Goal: Information Seeking & Learning: Learn about a topic

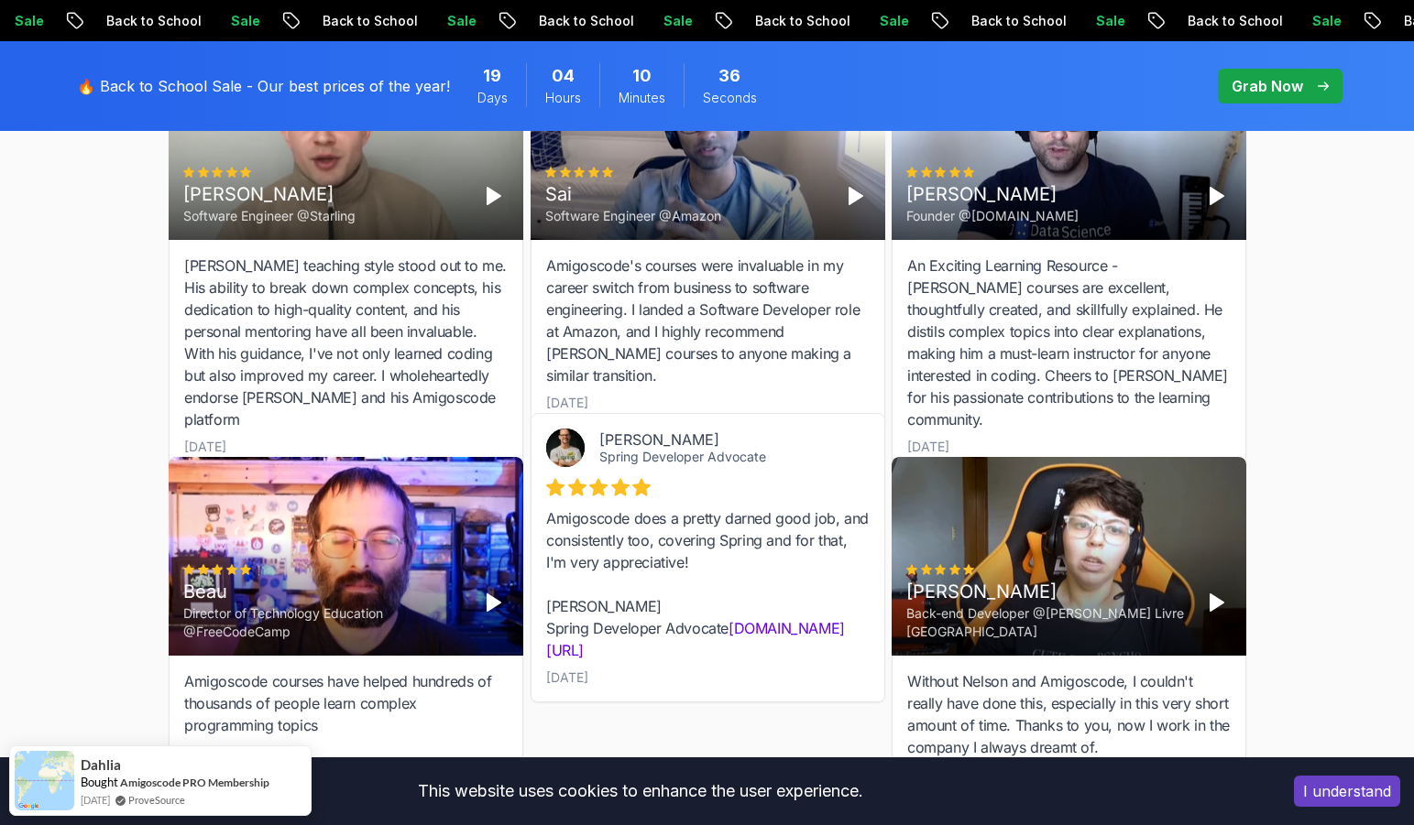
scroll to position [6365, 0]
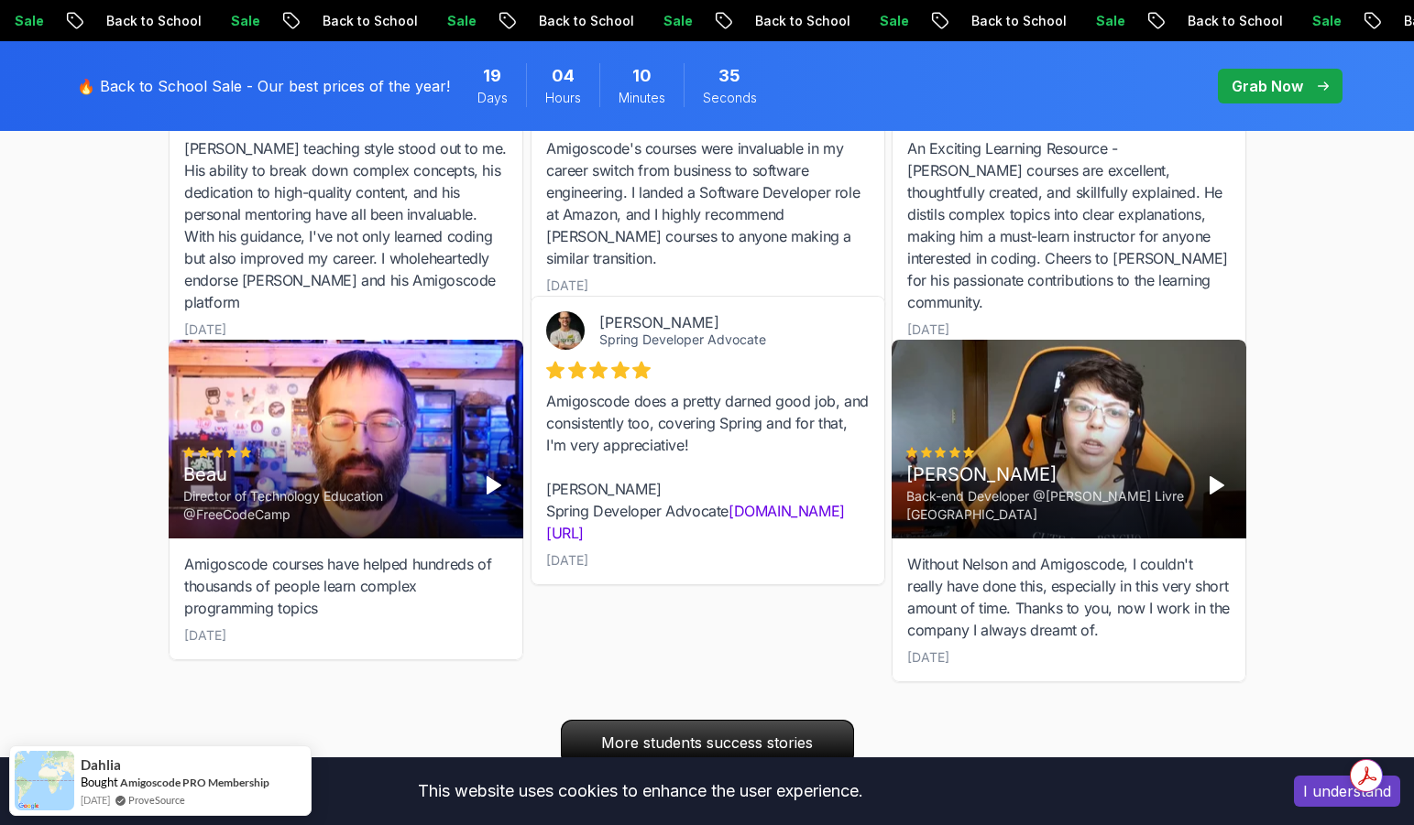
click at [1347, 797] on button "I understand" at bounding box center [1347, 791] width 106 height 31
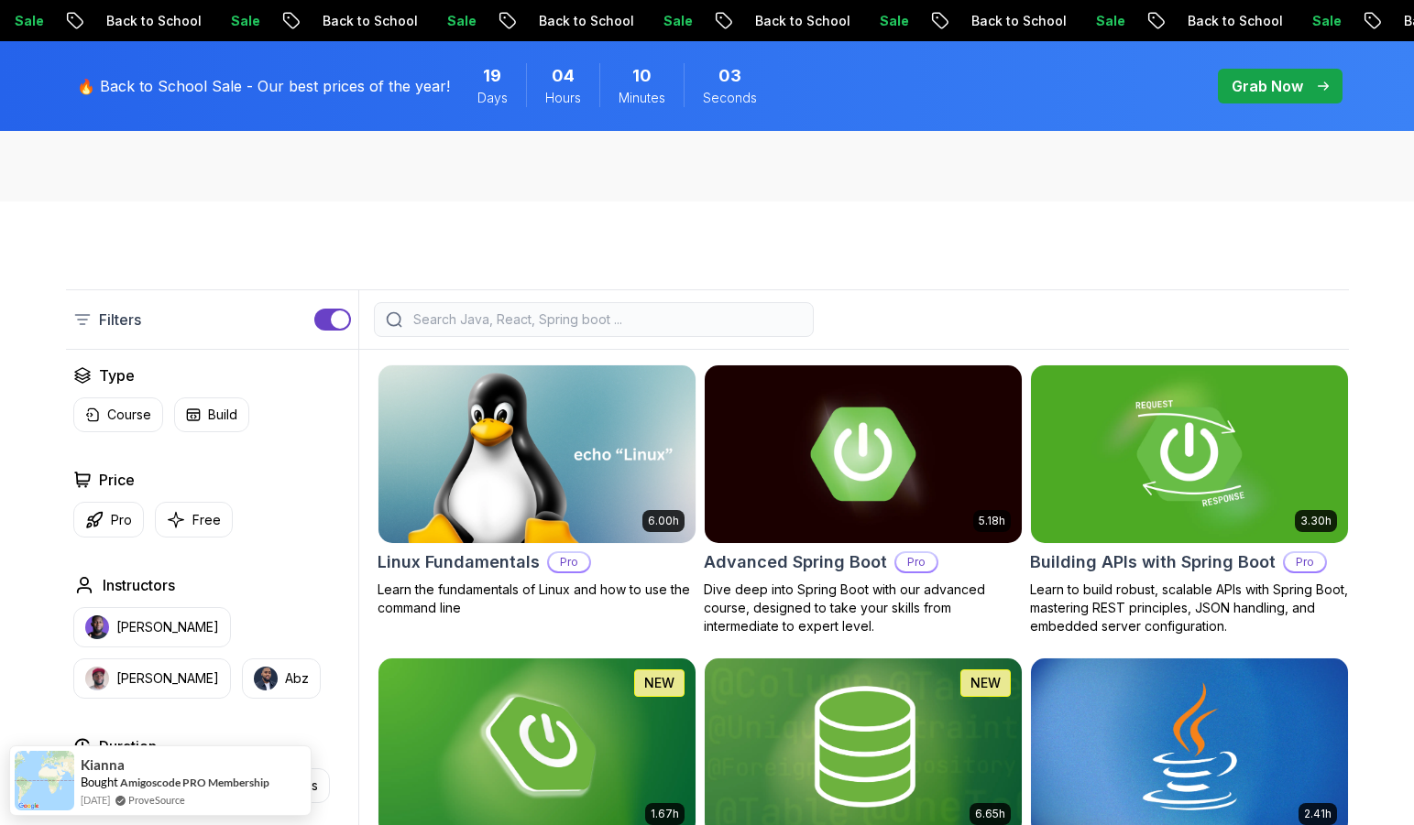
scroll to position [345, 0]
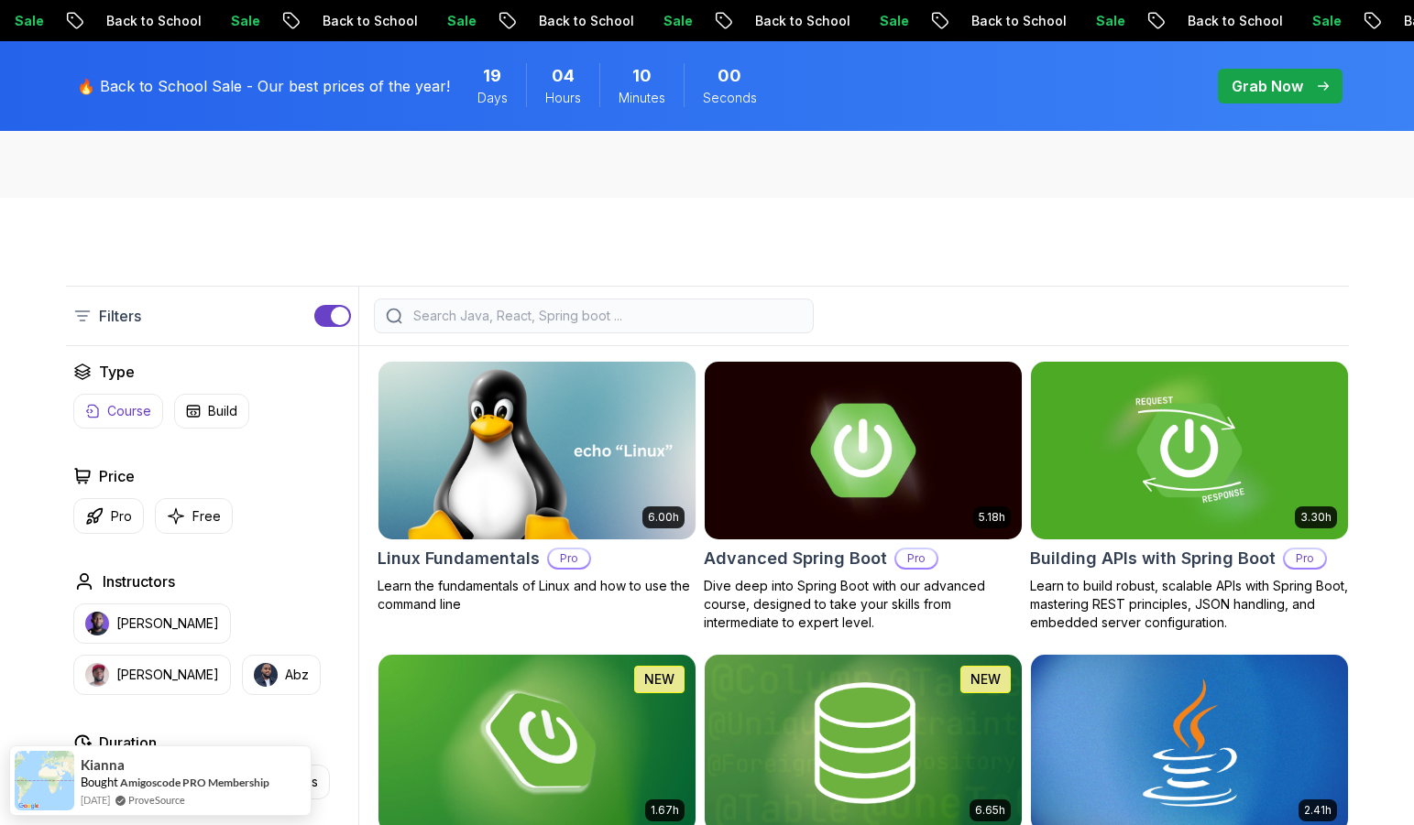
click at [115, 421] on button "Course" at bounding box center [118, 411] width 90 height 35
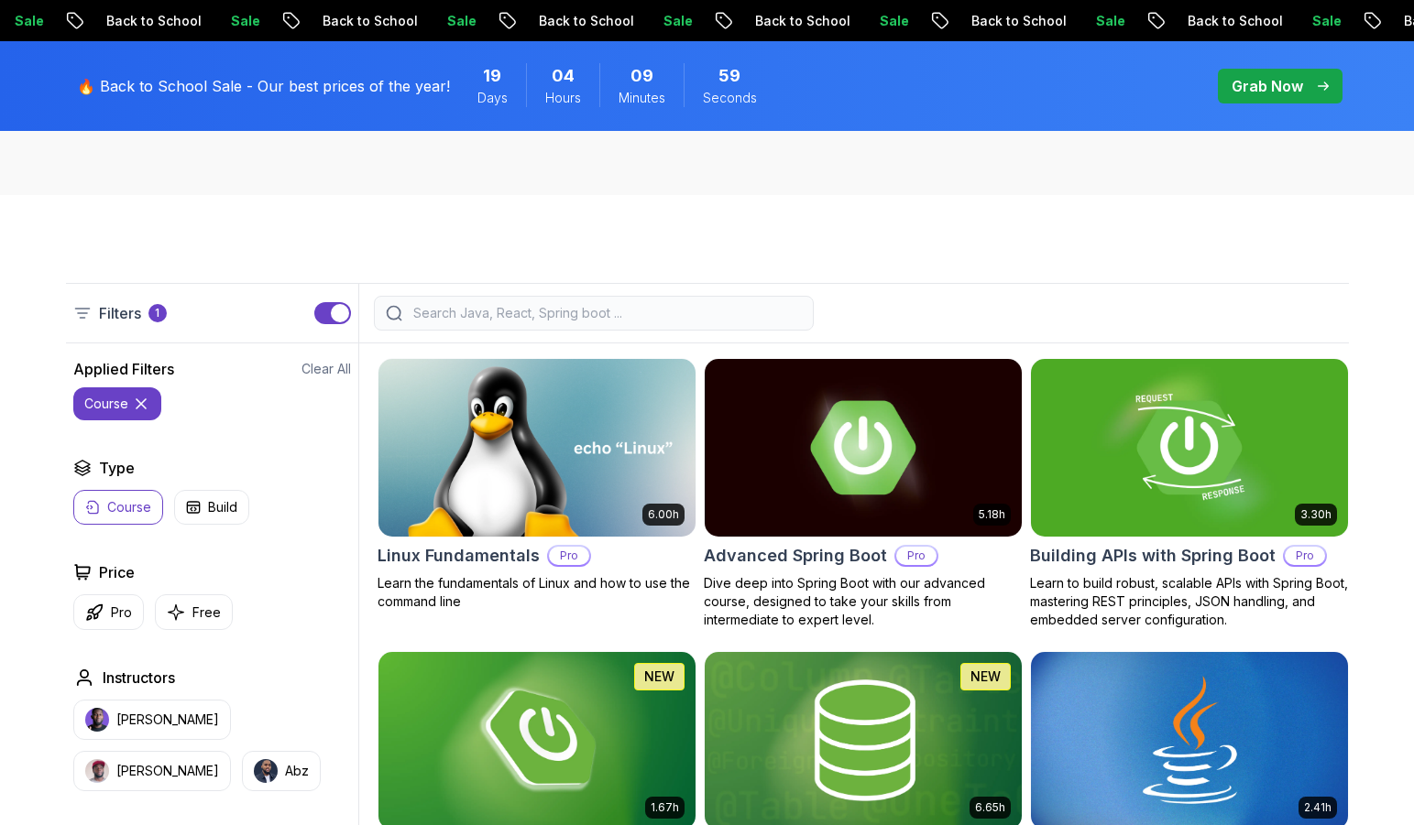
scroll to position [349, 0]
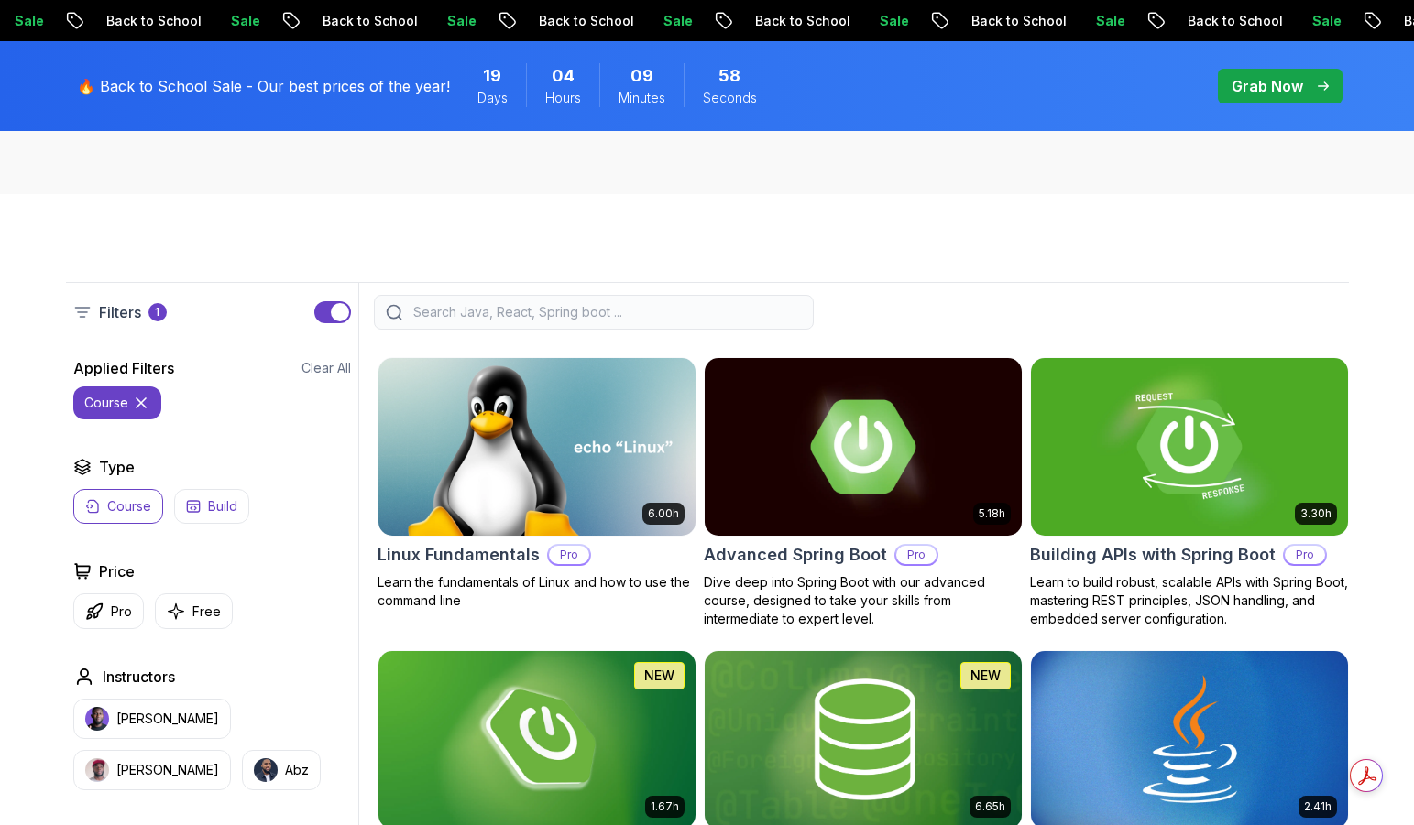
click at [228, 506] on p "Build" at bounding box center [222, 506] width 29 height 18
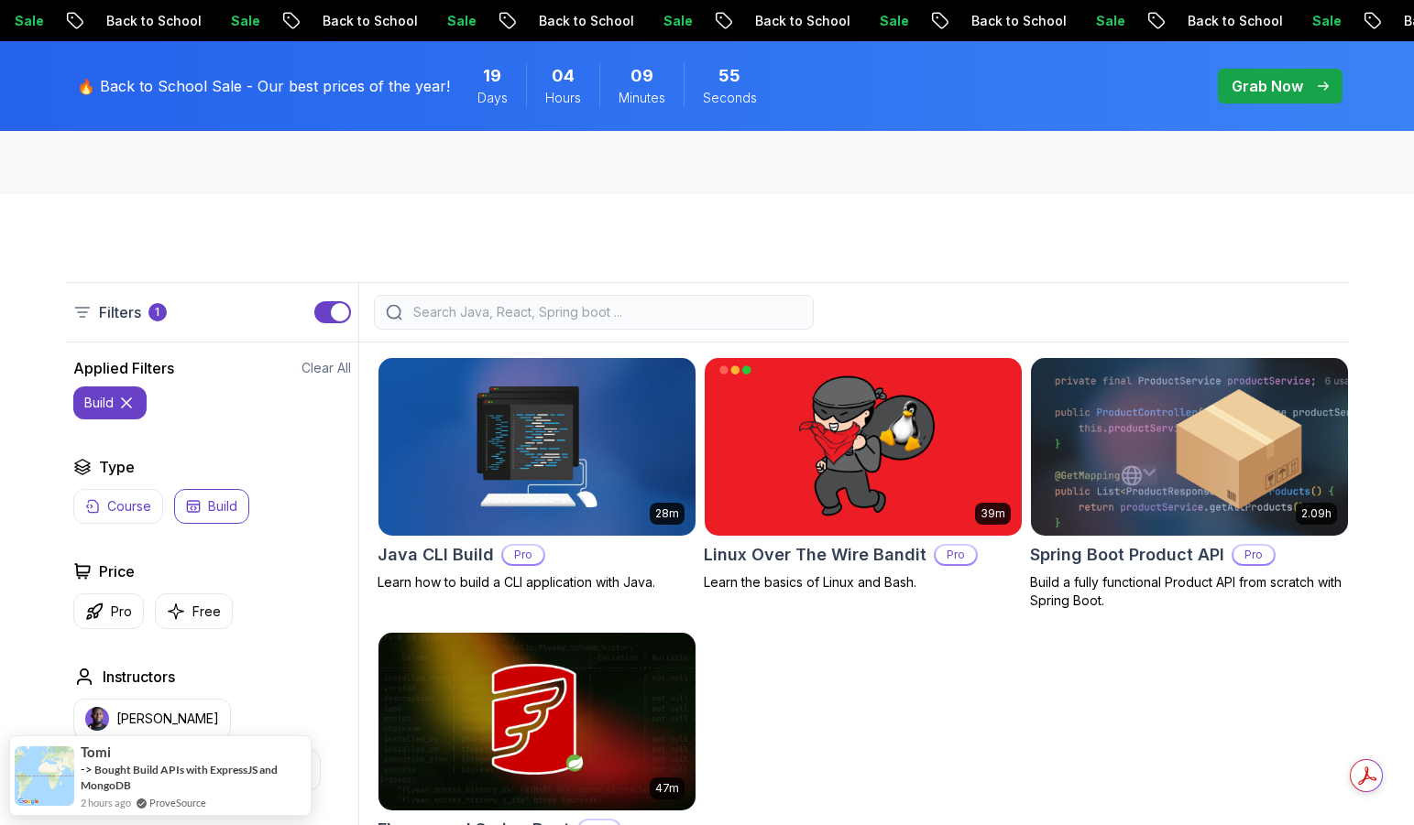
click at [100, 506] on button "Course" at bounding box center [118, 506] width 90 height 35
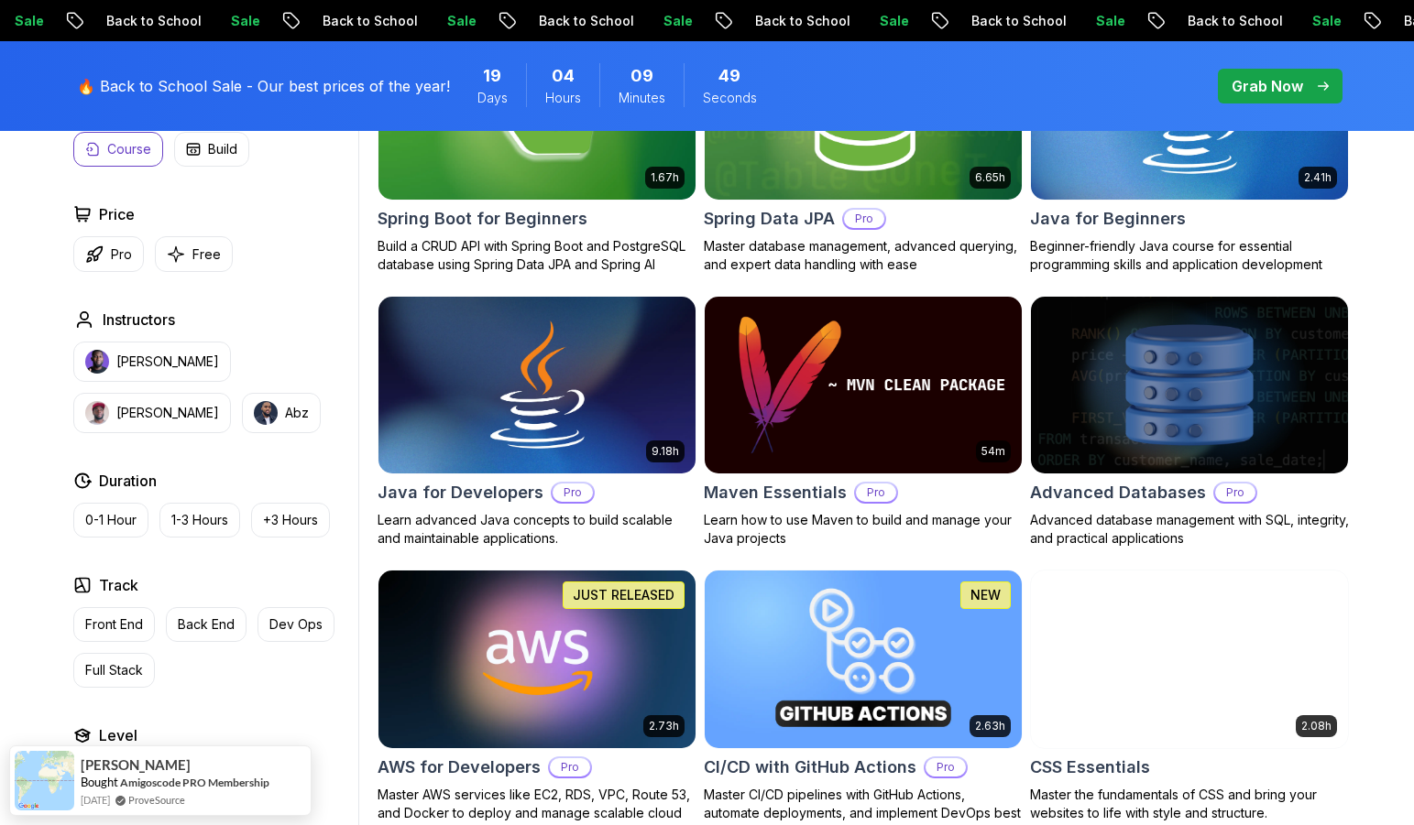
scroll to position [979, 0]
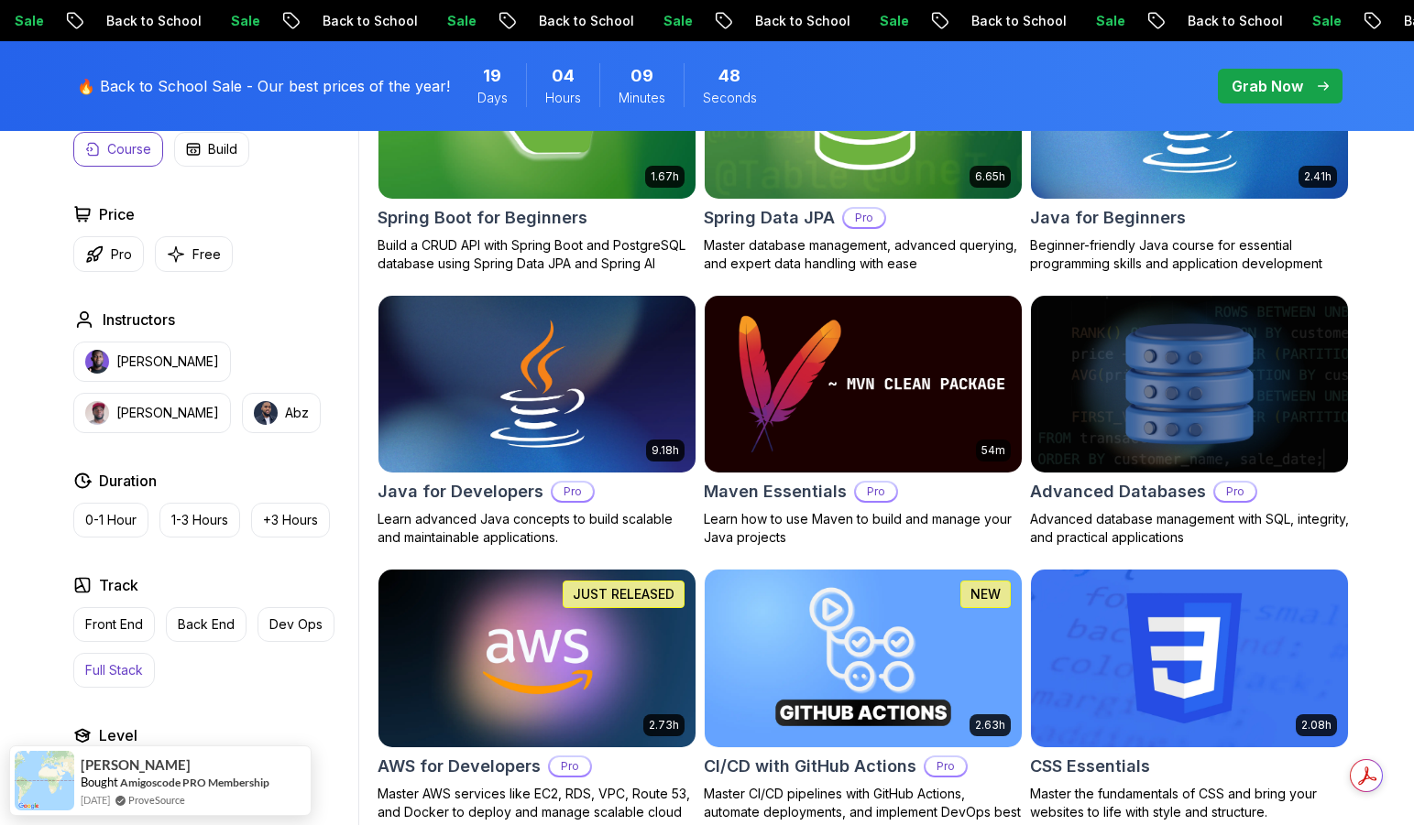
click at [103, 674] on p "Full Stack" at bounding box center [114, 670] width 58 height 18
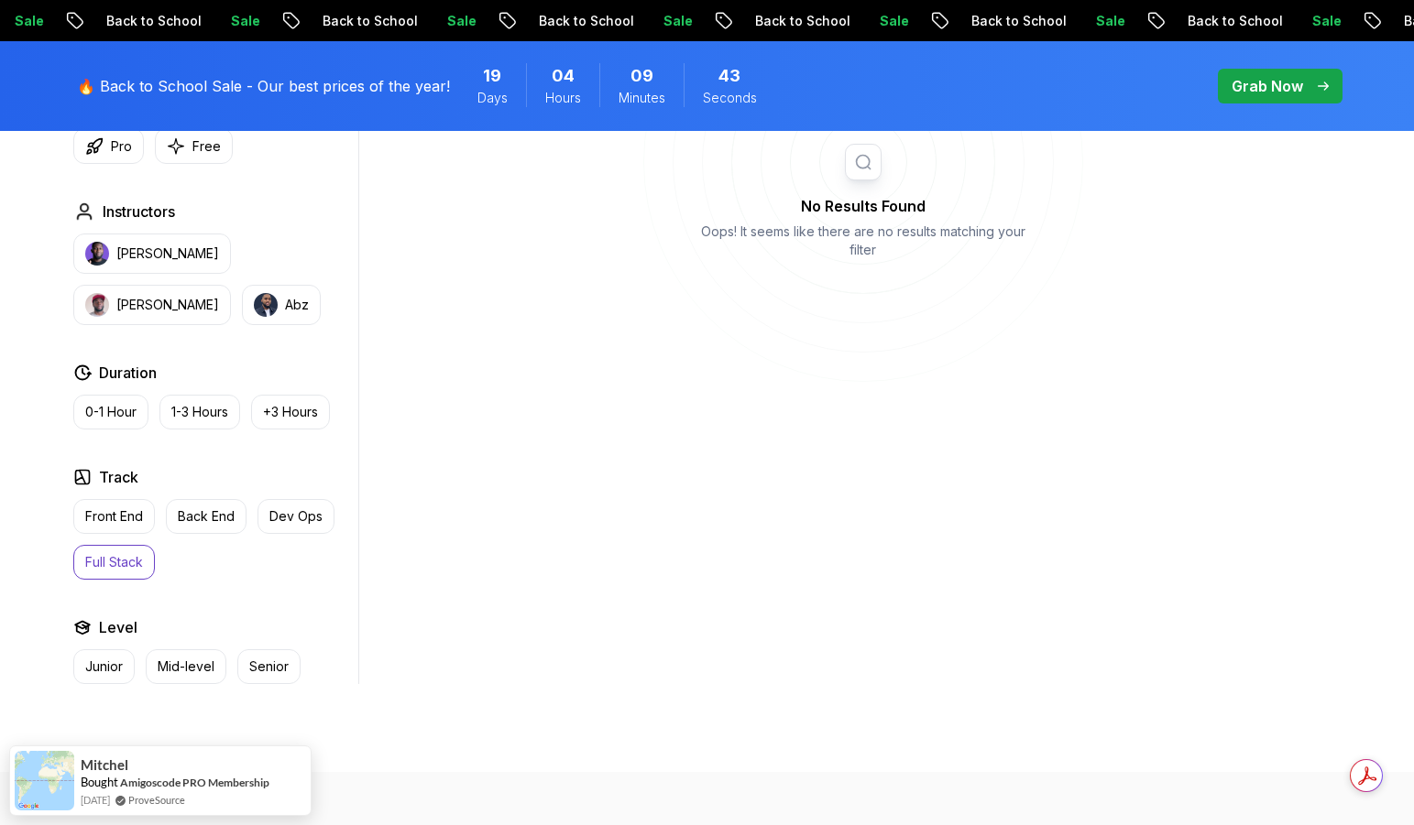
scroll to position [816, 0]
click at [109, 667] on p "Junior" at bounding box center [104, 665] width 38 height 18
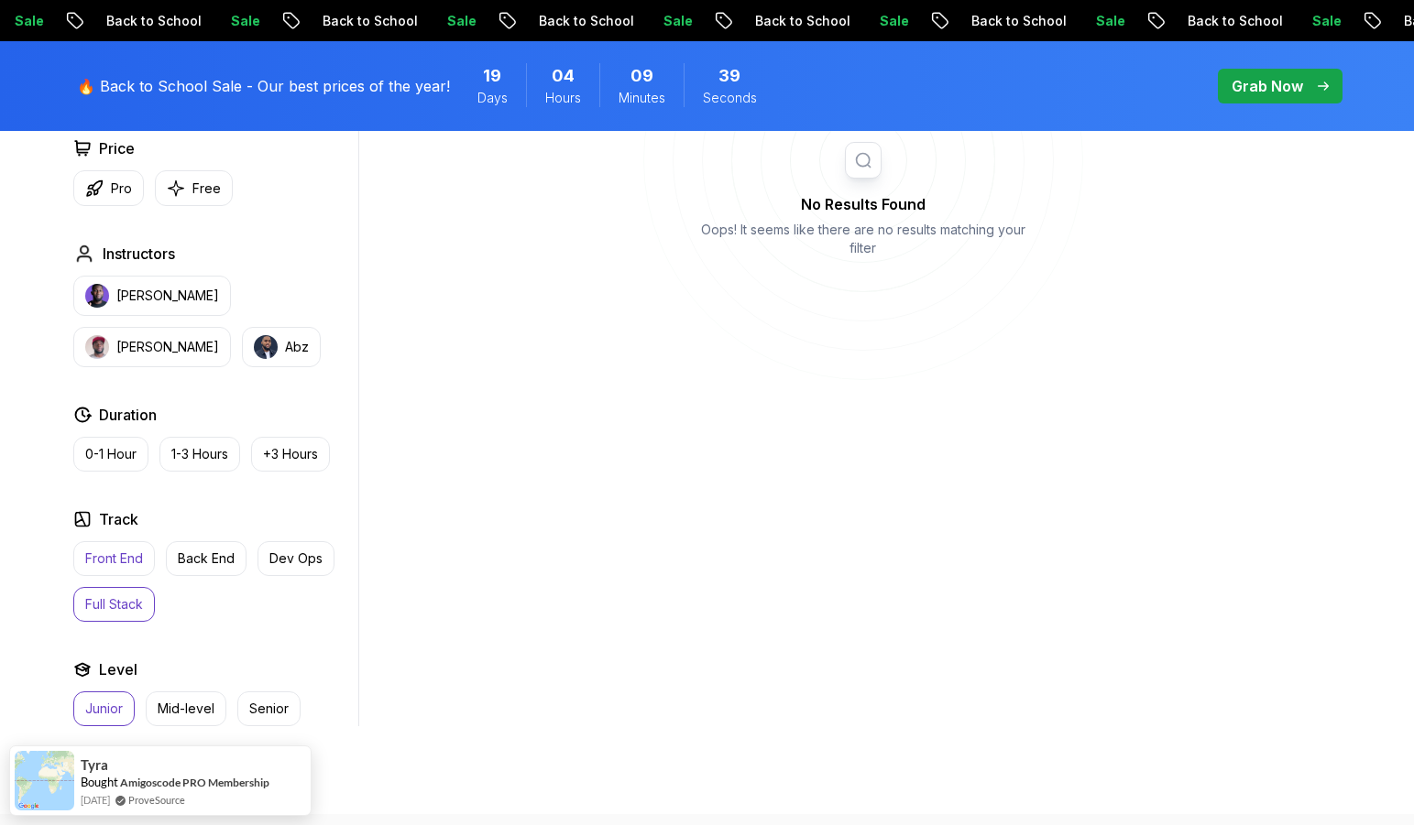
click at [126, 566] on p "Front End" at bounding box center [114, 559] width 58 height 18
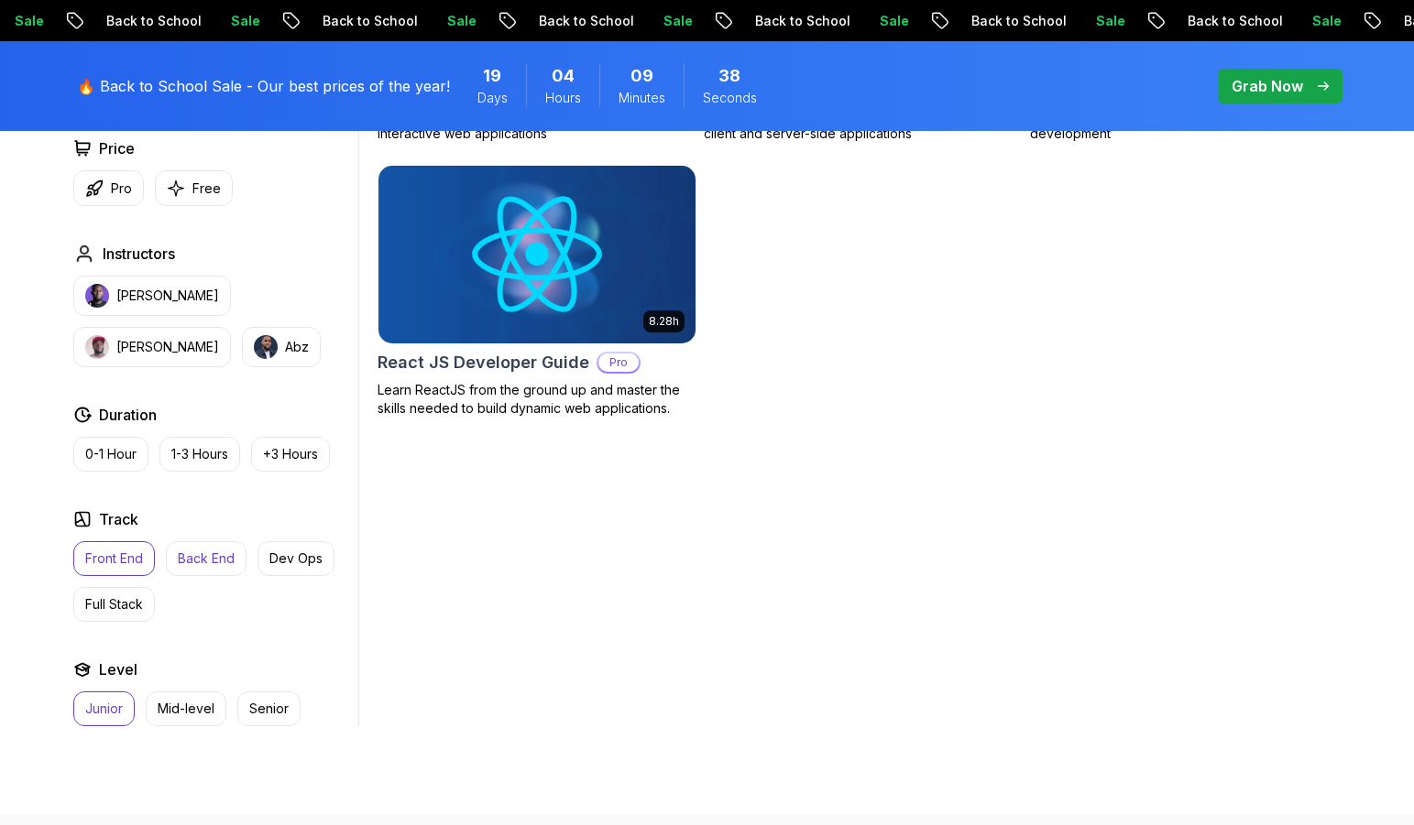
click at [193, 563] on p "Back End" at bounding box center [206, 559] width 57 height 18
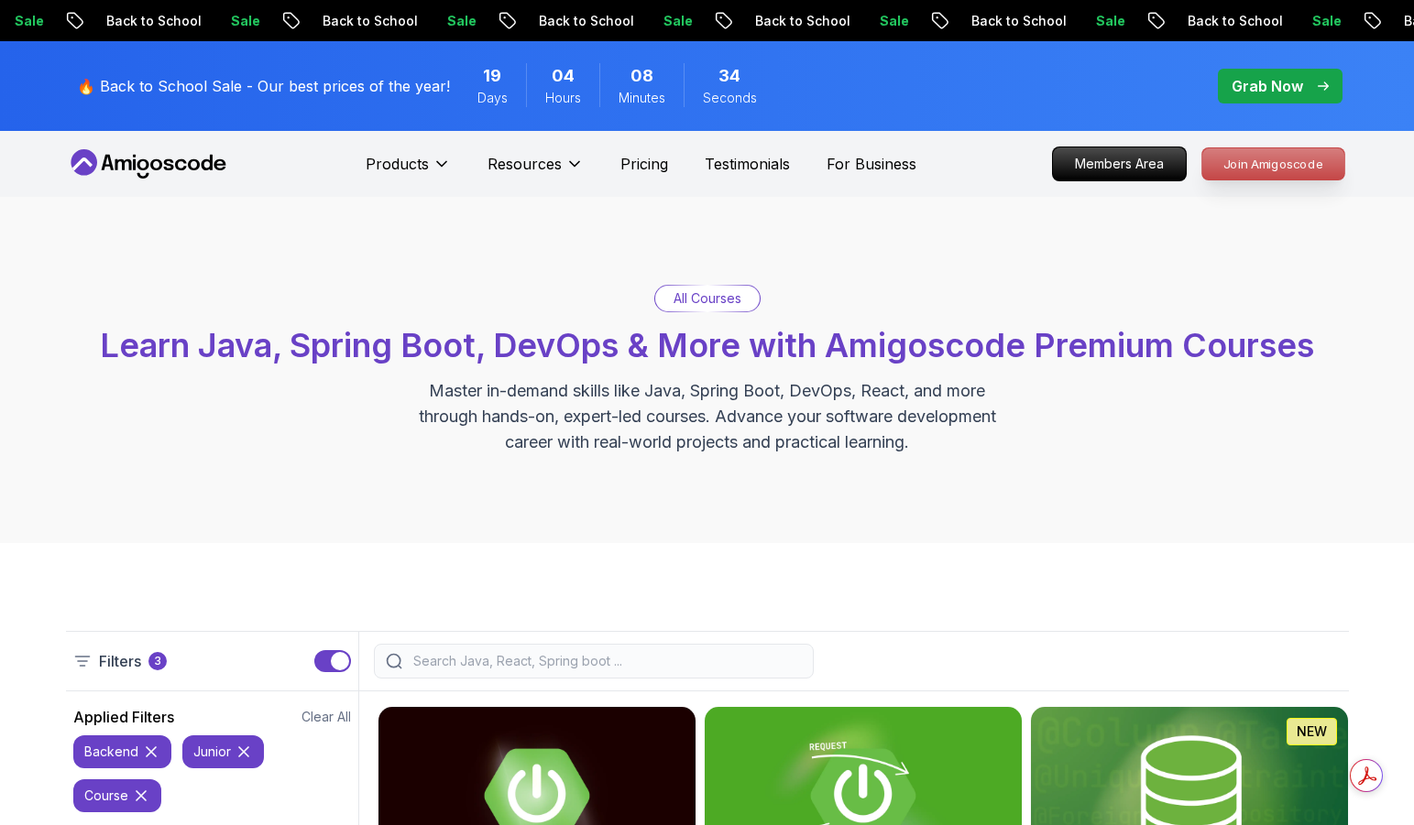
click at [1253, 160] on p "Join Amigoscode" at bounding box center [1273, 163] width 142 height 31
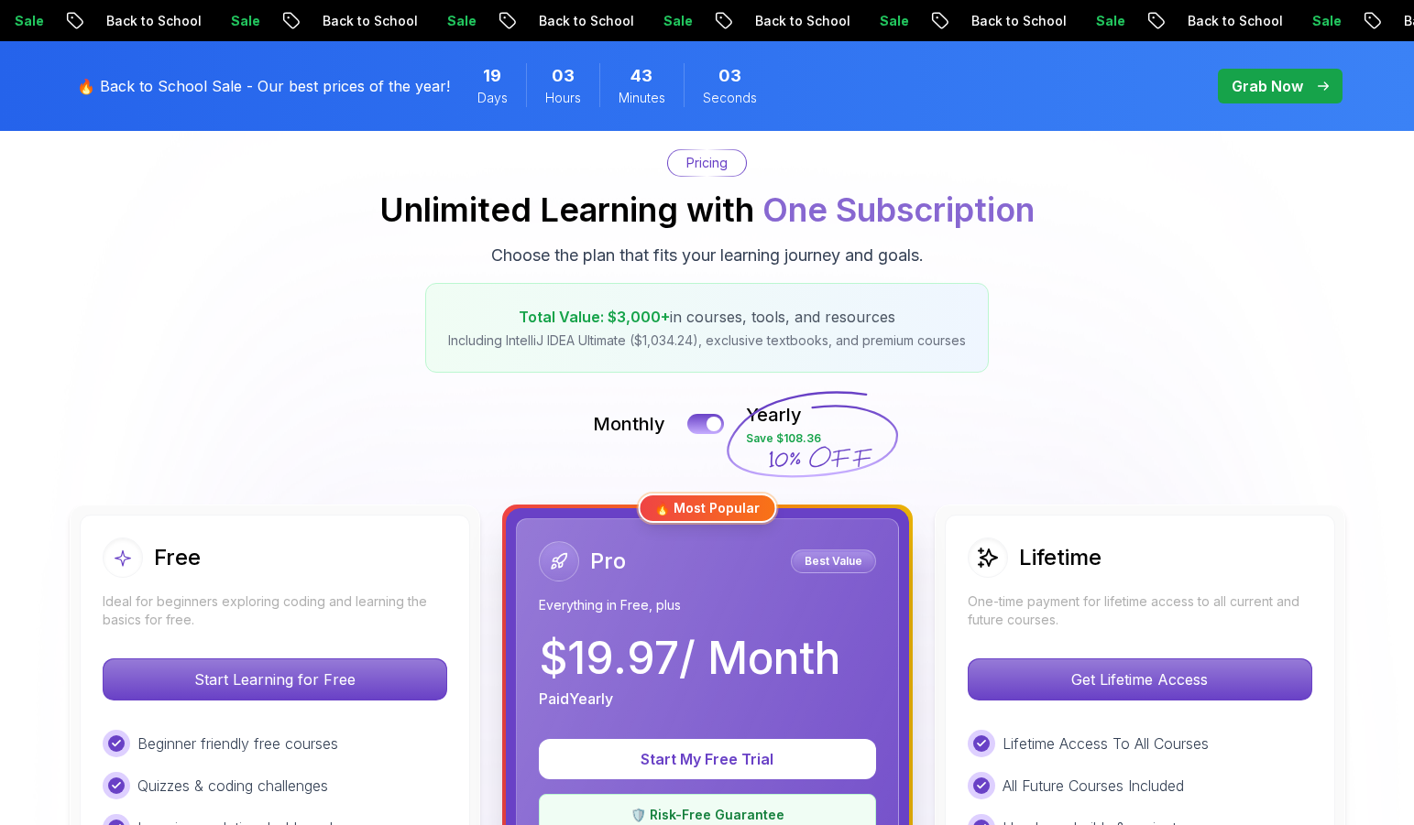
scroll to position [134, 0]
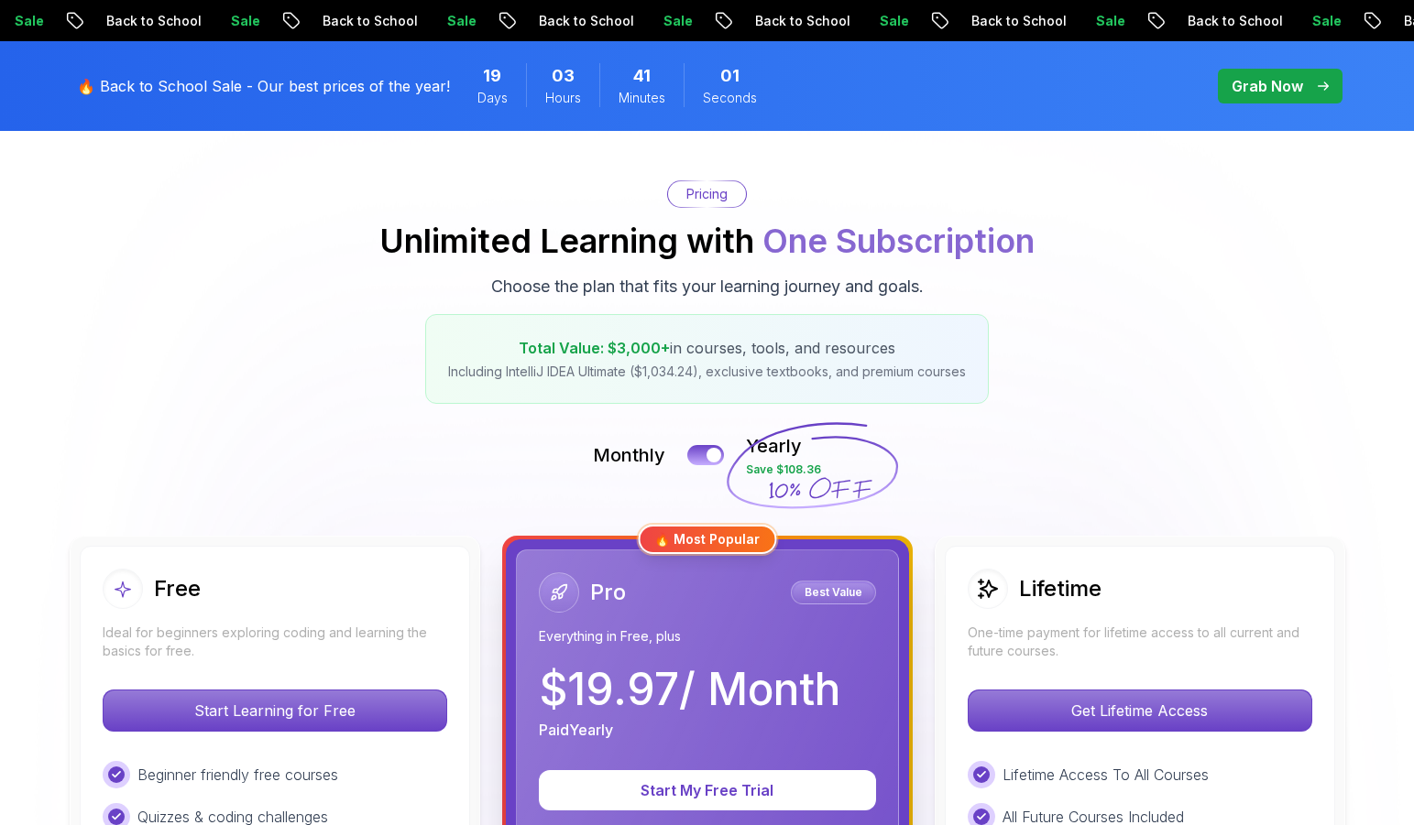
click at [1292, 82] on p "Grab Now" at bounding box center [1266, 86] width 71 height 22
click at [1283, 78] on p "Grab Now" at bounding box center [1266, 86] width 71 height 22
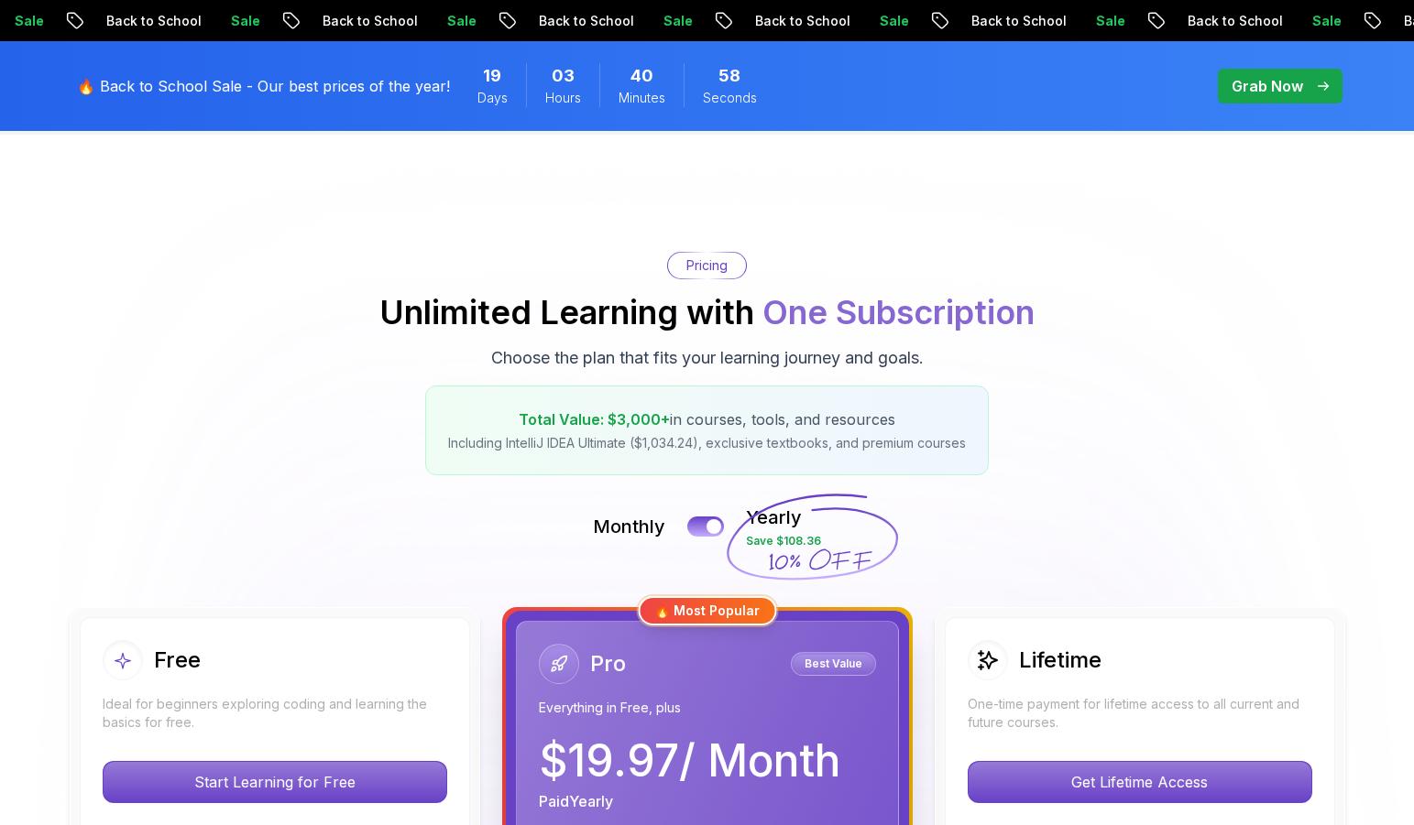
scroll to position [0, 0]
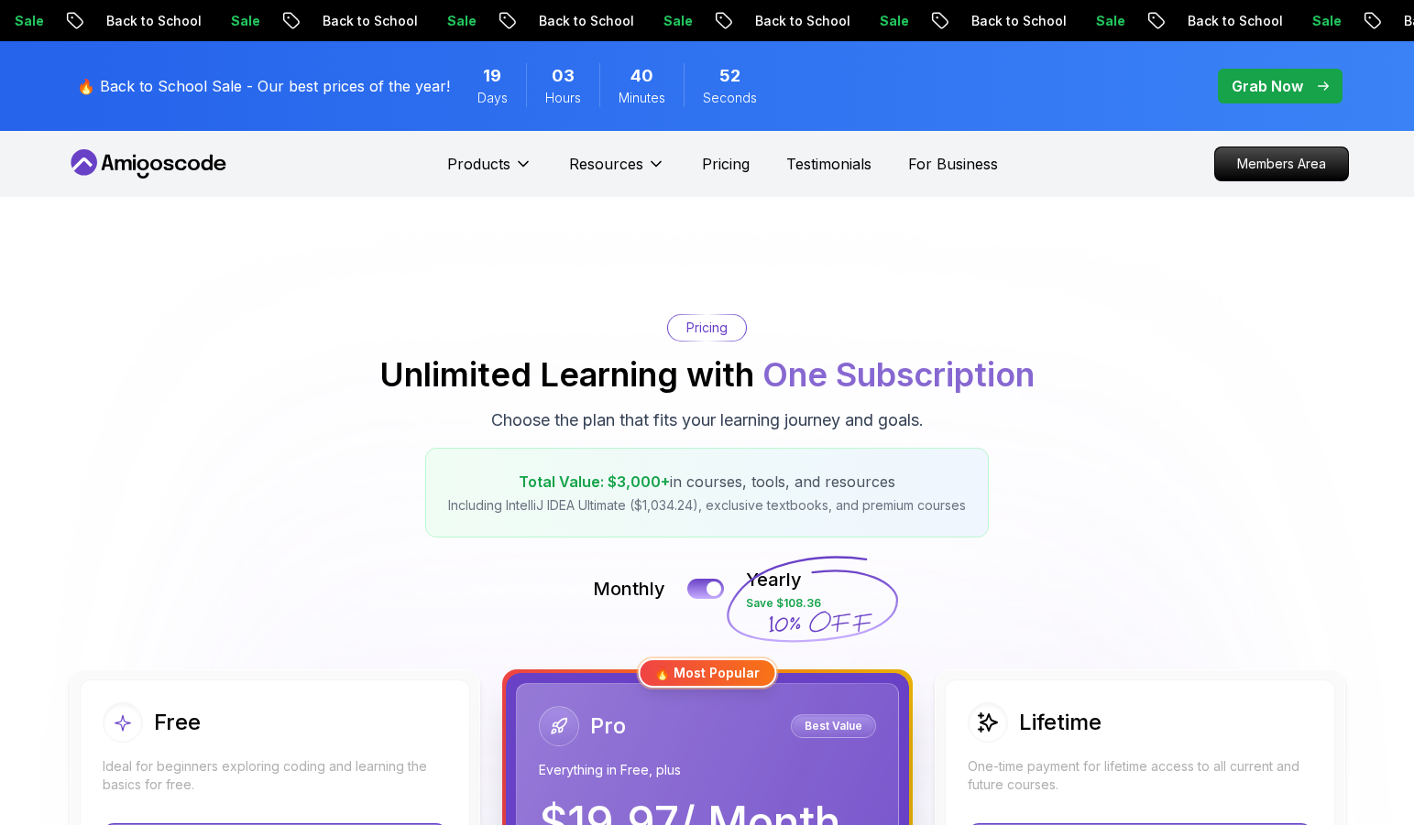
click at [1272, 81] on p "Grab Now" at bounding box center [1266, 86] width 71 height 22
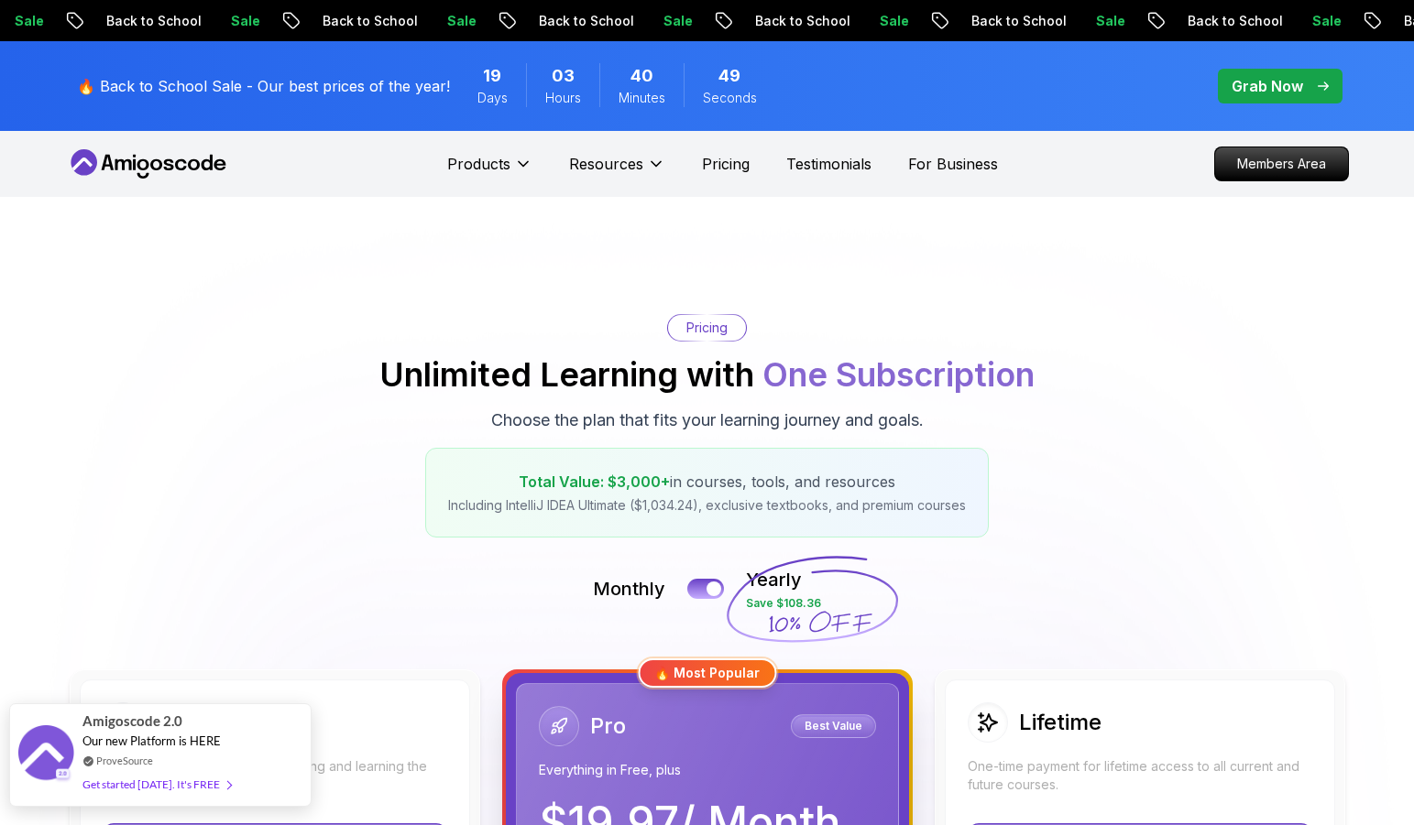
click at [159, 769] on div "Amigoscode 2.0 Our new Platform is HERE ProveSource Get started today. It's FREE" at bounding box center [159, 755] width 155 height 102
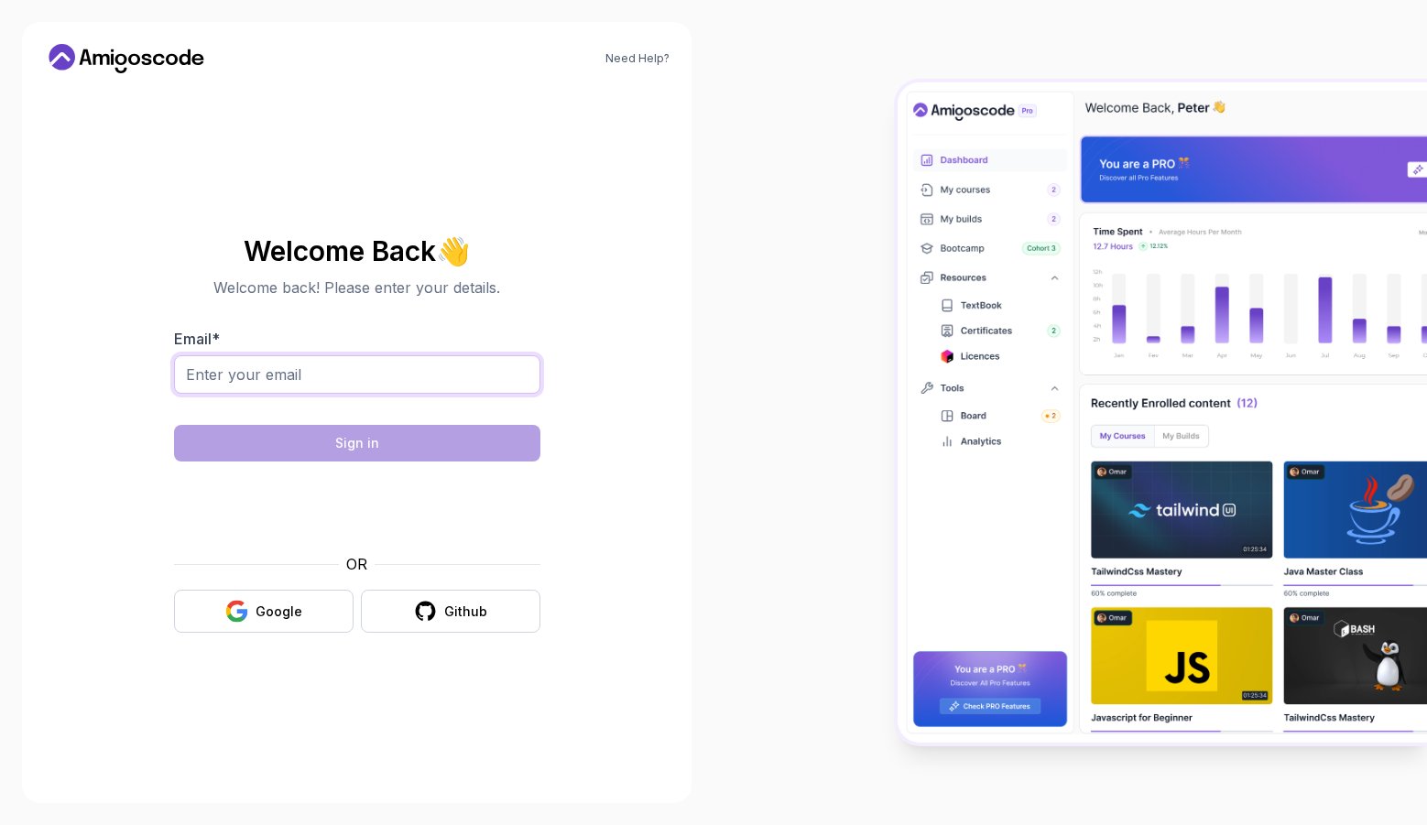
click at [243, 375] on input "Email *" at bounding box center [357, 374] width 366 height 38
type input "[EMAIL_ADDRESS][DOMAIN_NAME]"
click at [433, 379] on input "[EMAIL_ADDRESS][DOMAIN_NAME]" at bounding box center [357, 374] width 366 height 38
drag, startPoint x: 97, startPoint y: 79, endPoint x: 98, endPoint y: 59, distance: 20.2
click at [97, 78] on div "Need Help? Welcome Back 👋 Welcome back! Please enter your details. Email * [EMA…" at bounding box center [357, 412] width 670 height 781
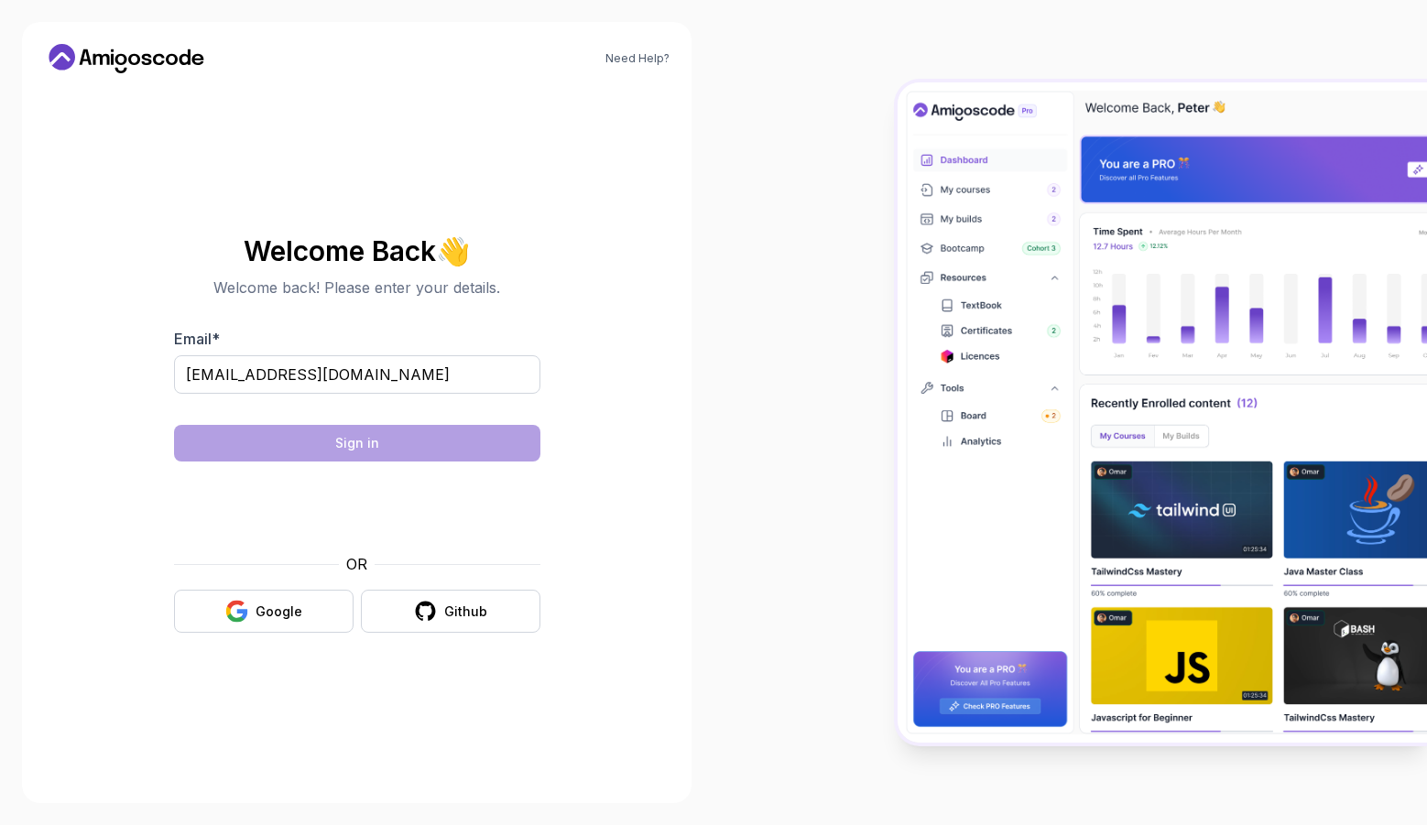
click at [98, 59] on icon at bounding box center [126, 58] width 165 height 29
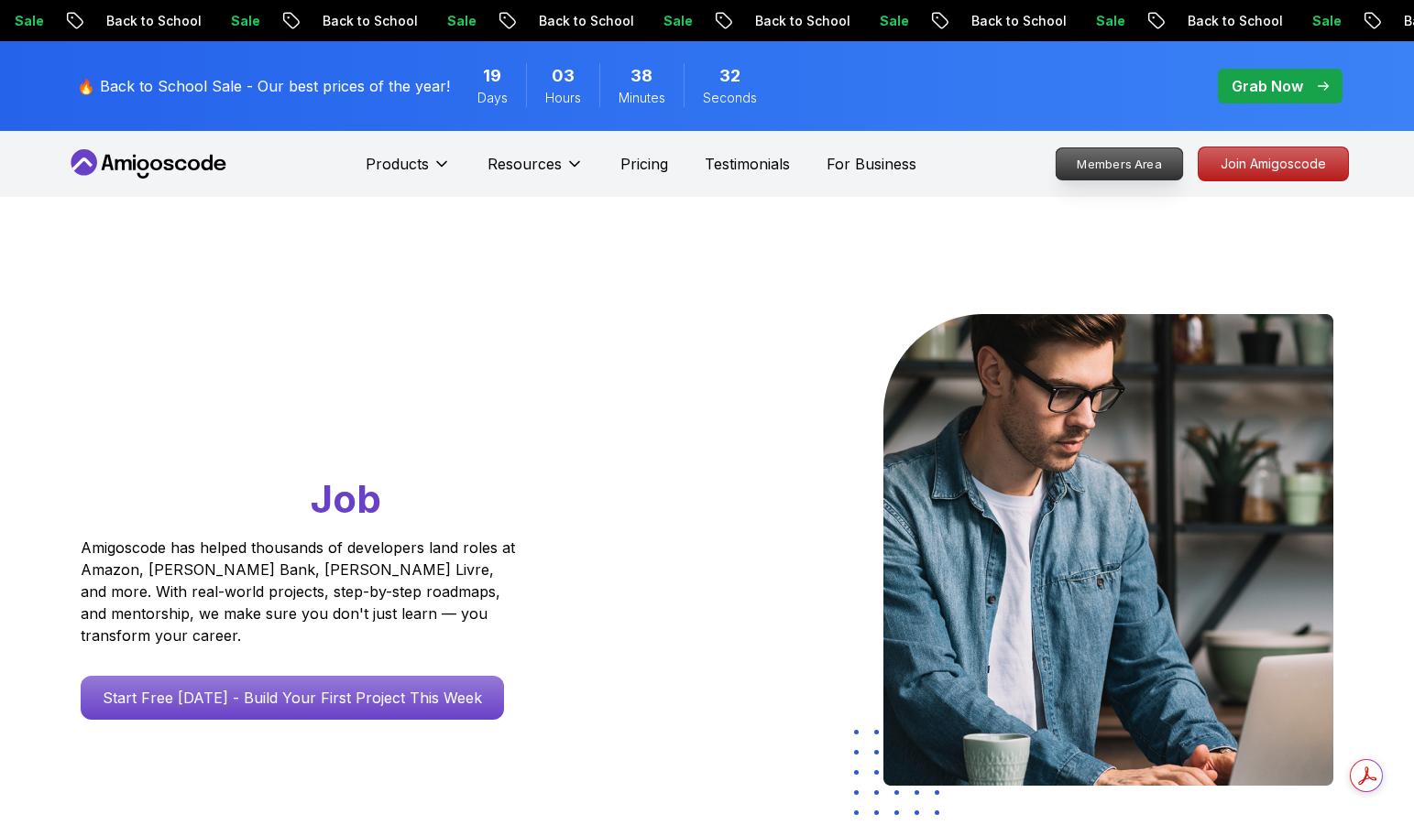
click at [1152, 171] on p "Members Area" at bounding box center [1118, 163] width 126 height 31
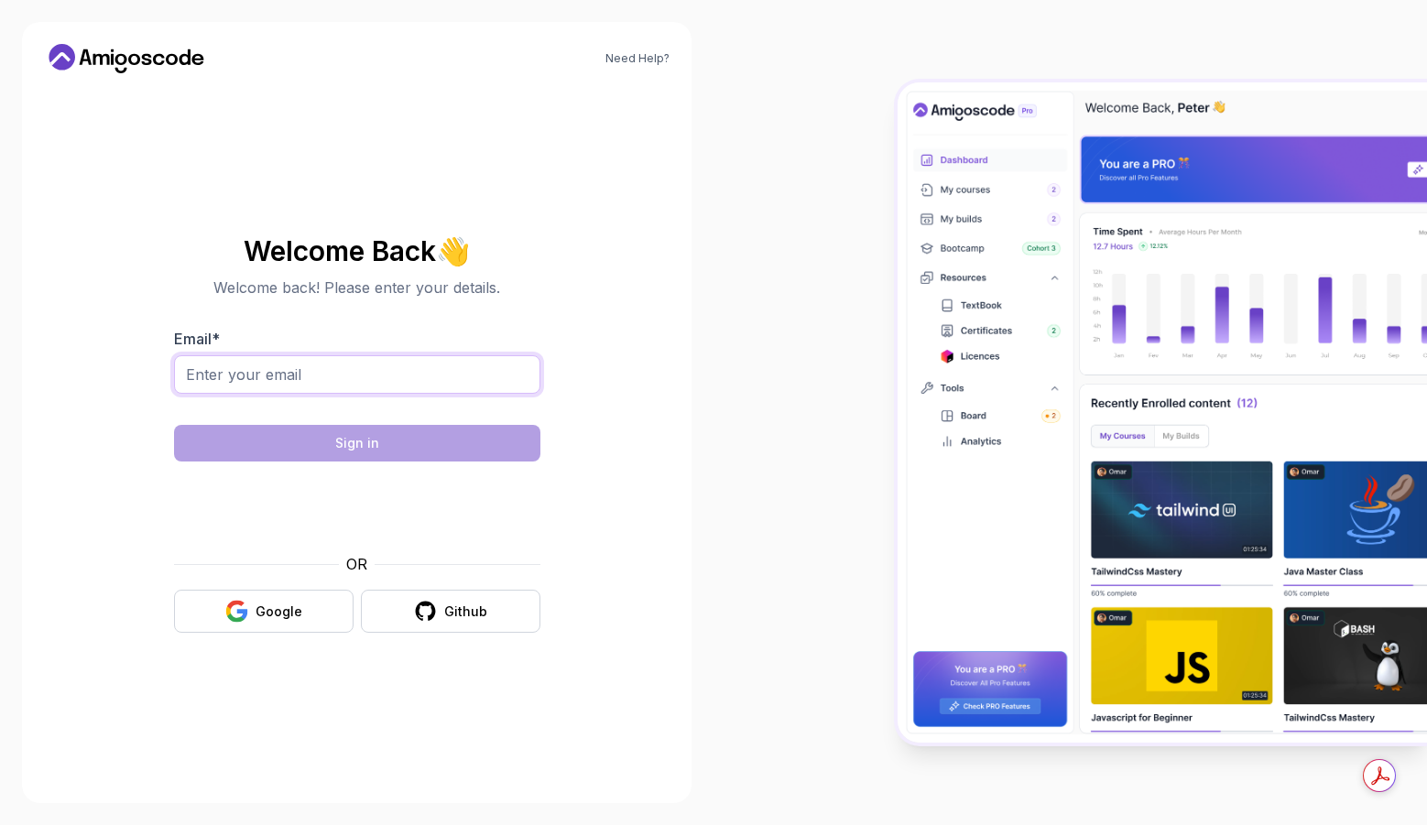
click at [232, 375] on input "Email *" at bounding box center [357, 374] width 366 height 38
type input "cloetenixon7@gmail.com"
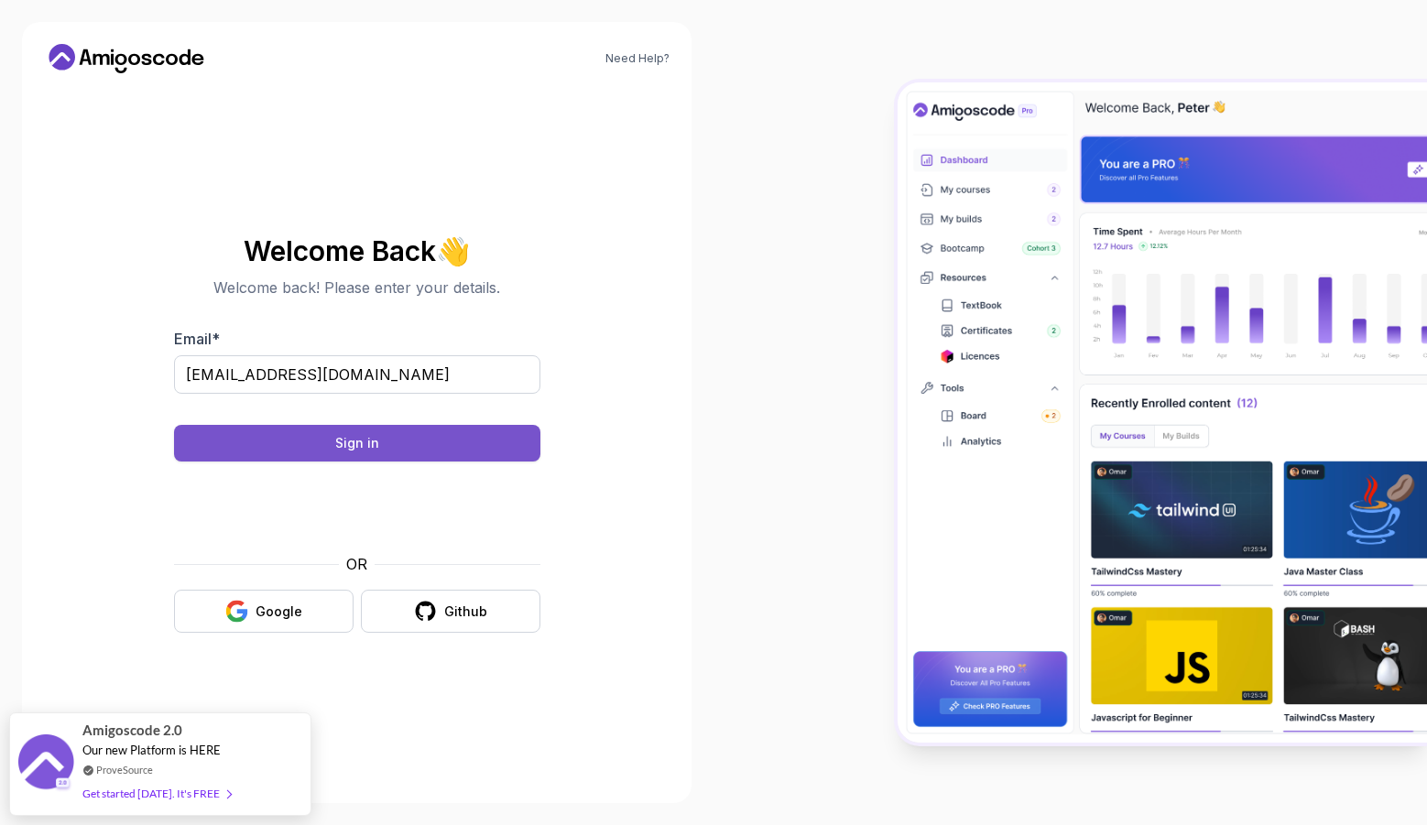
click at [343, 442] on div "Sign in" at bounding box center [357, 443] width 44 height 18
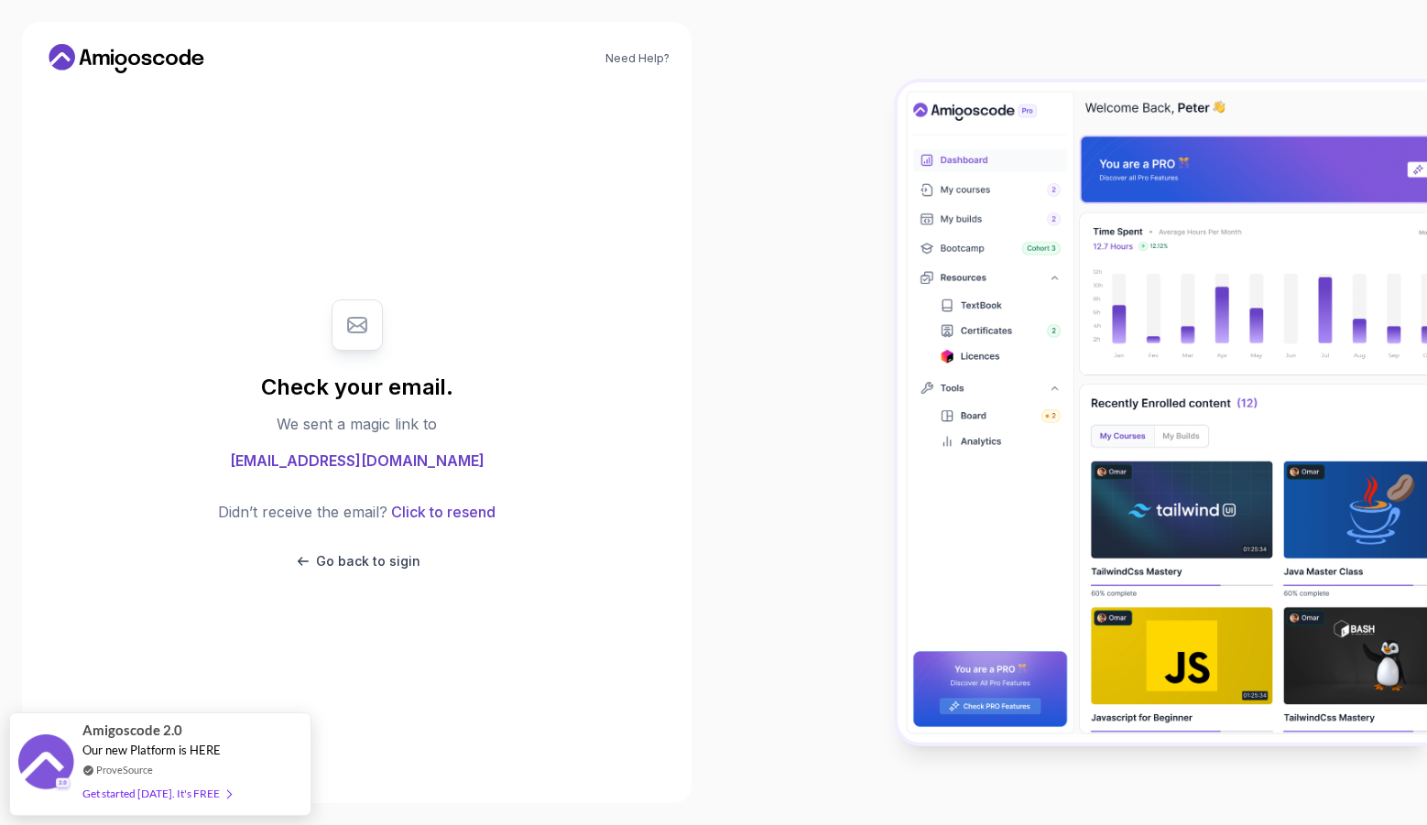
click at [142, 54] on icon at bounding box center [126, 58] width 165 height 29
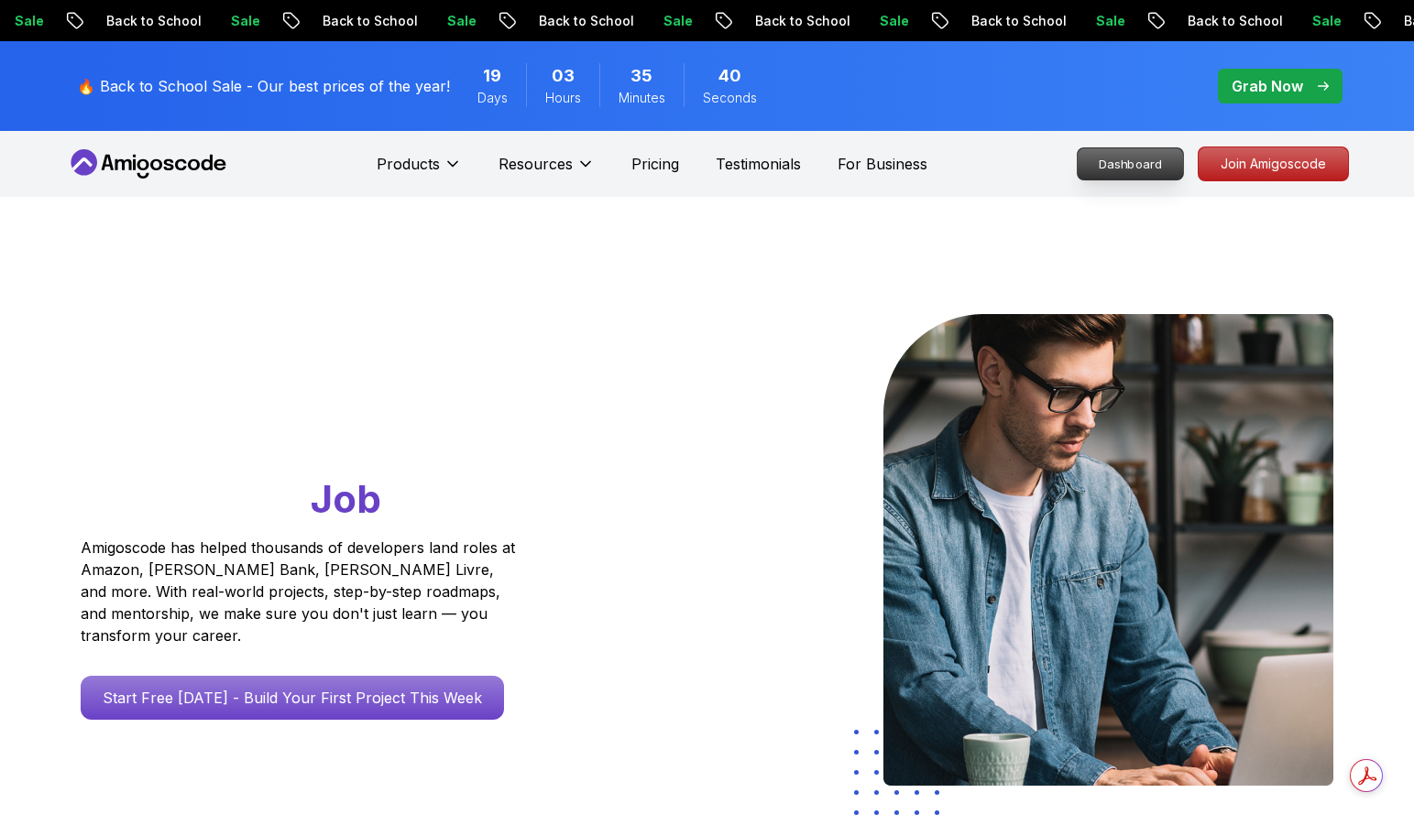
click at [1124, 167] on p "Dashboard" at bounding box center [1129, 163] width 105 height 31
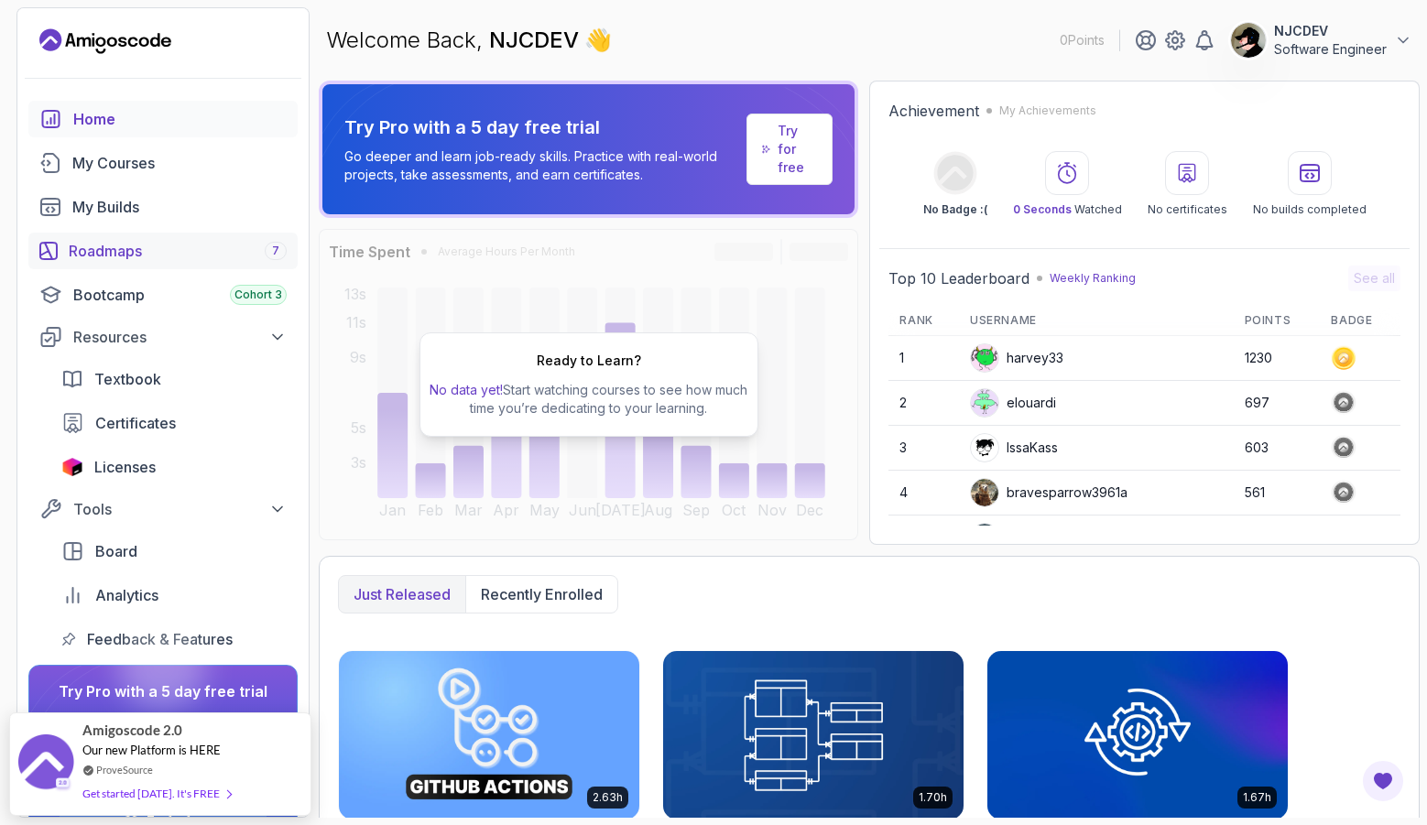
click at [64, 264] on link "Roadmaps 7" at bounding box center [162, 251] width 269 height 37
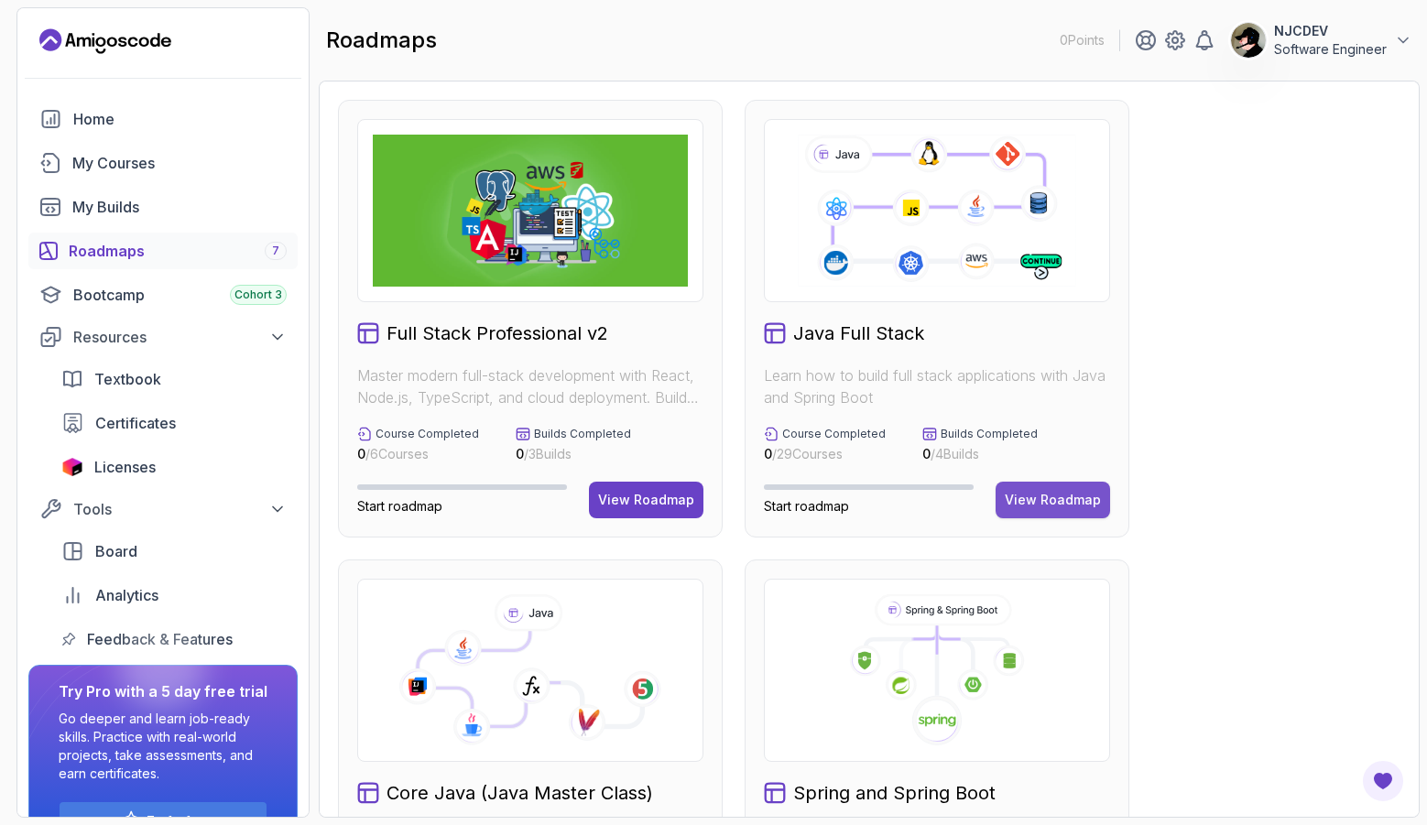
click at [1047, 497] on div "View Roadmap" at bounding box center [1053, 500] width 96 height 18
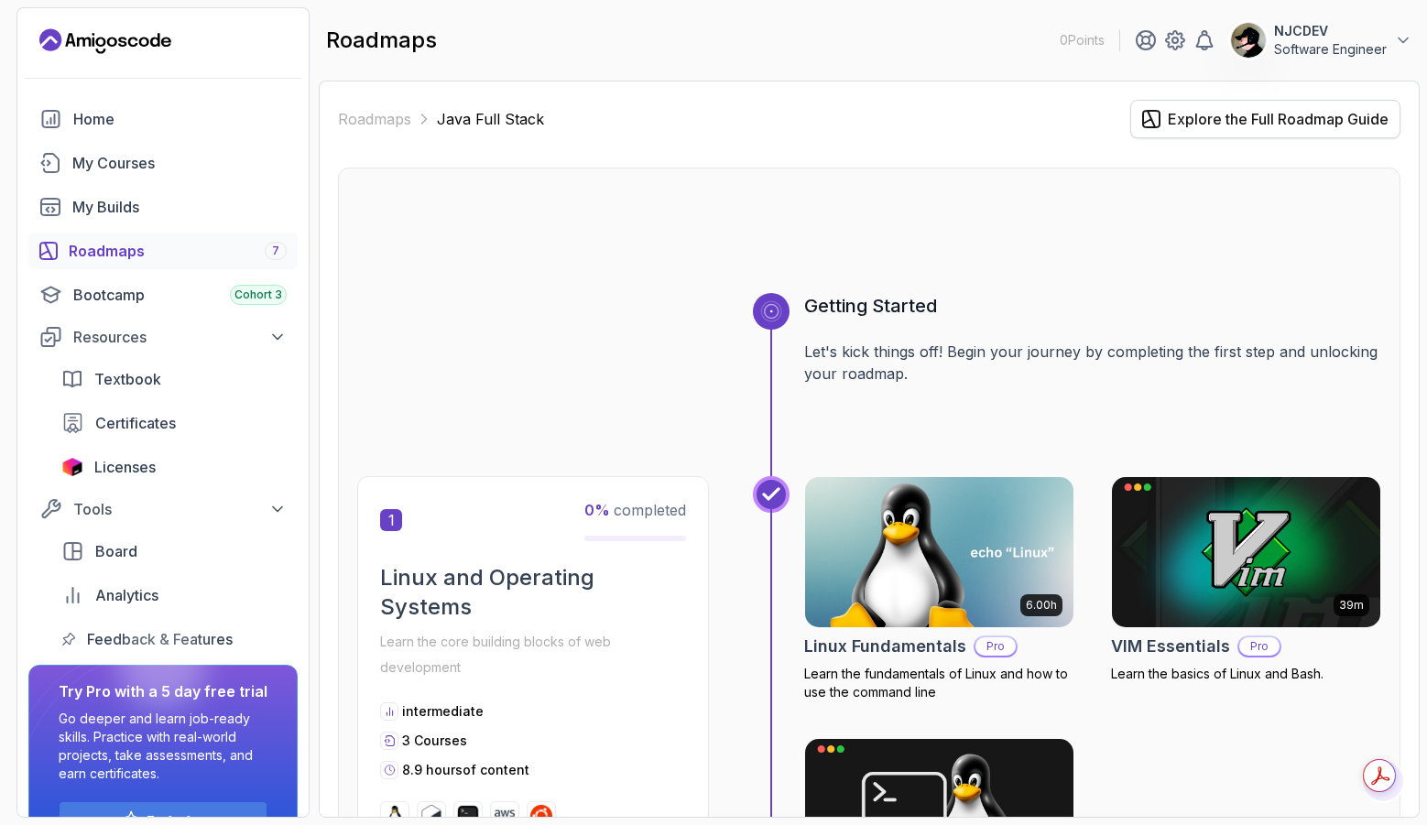
click at [1174, 120] on div "Explore the Full Roadmap Guide" at bounding box center [1278, 119] width 221 height 22
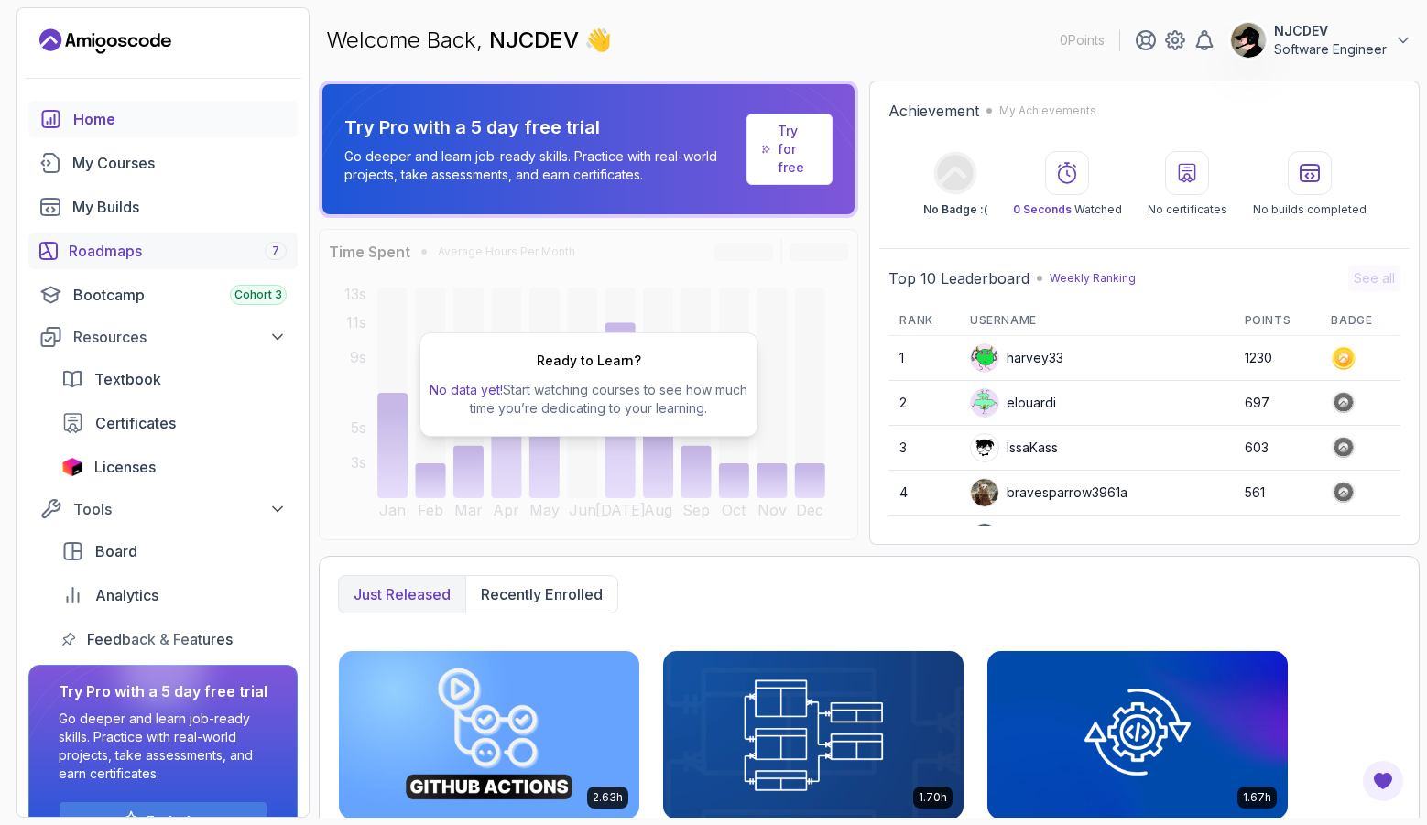
click at [177, 258] on div "Roadmaps 7" at bounding box center [178, 251] width 218 height 22
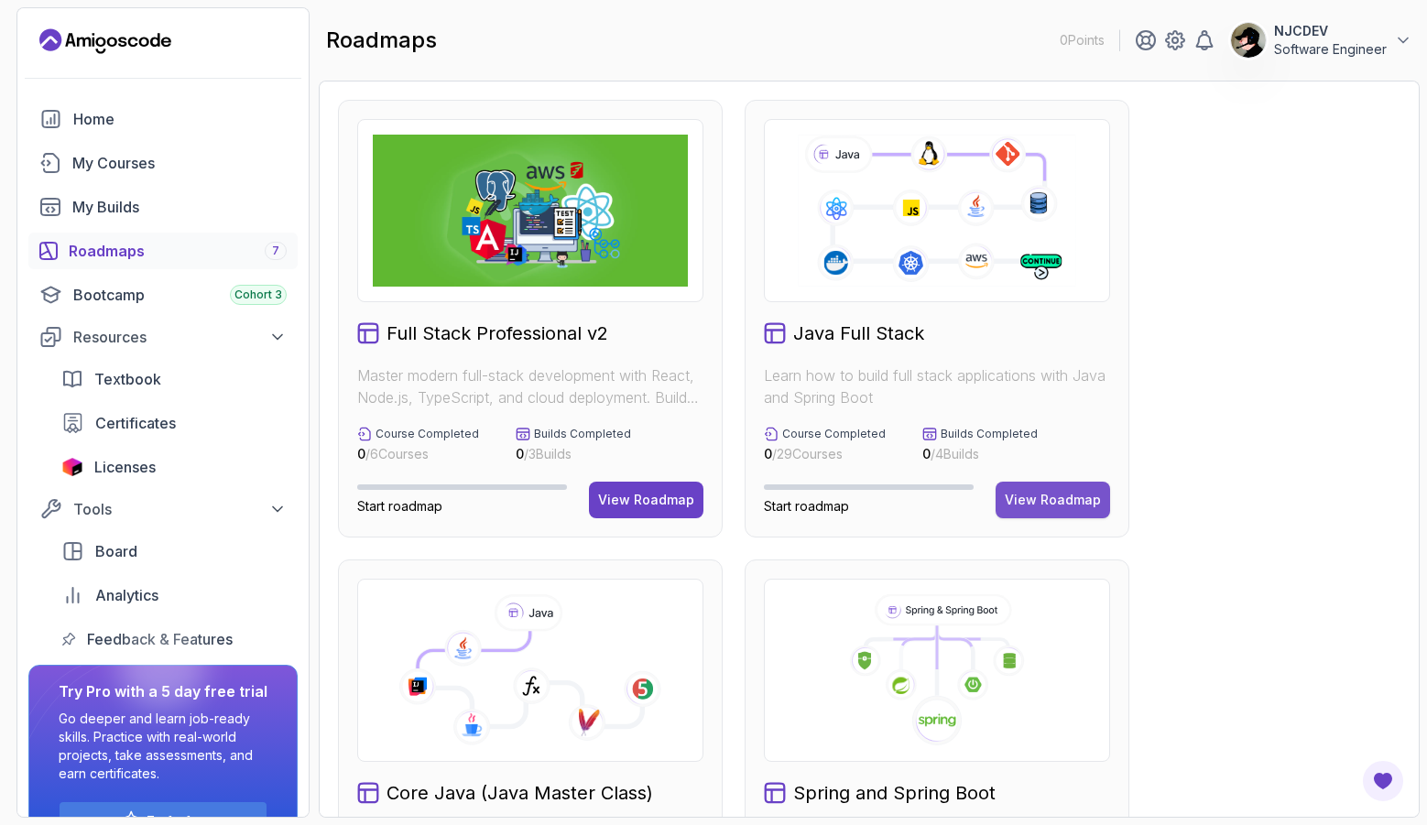
click at [1055, 495] on div "View Roadmap" at bounding box center [1053, 500] width 96 height 18
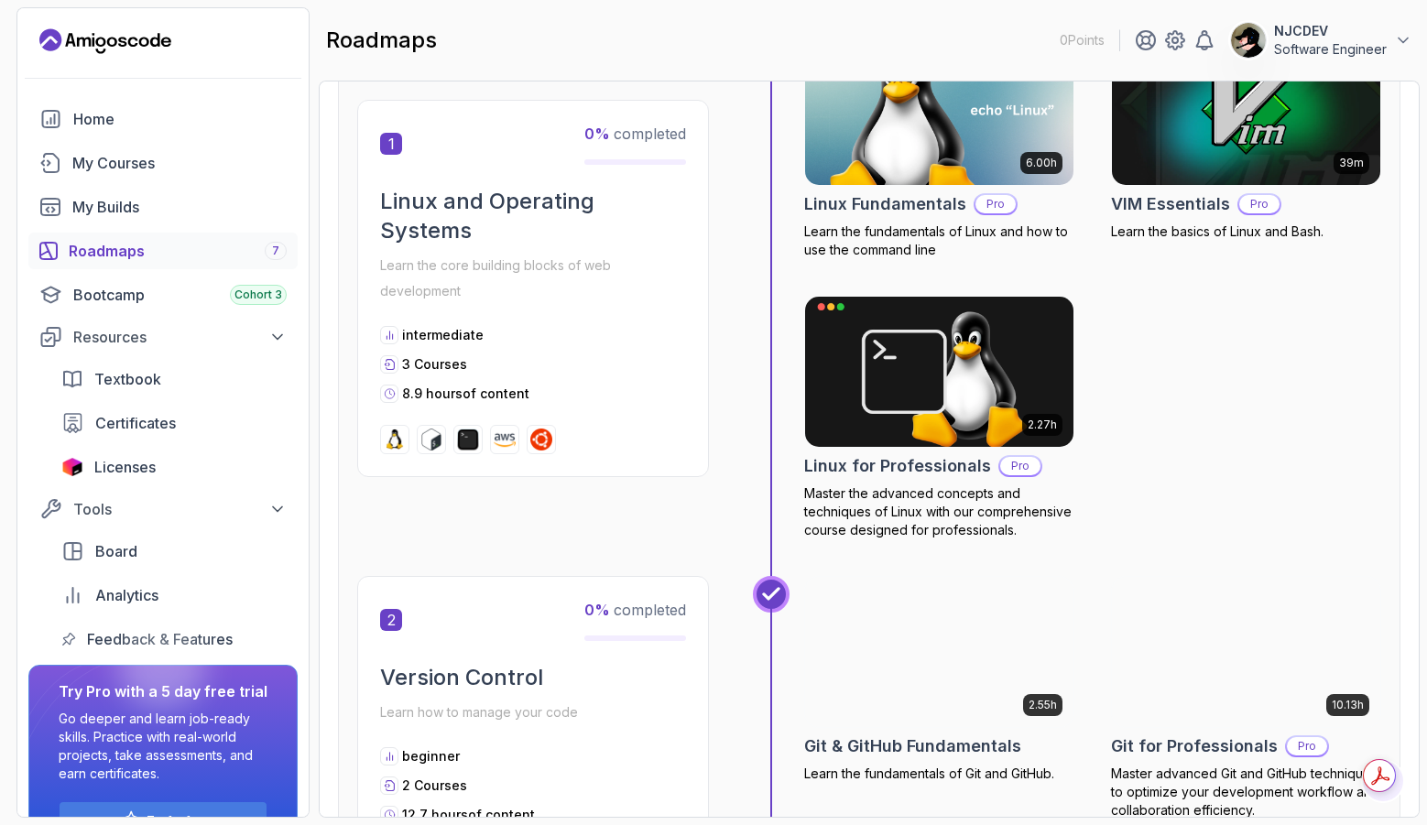
scroll to position [243, 0]
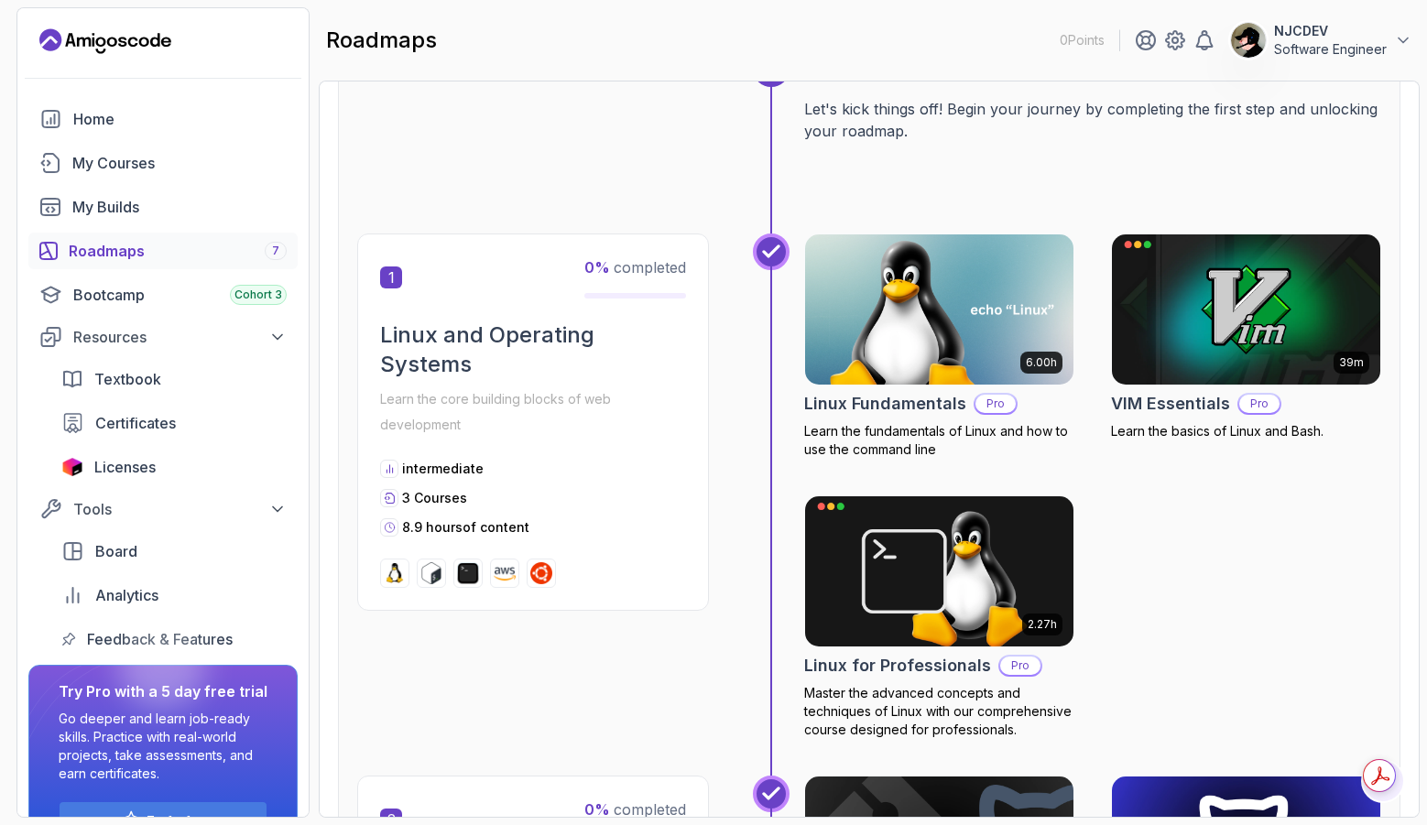
click at [644, 433] on p "Learn the core building blocks of web development" at bounding box center [533, 412] width 306 height 51
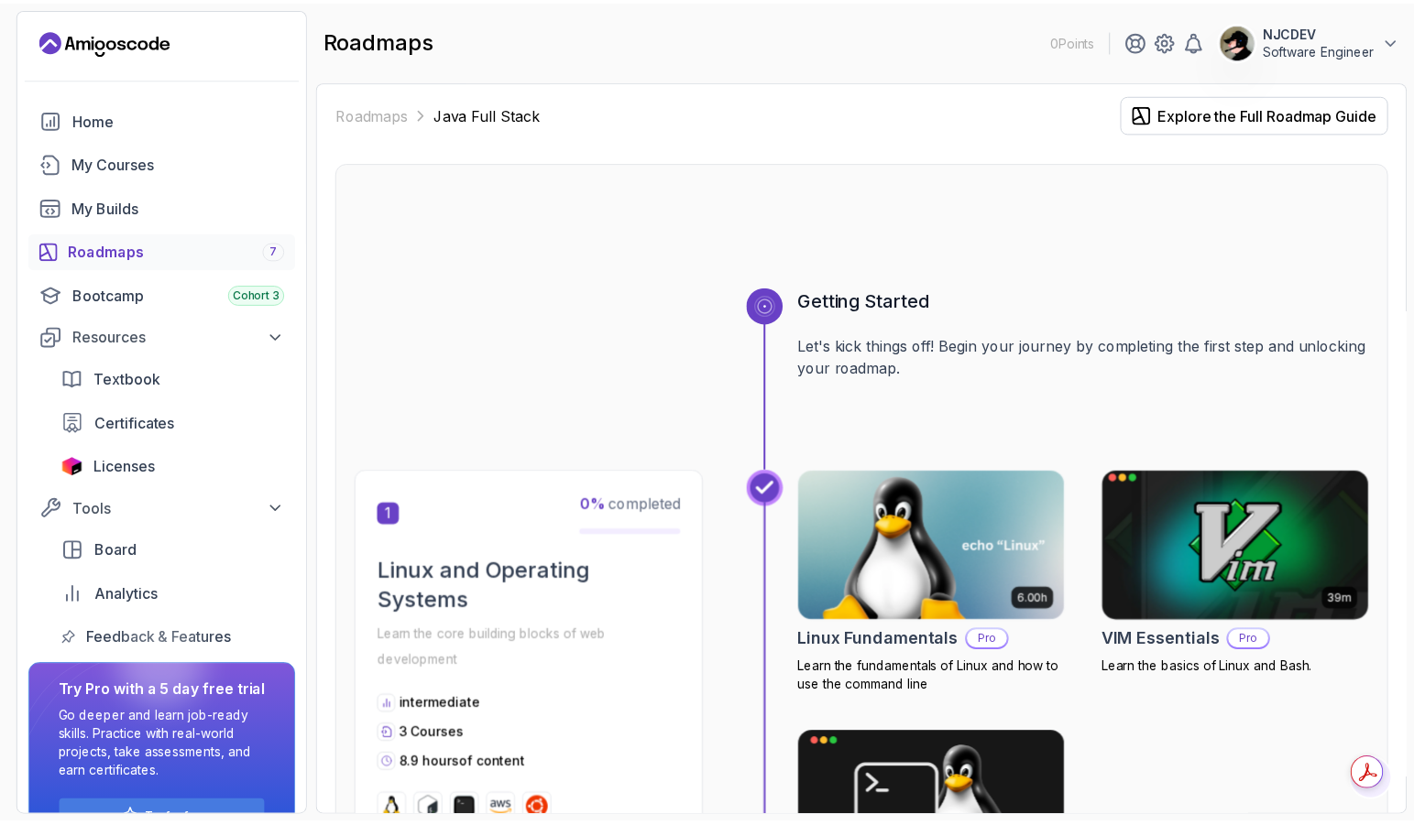
scroll to position [0, 0]
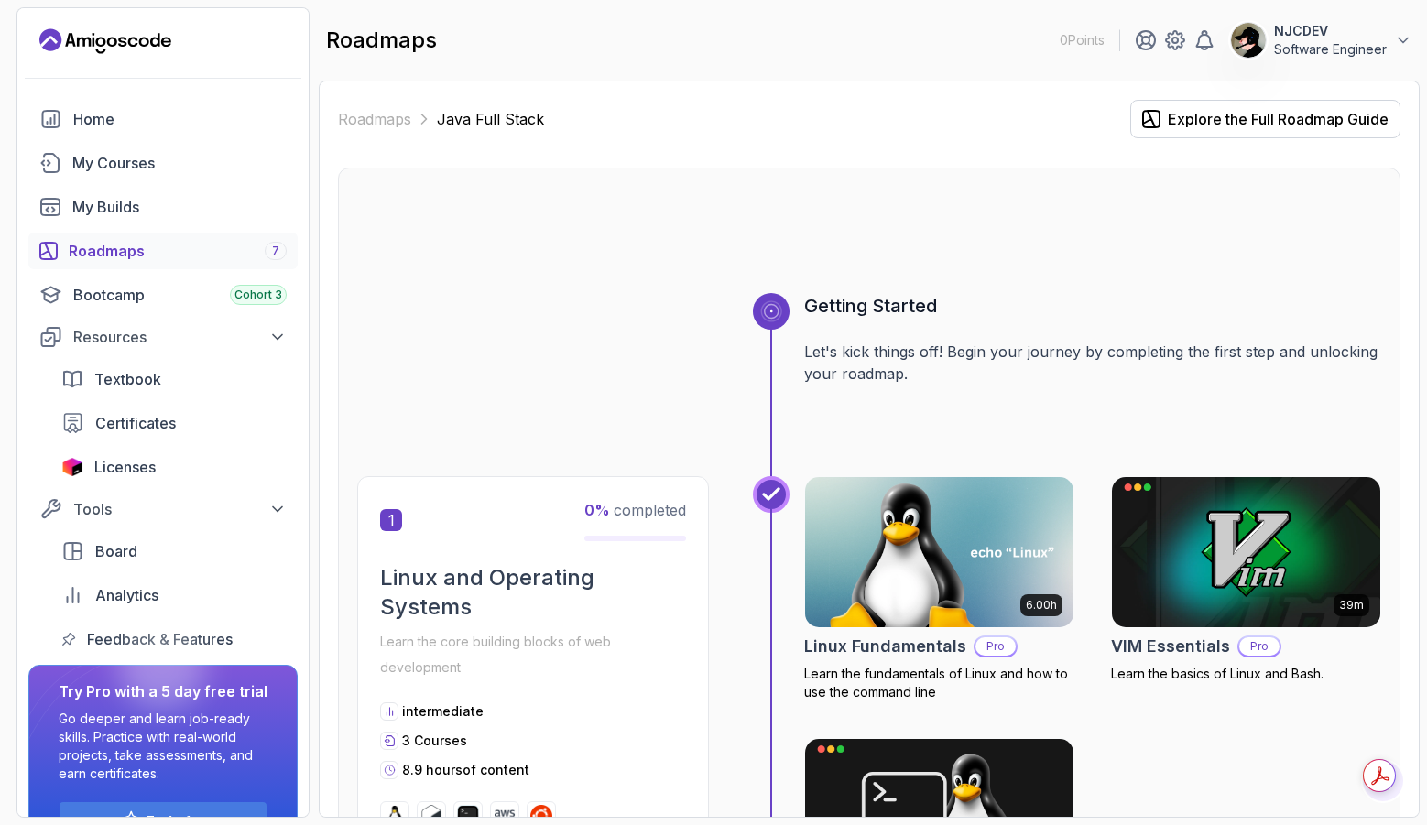
click at [1294, 42] on p "Software Engineer" at bounding box center [1330, 49] width 113 height 18
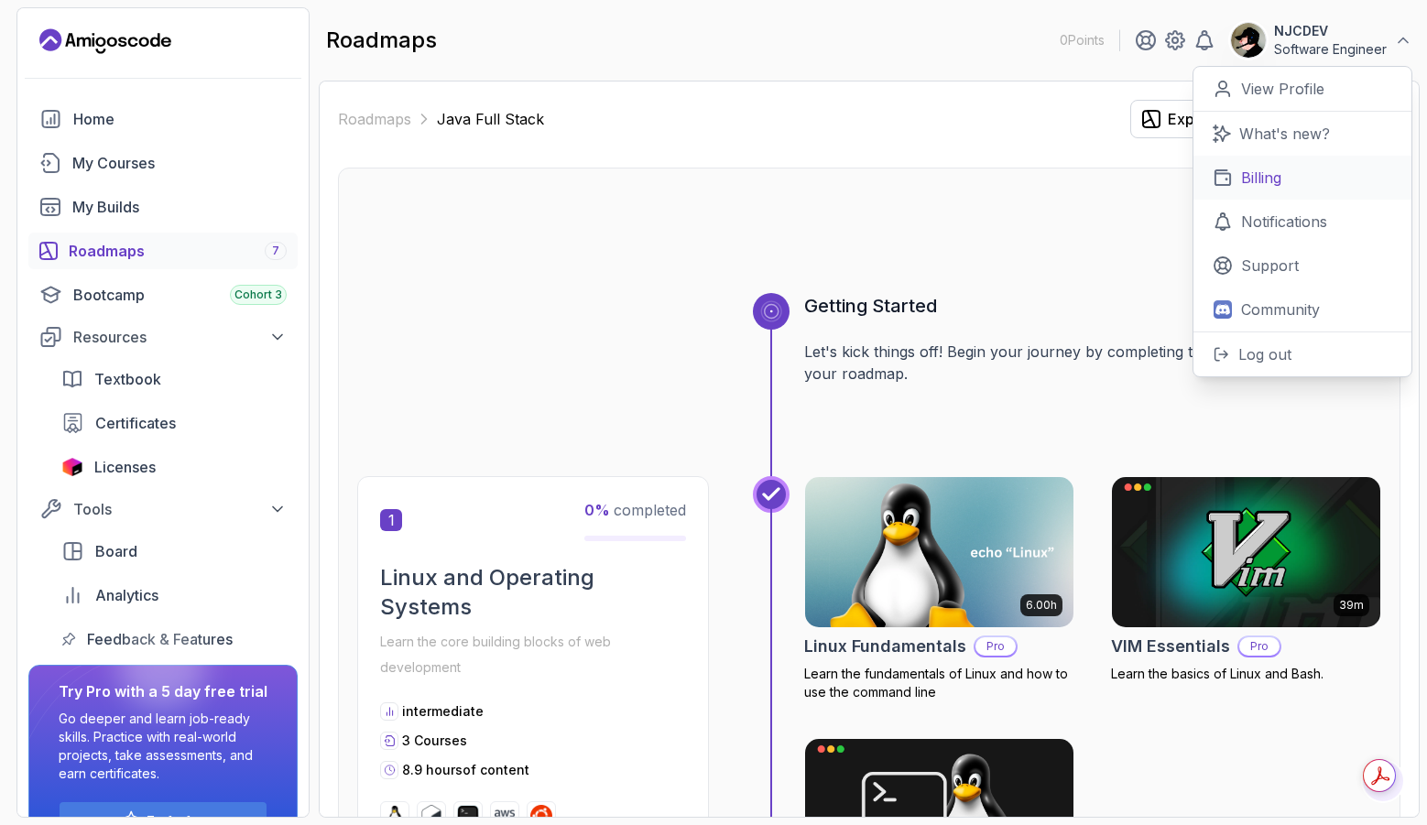
click at [1268, 180] on p "Billing" at bounding box center [1261, 178] width 40 height 22
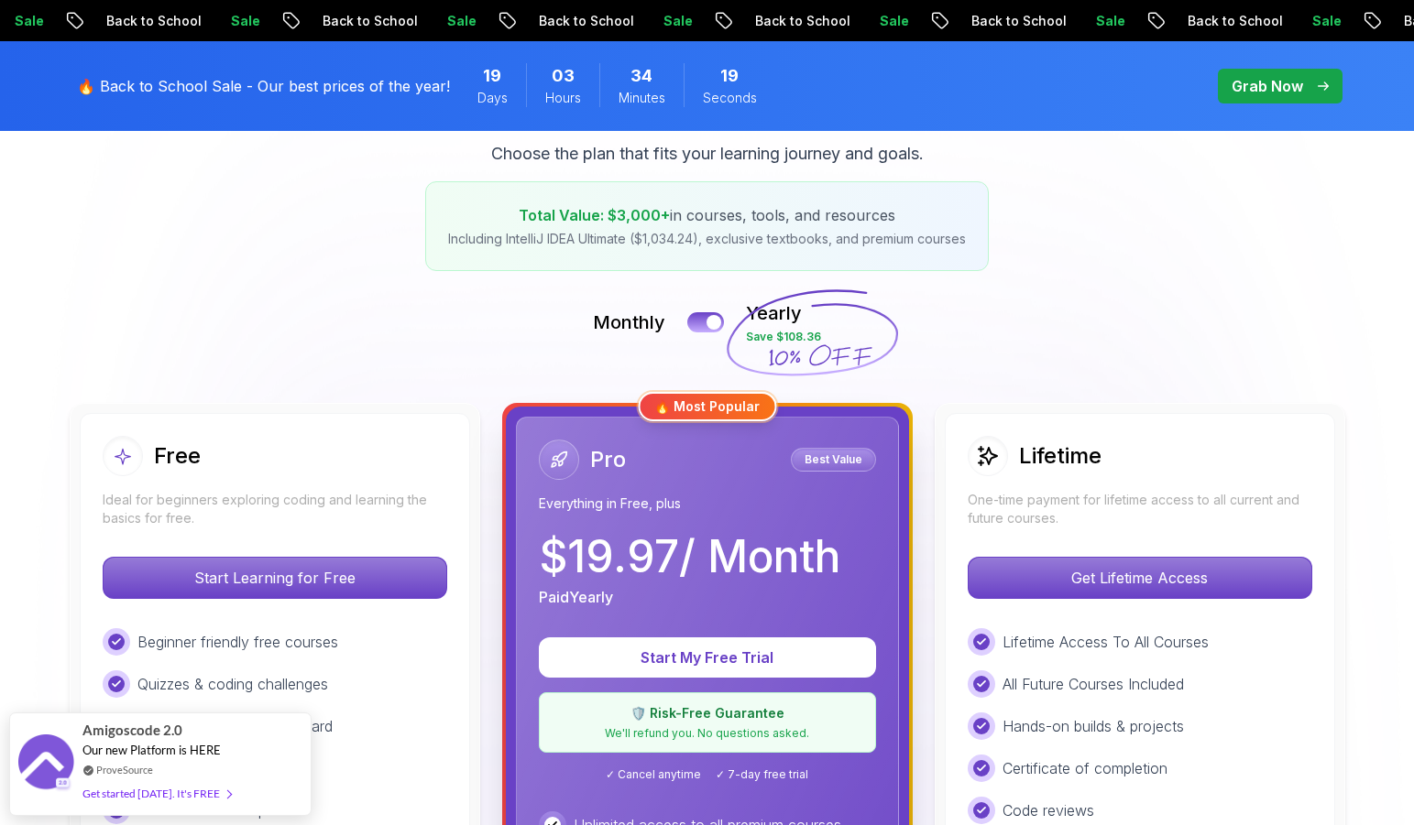
scroll to position [267, 0]
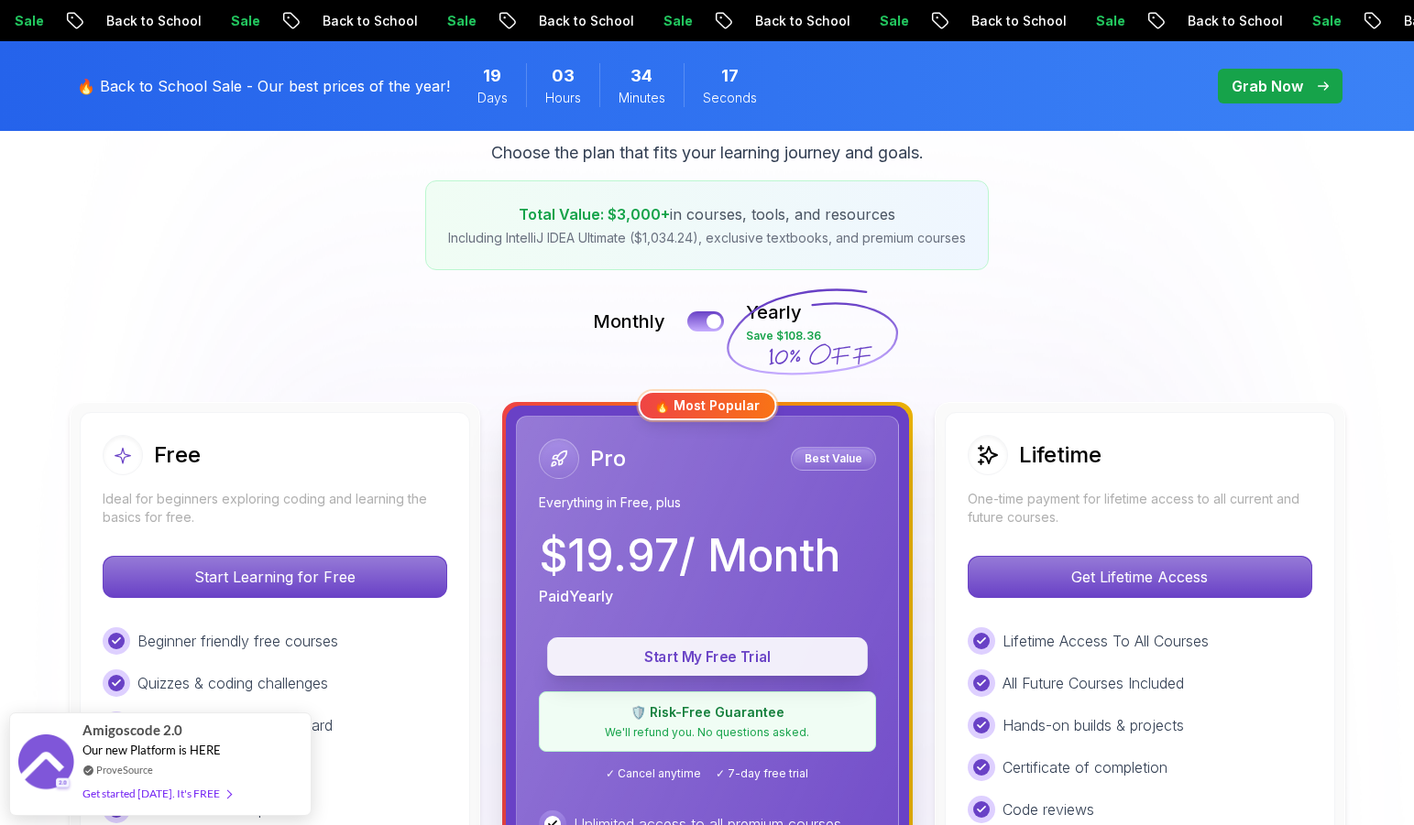
click at [732, 663] on p "Start My Free Trial" at bounding box center [707, 657] width 278 height 21
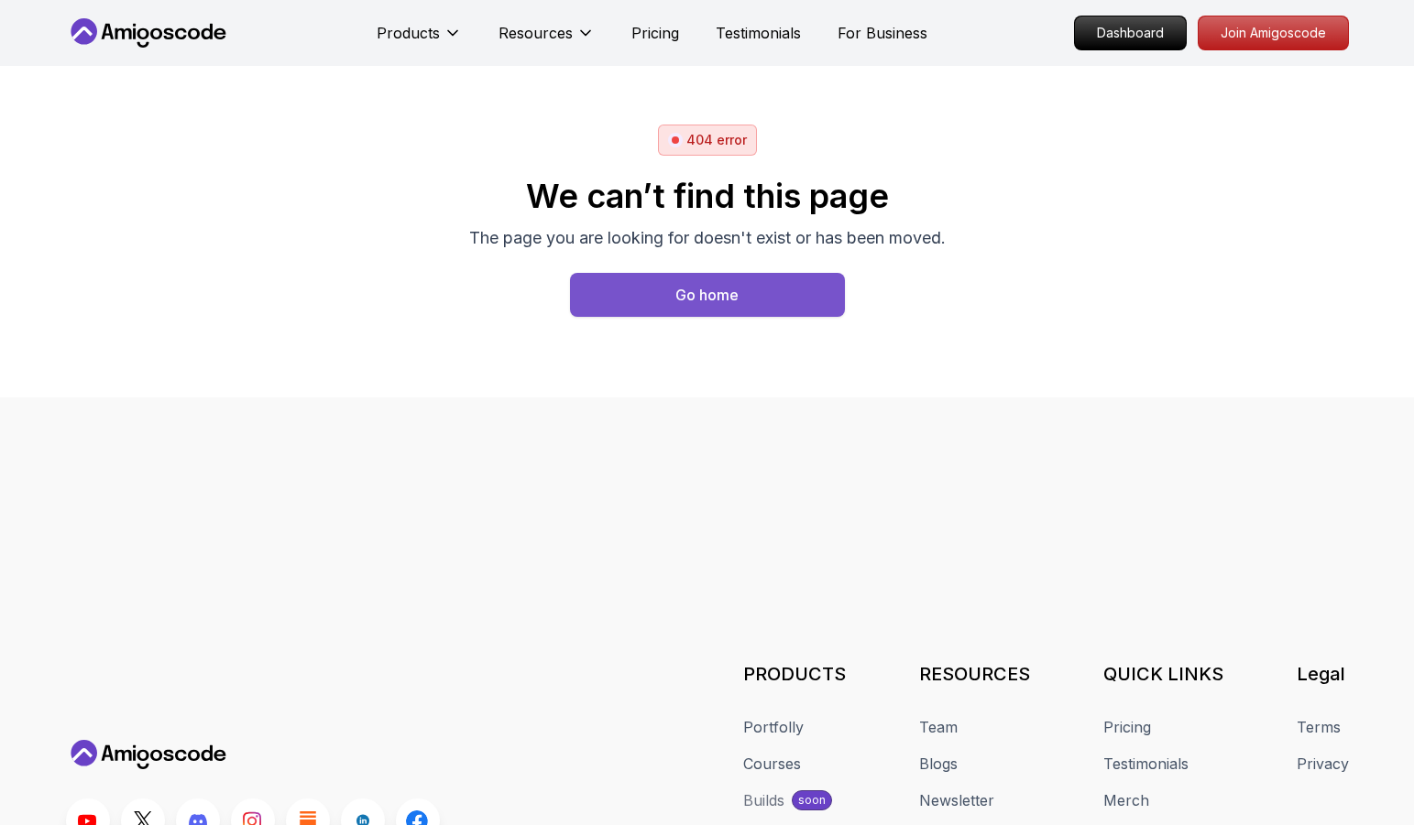
click at [769, 297] on button "Go home" at bounding box center [707, 295] width 275 height 44
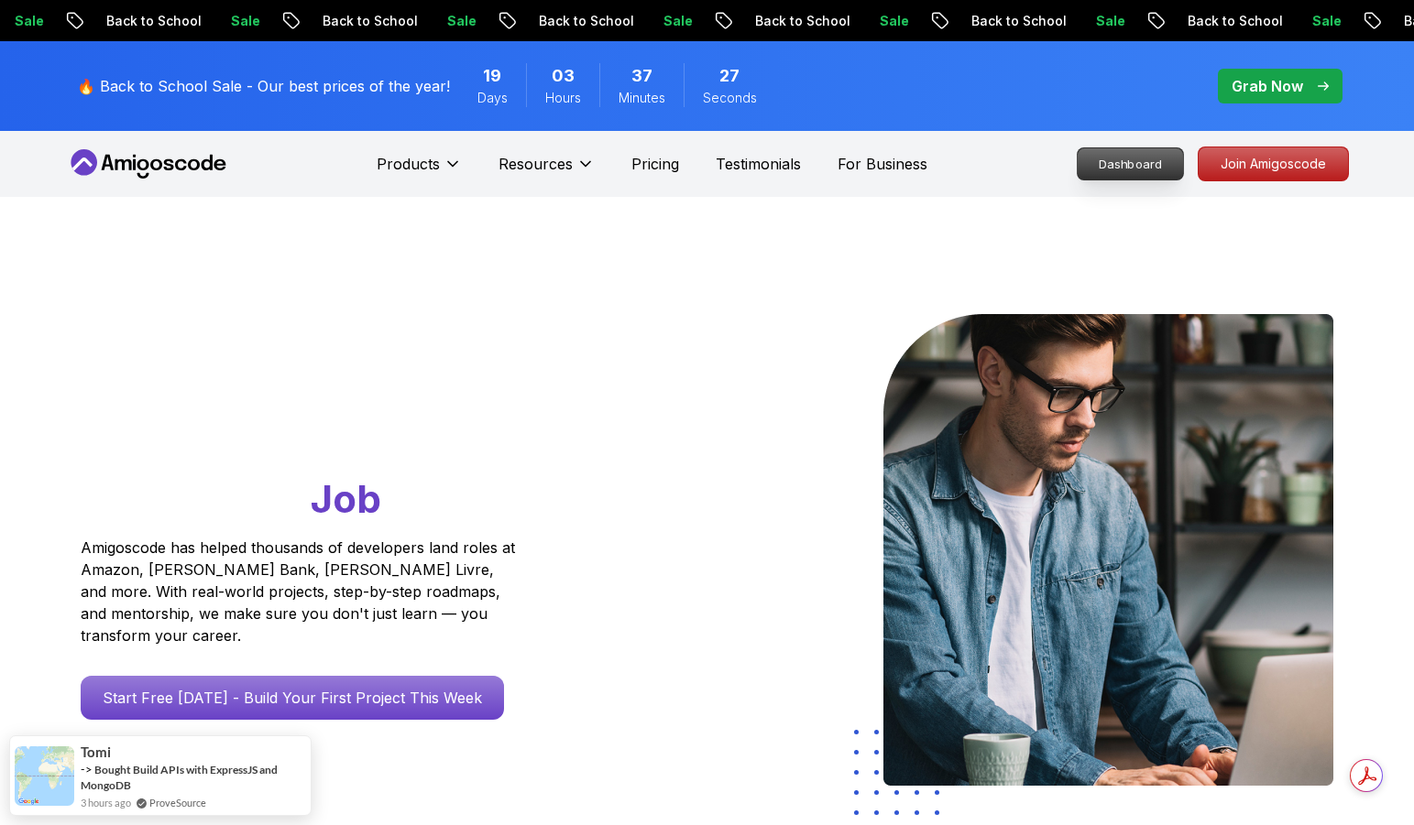
click at [1141, 159] on p "Dashboard" at bounding box center [1129, 163] width 105 height 31
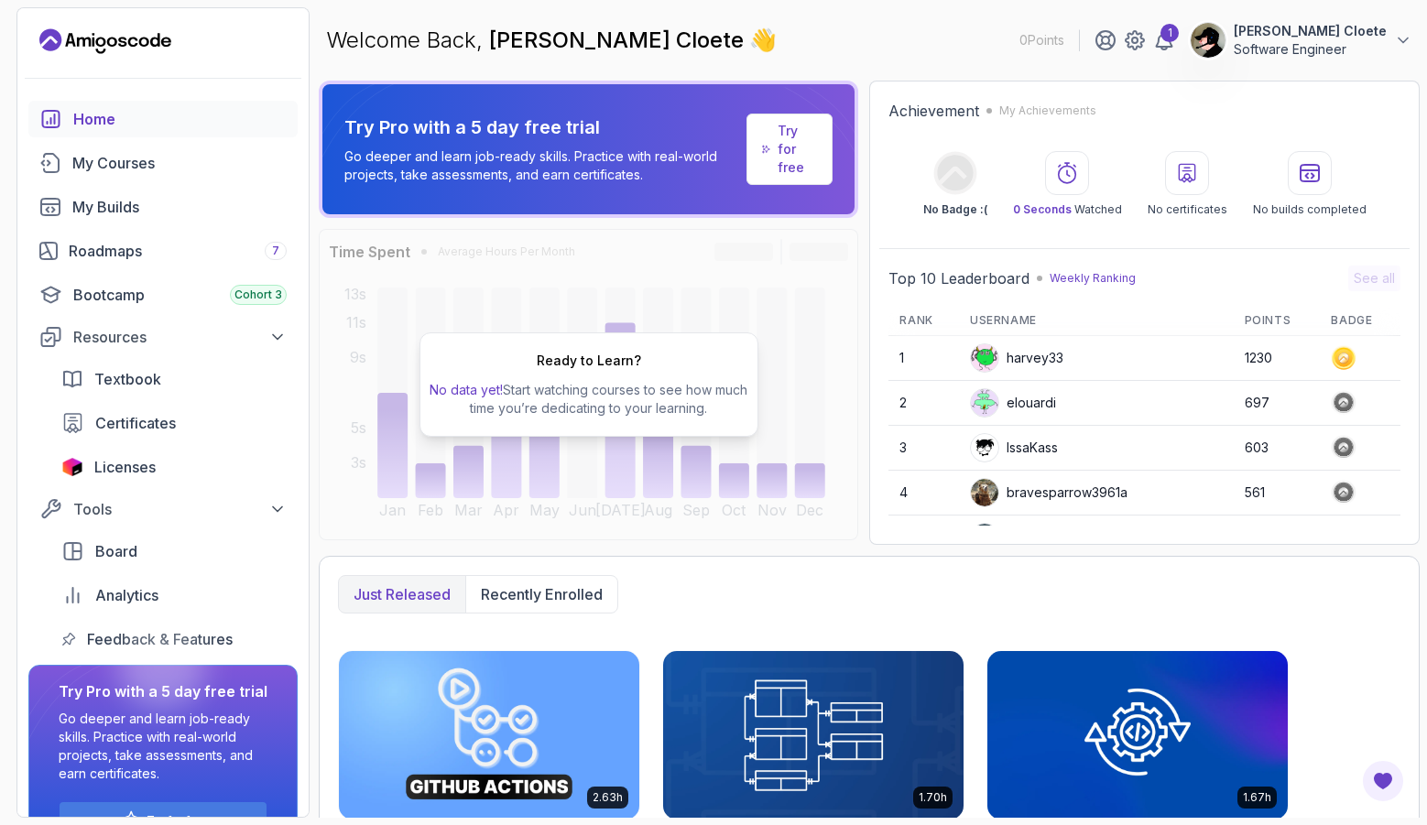
click at [1378, 34] on p "Nixon Cloete" at bounding box center [1310, 31] width 153 height 18
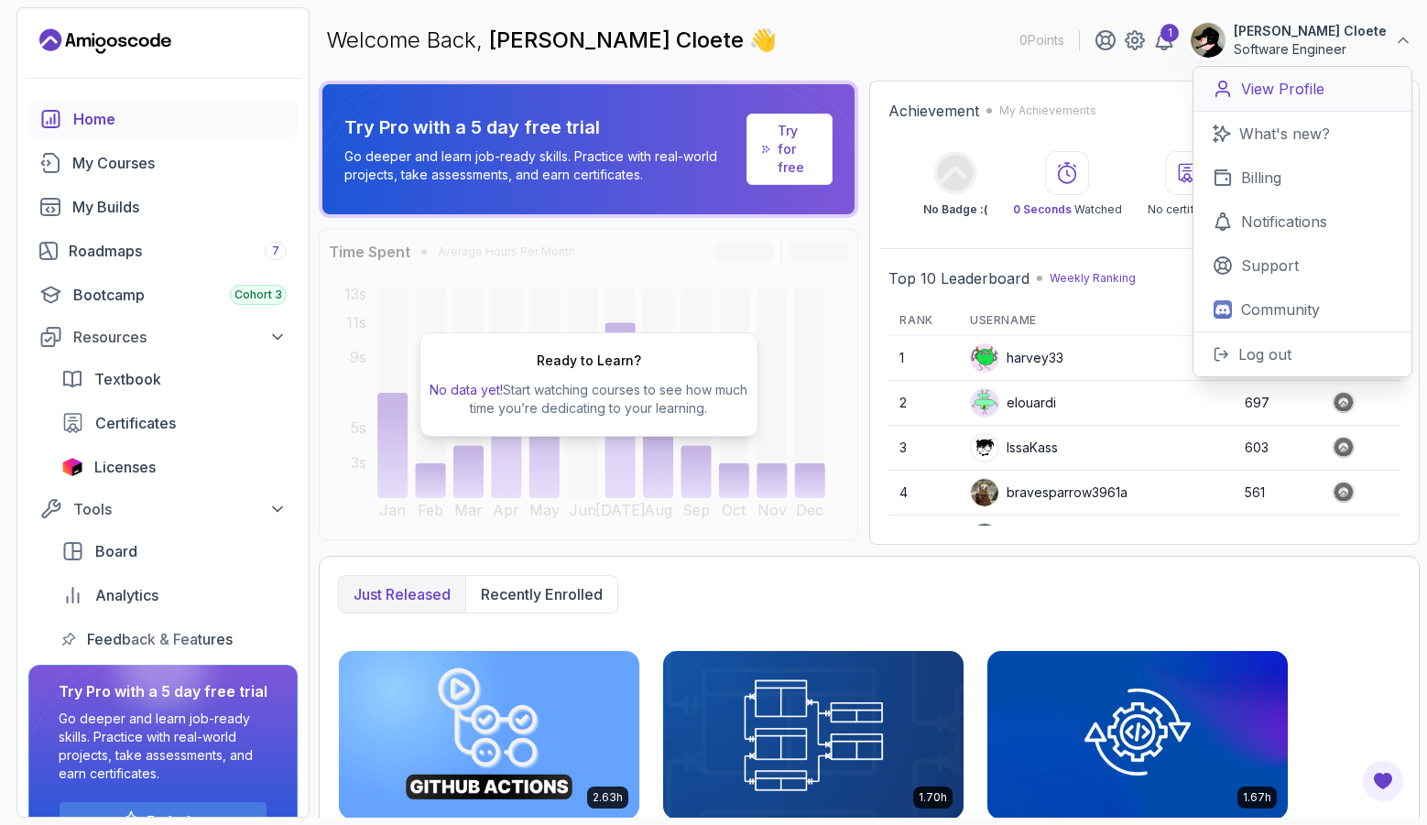
click at [1269, 81] on p "View Profile" at bounding box center [1282, 89] width 83 height 22
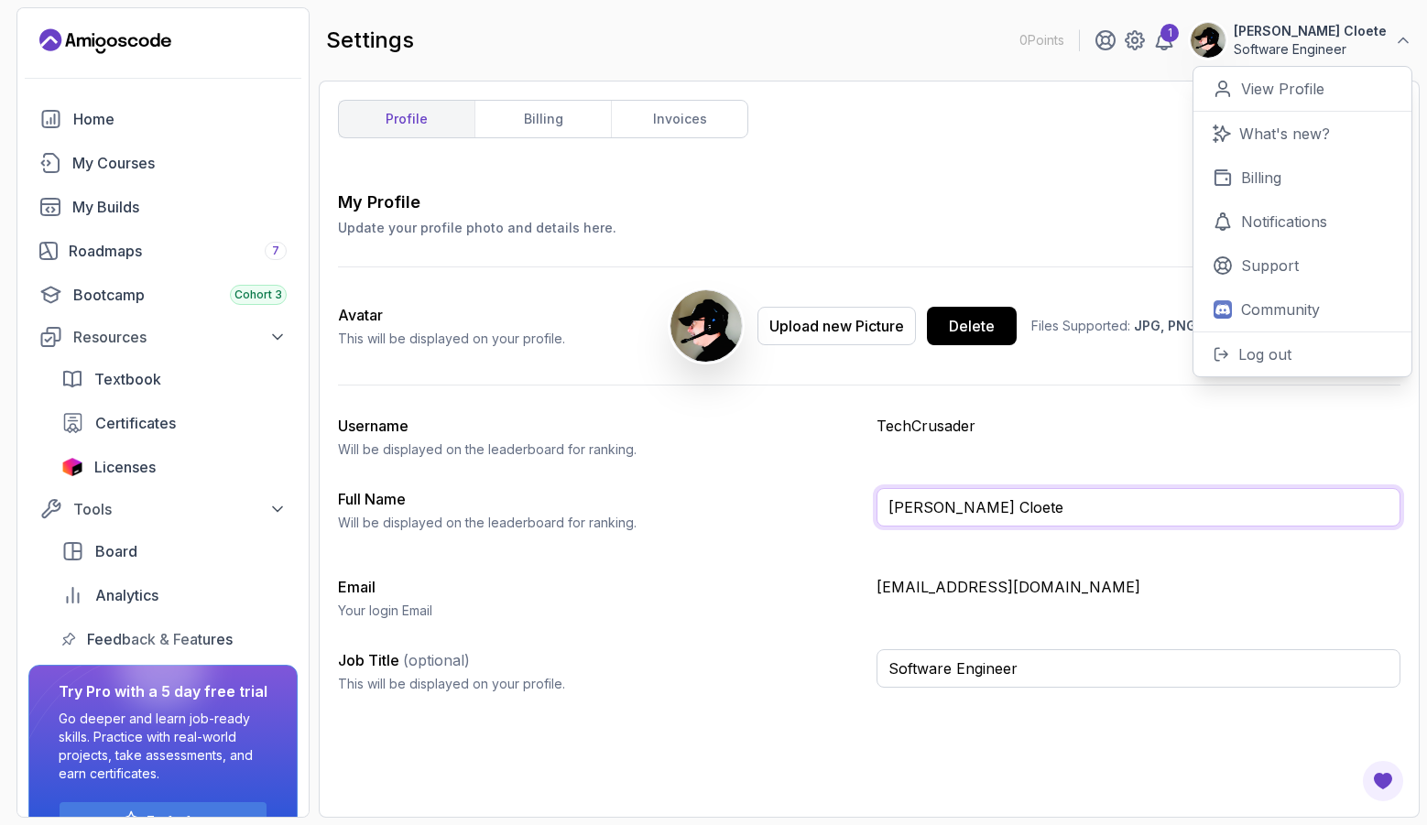
click at [985, 512] on input "Nixon Cloete" at bounding box center [1139, 507] width 524 height 38
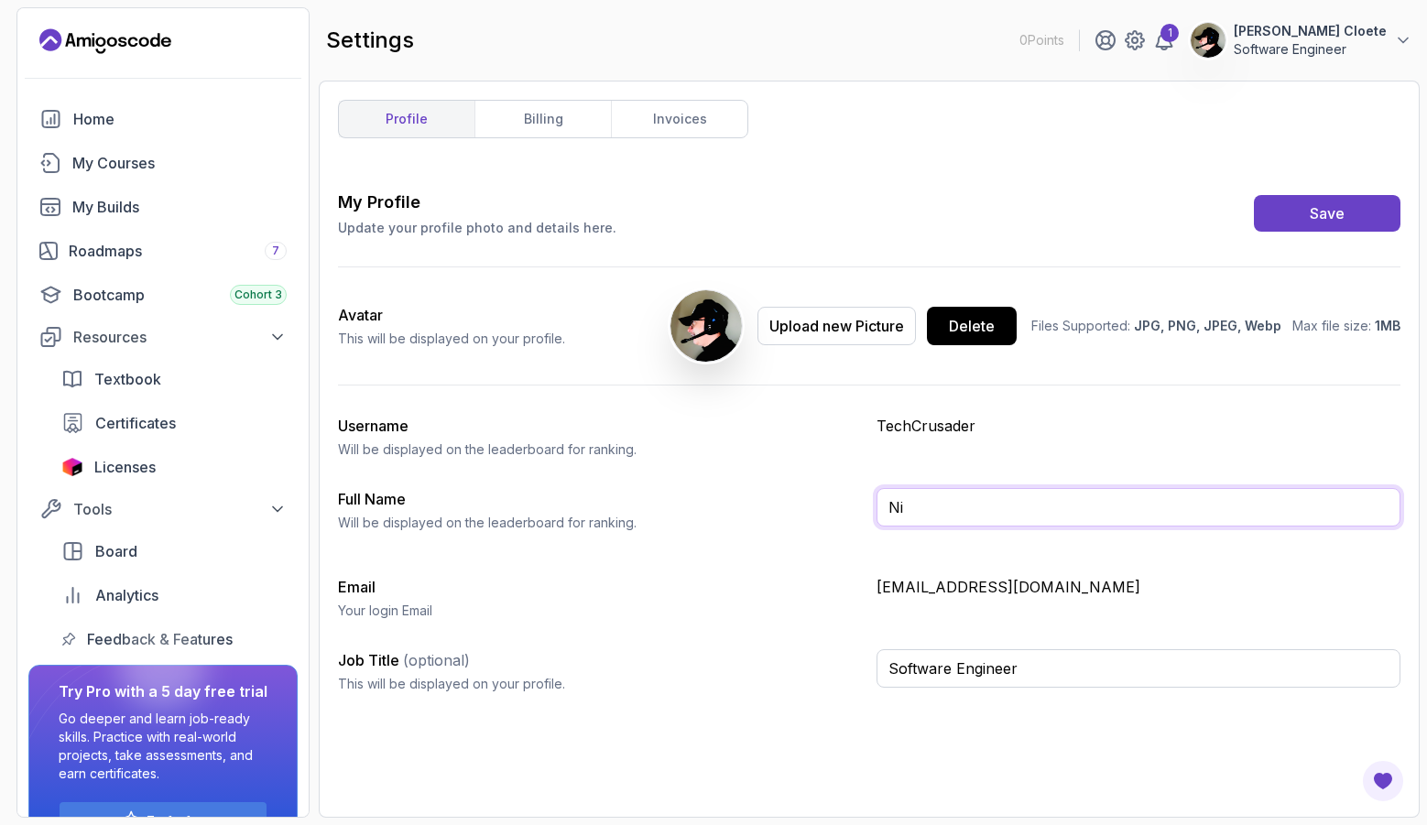
type input "N"
type input "NJCDEV"
click at [1338, 207] on div "Save" at bounding box center [1327, 213] width 35 height 22
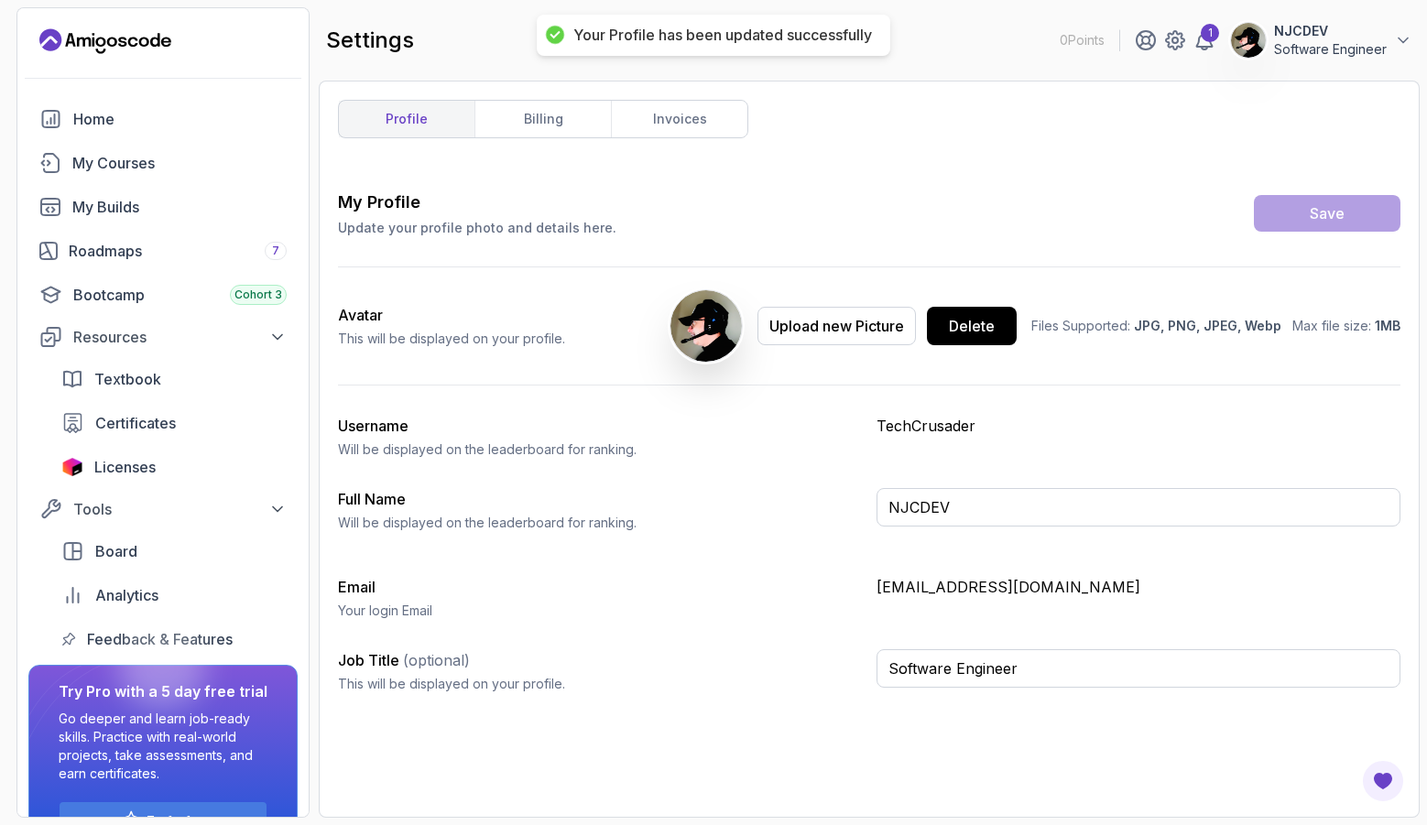
click at [1147, 180] on div "profile billing invoices My Profile Update your profile photo and details here.…" at bounding box center [869, 449] width 1063 height 699
click at [1204, 44] on icon at bounding box center [1205, 40] width 22 height 22
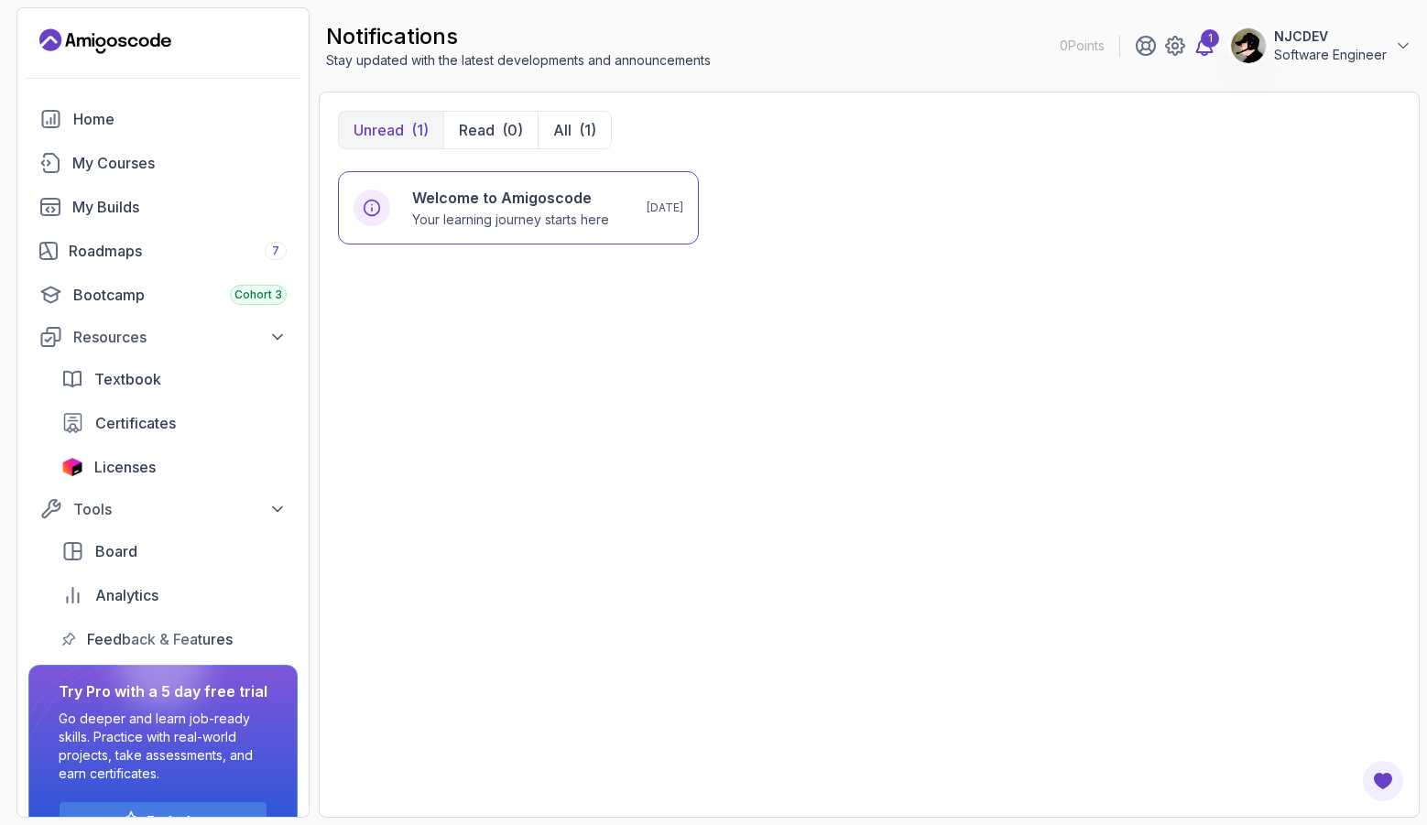
click at [1204, 46] on icon at bounding box center [1205, 46] width 22 height 22
click at [485, 213] on p "Your learning journey starts here" at bounding box center [510, 220] width 197 height 18
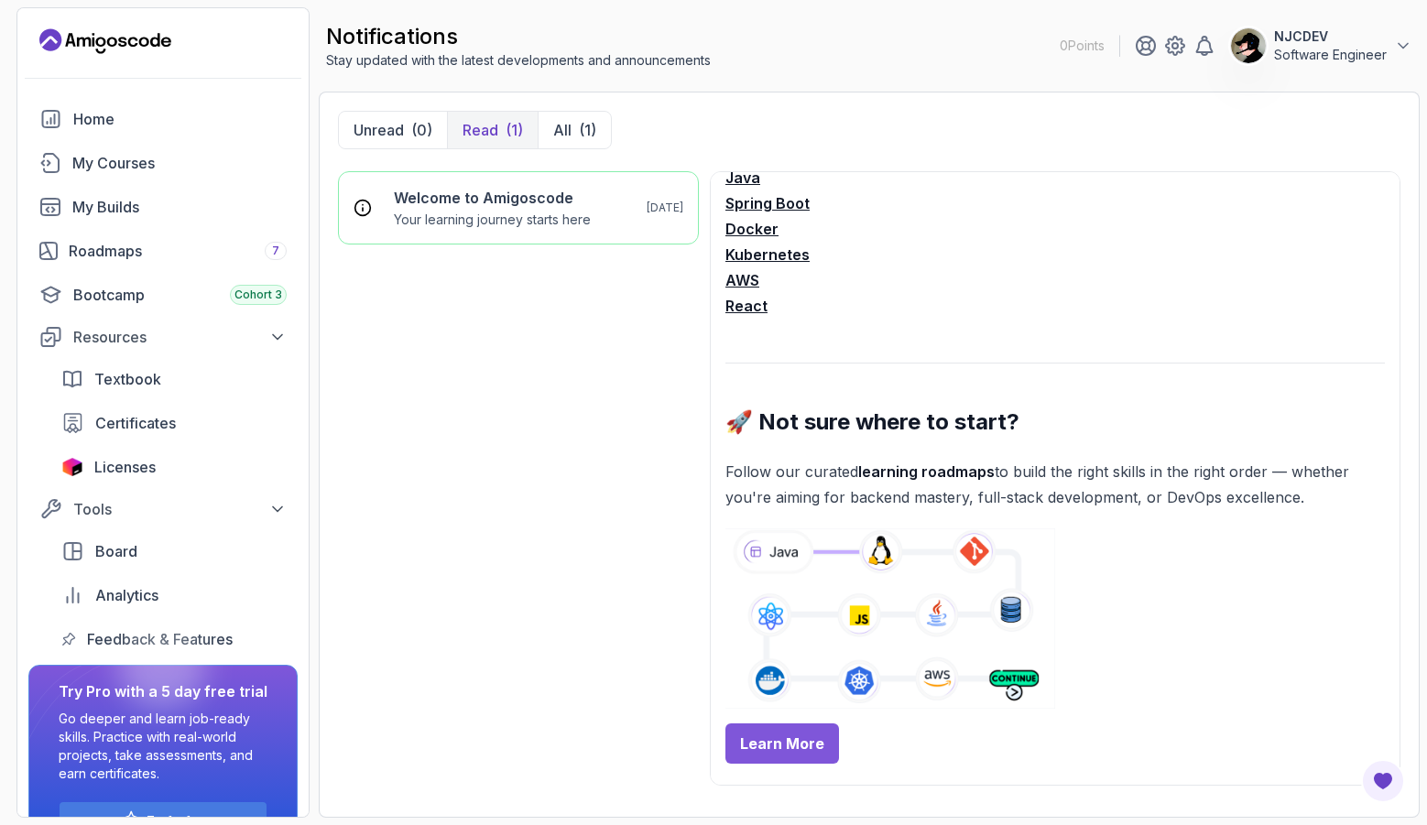
scroll to position [453, 0]
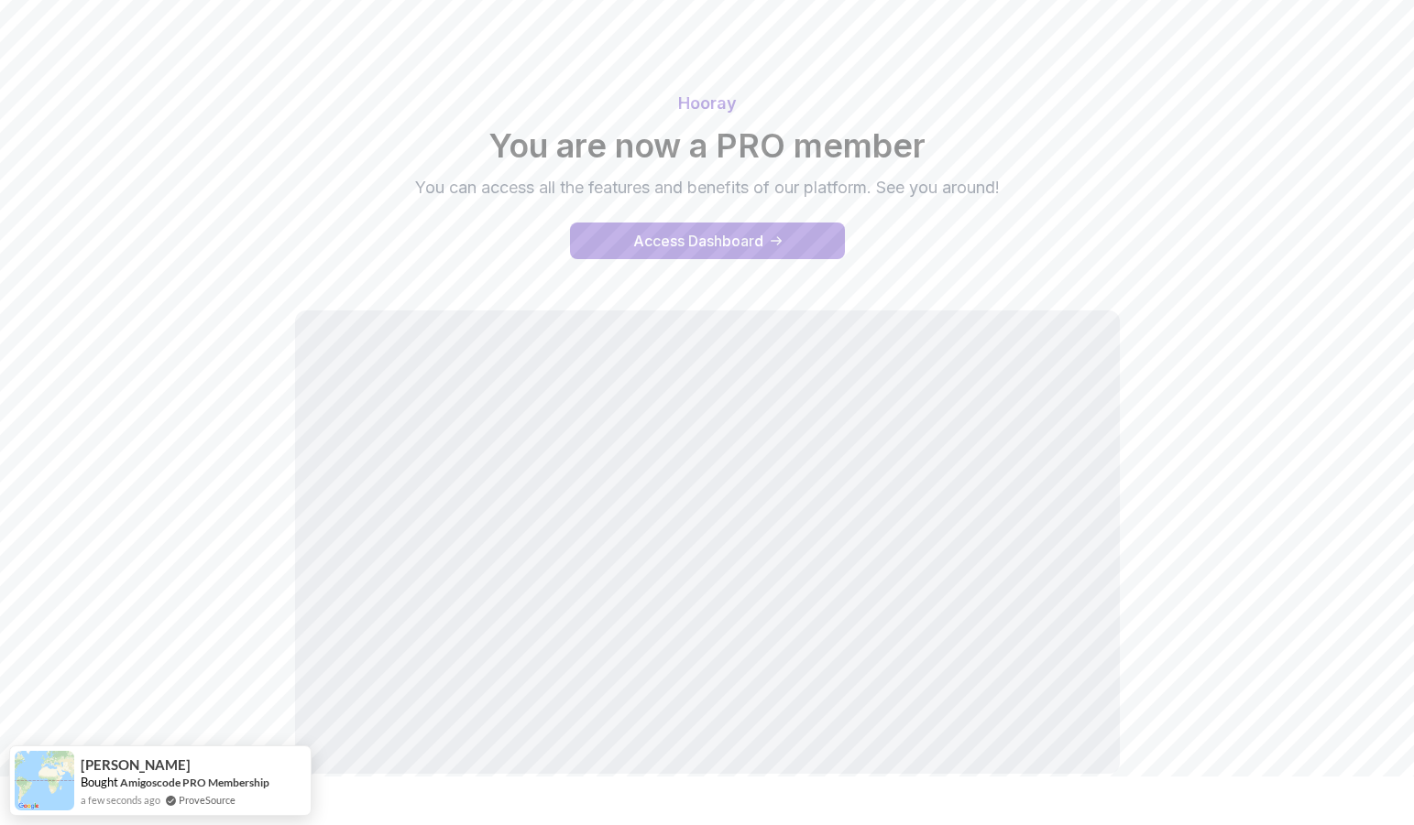
scroll to position [115, 0]
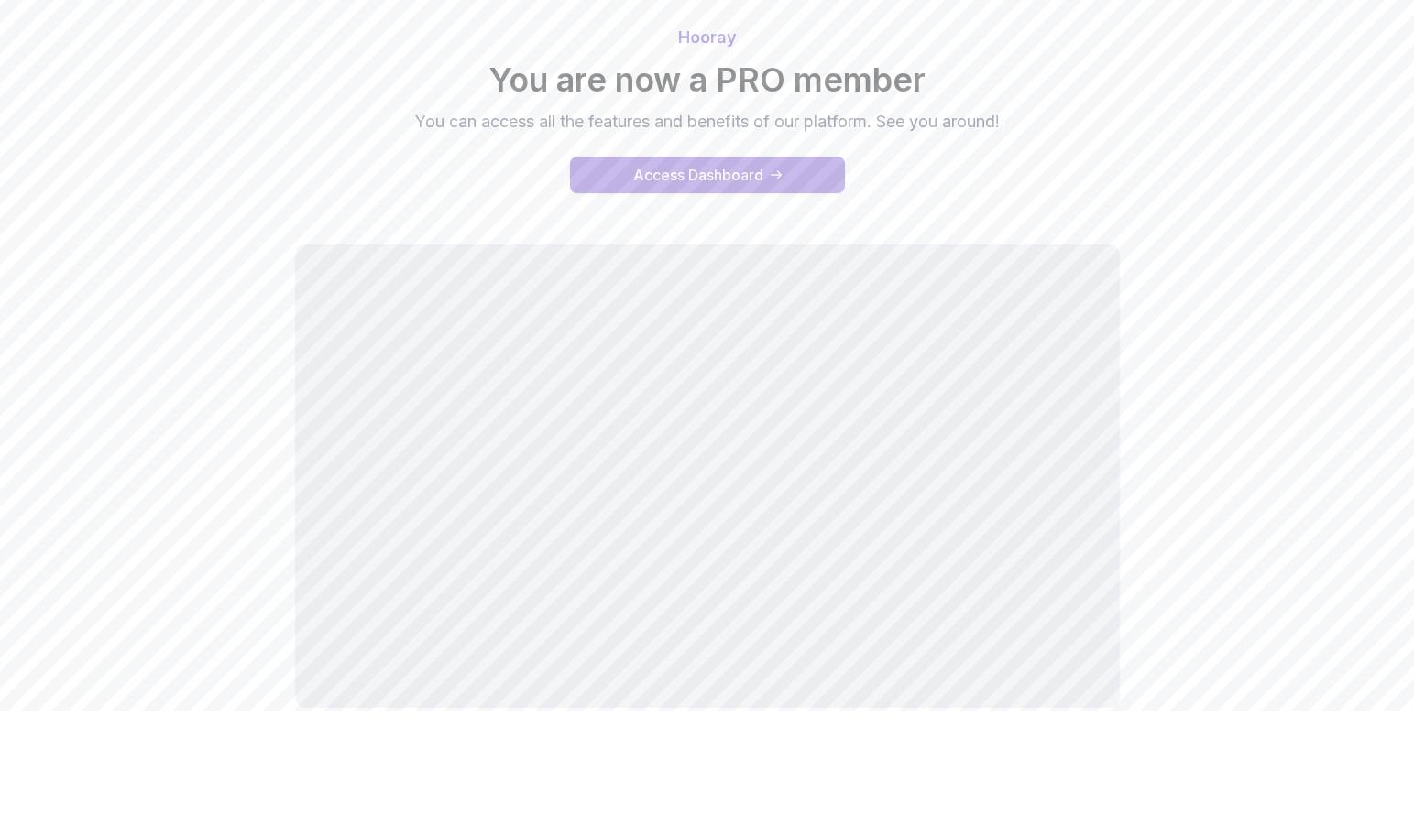
click at [703, 174] on div "Access Dashboard" at bounding box center [698, 175] width 130 height 22
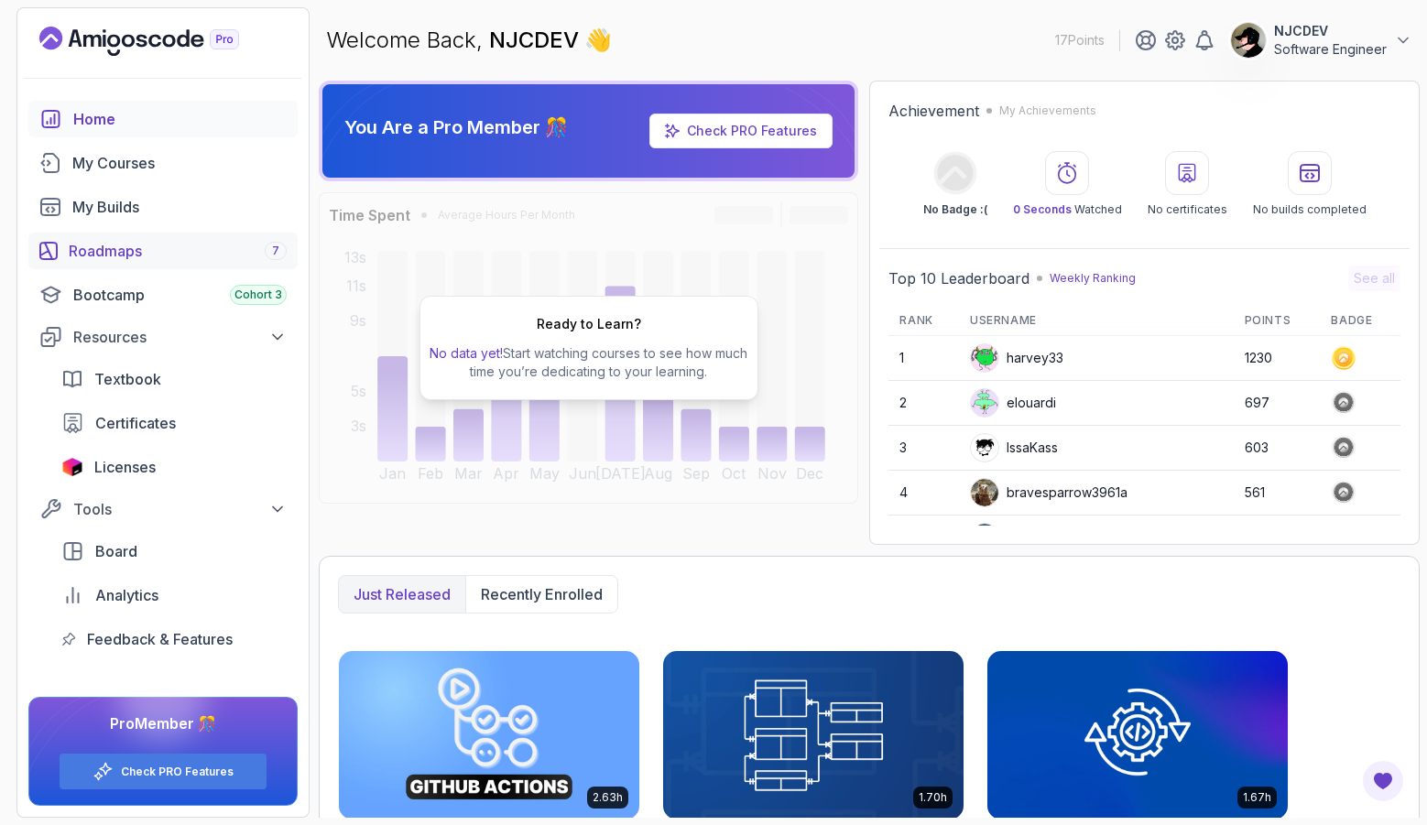
click at [130, 238] on link "Roadmaps 7" at bounding box center [162, 251] width 269 height 37
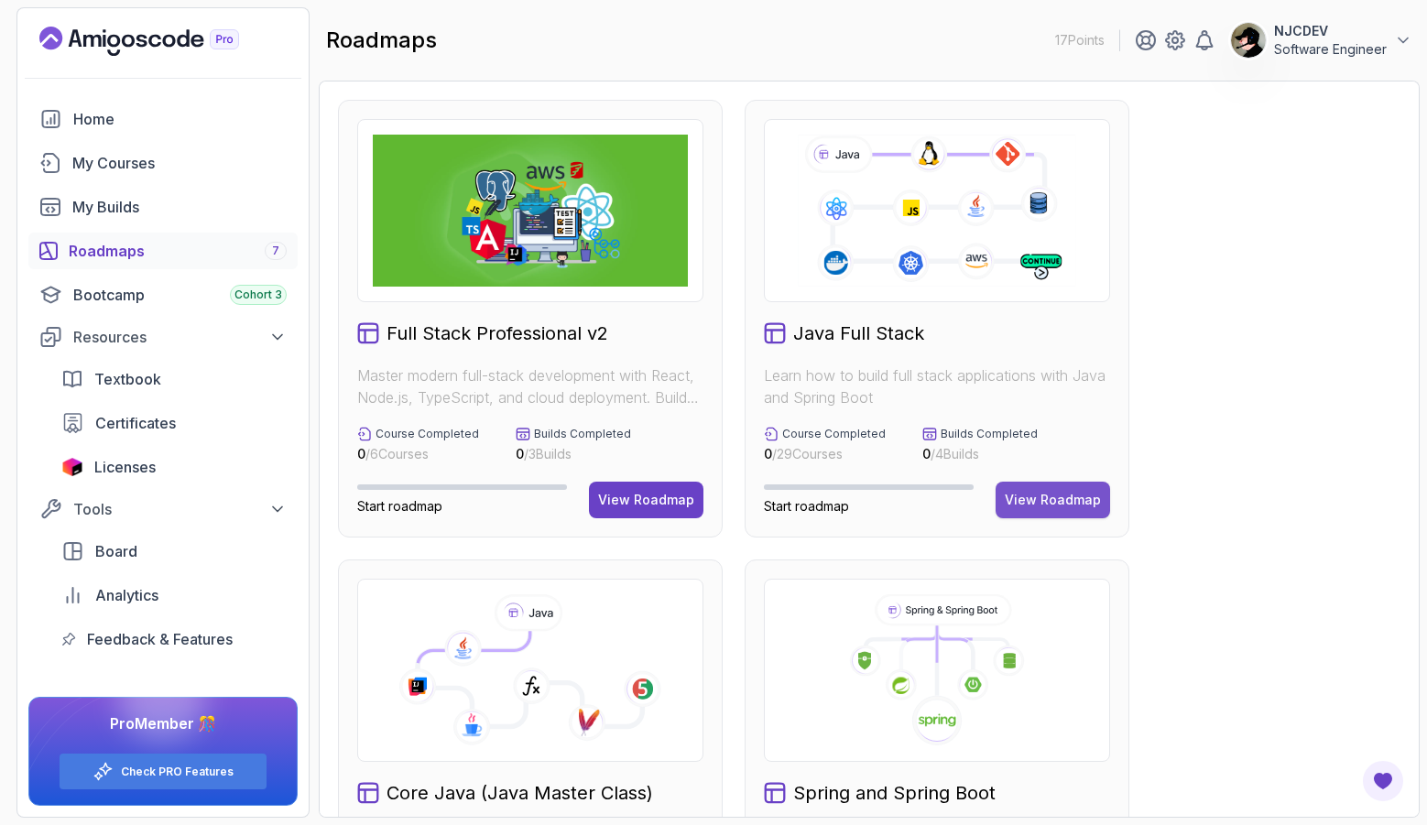
click at [1079, 499] on div "View Roadmap" at bounding box center [1053, 500] width 96 height 18
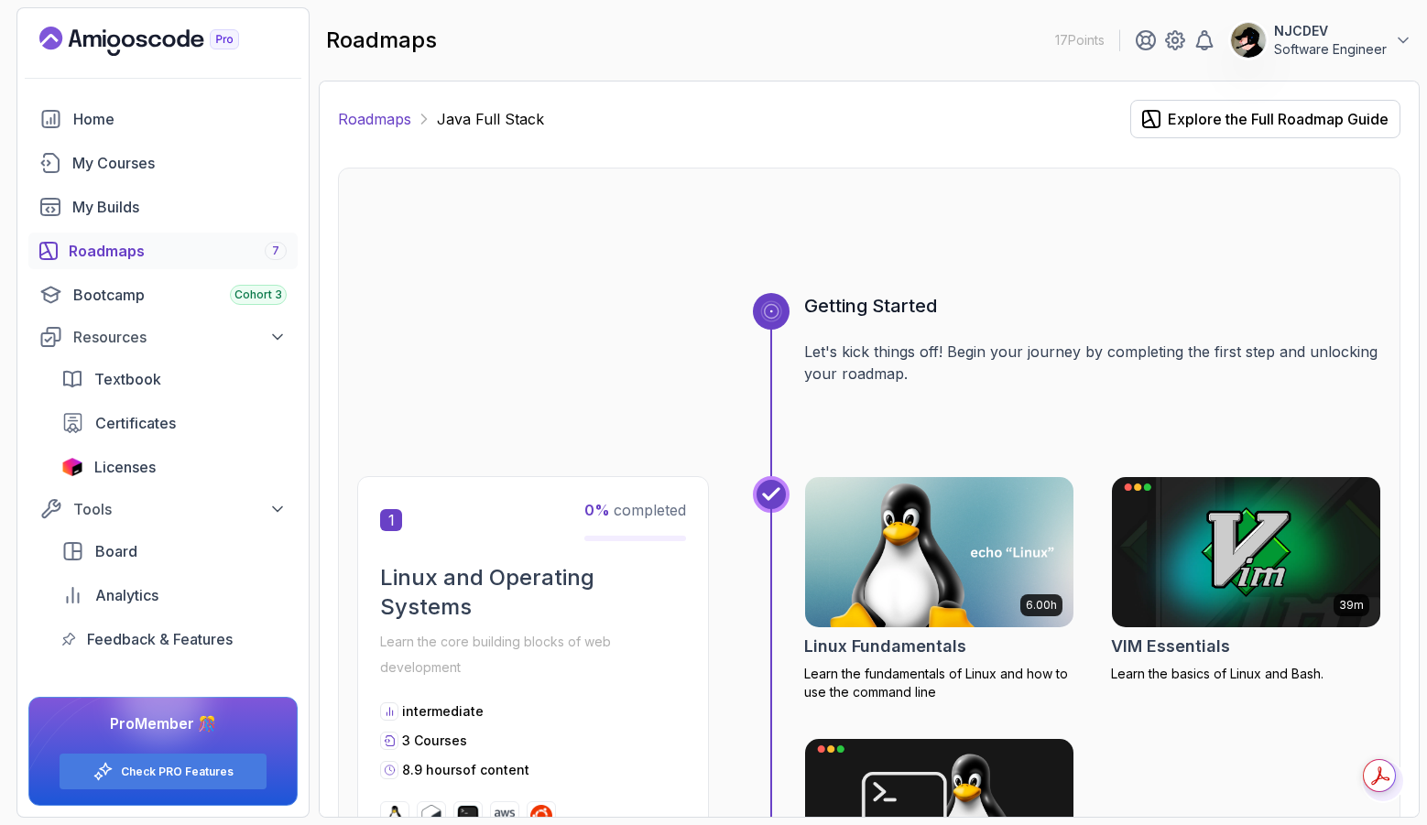
click at [393, 115] on link "Roadmaps" at bounding box center [374, 119] width 73 height 22
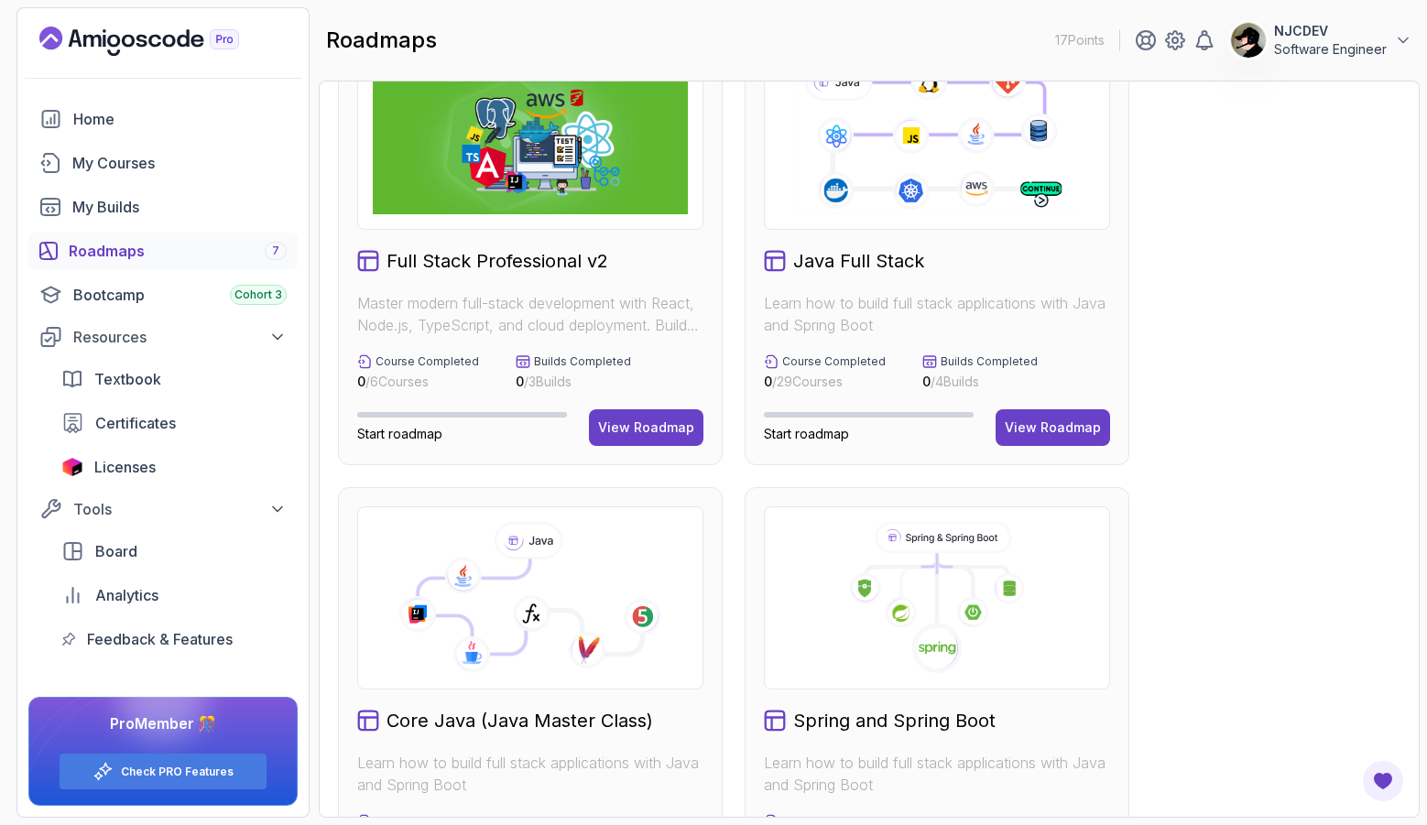
scroll to position [404, 0]
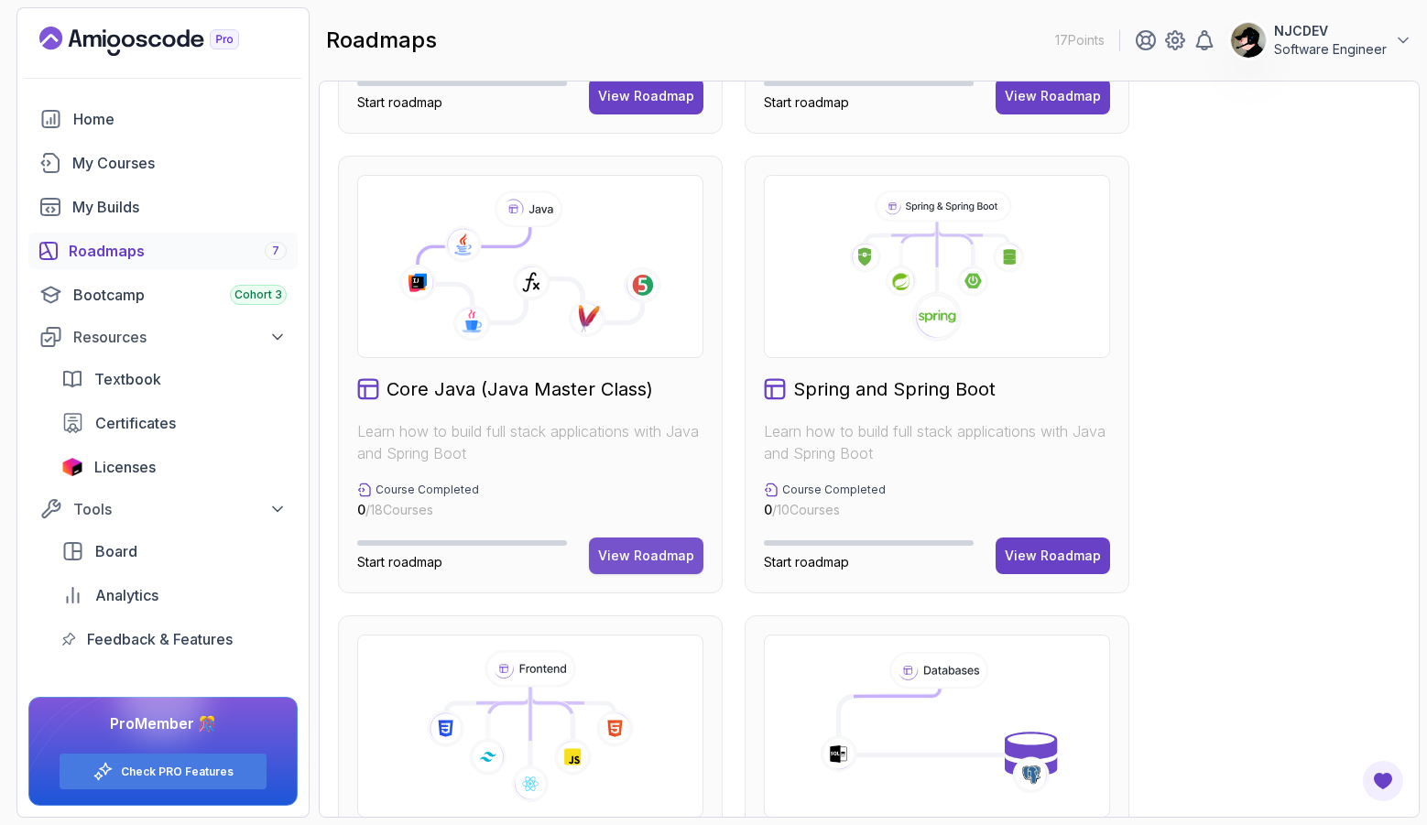
click at [622, 557] on div "View Roadmap" at bounding box center [646, 556] width 96 height 18
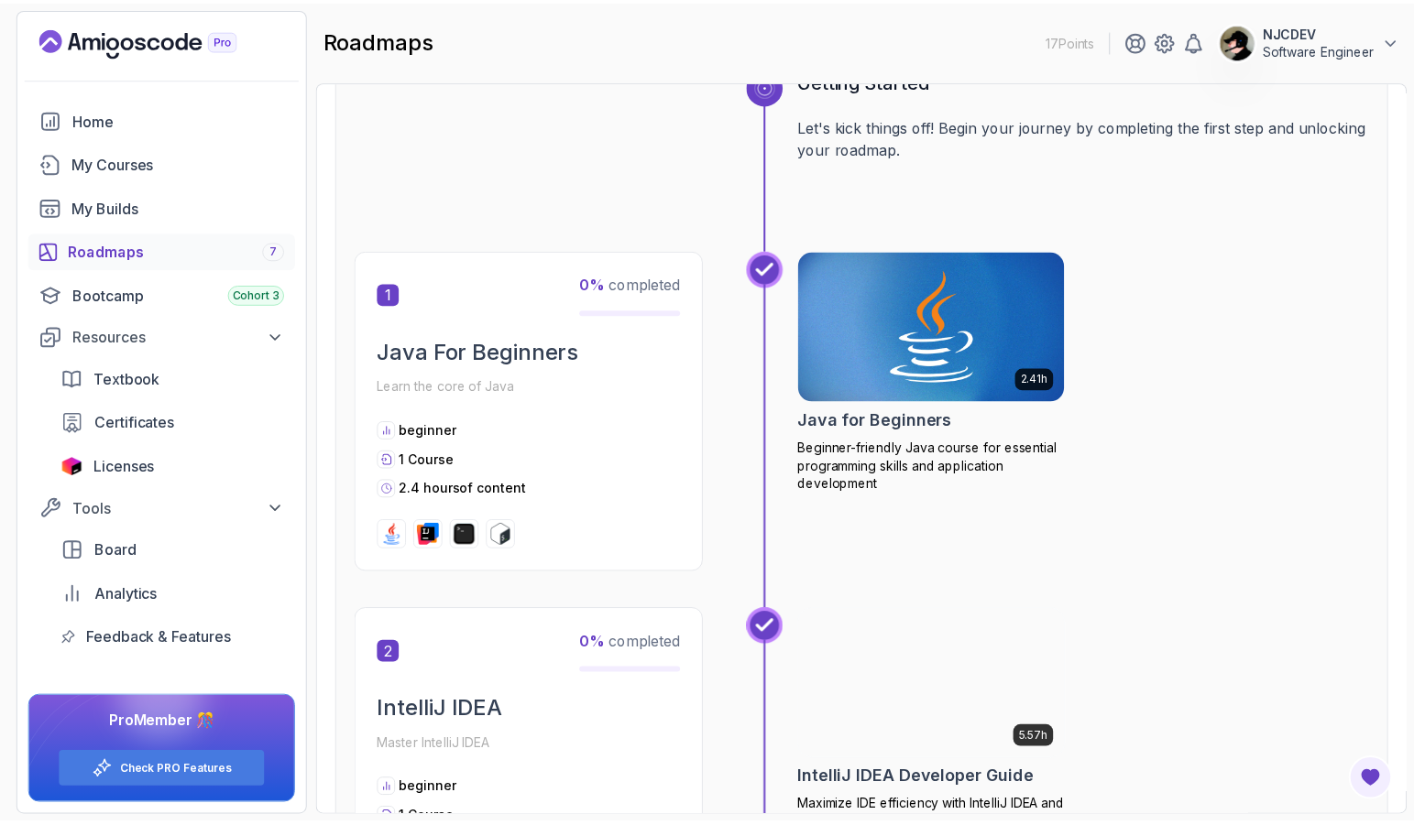
scroll to position [263, 0]
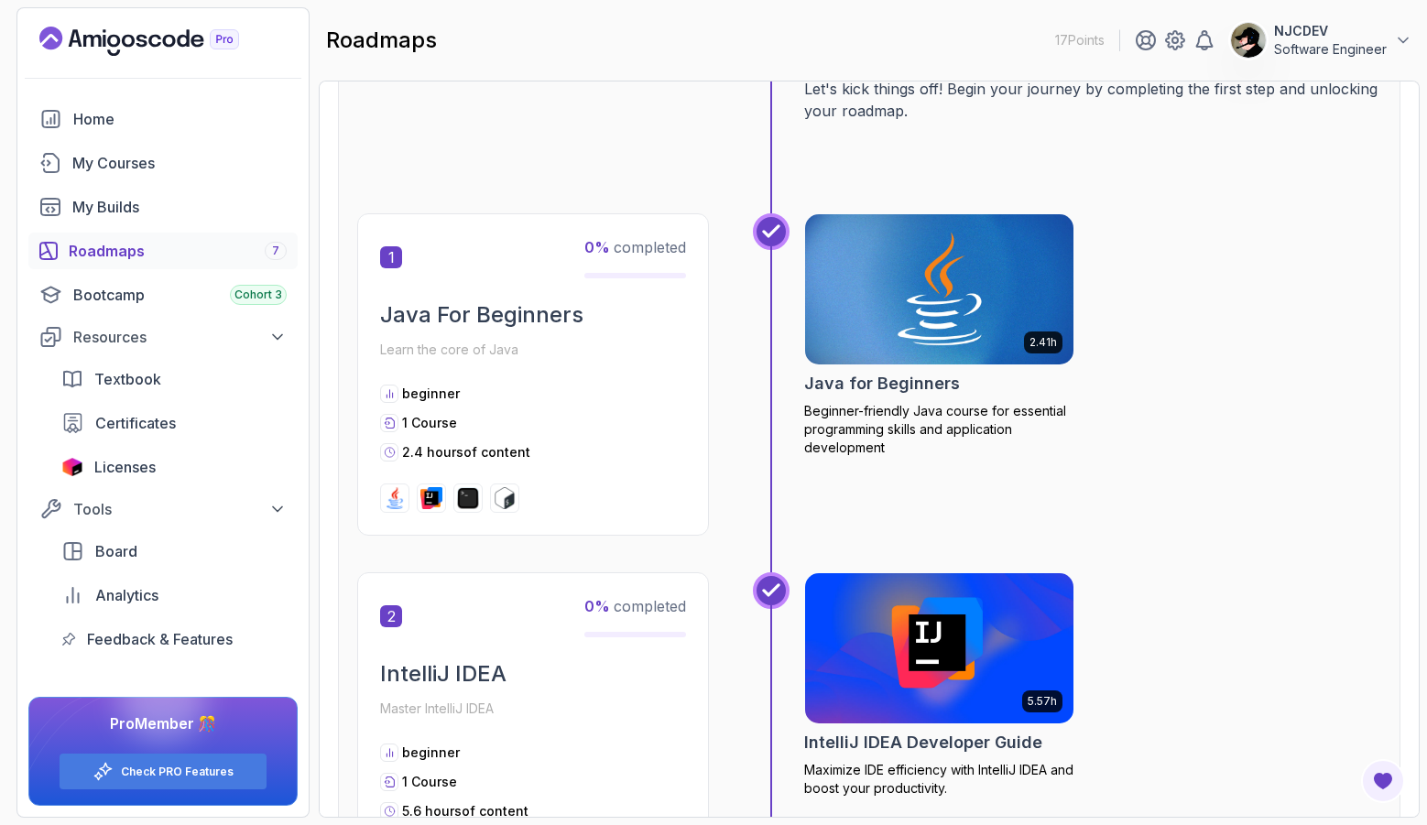
click at [975, 308] on img at bounding box center [940, 290] width 282 height 158
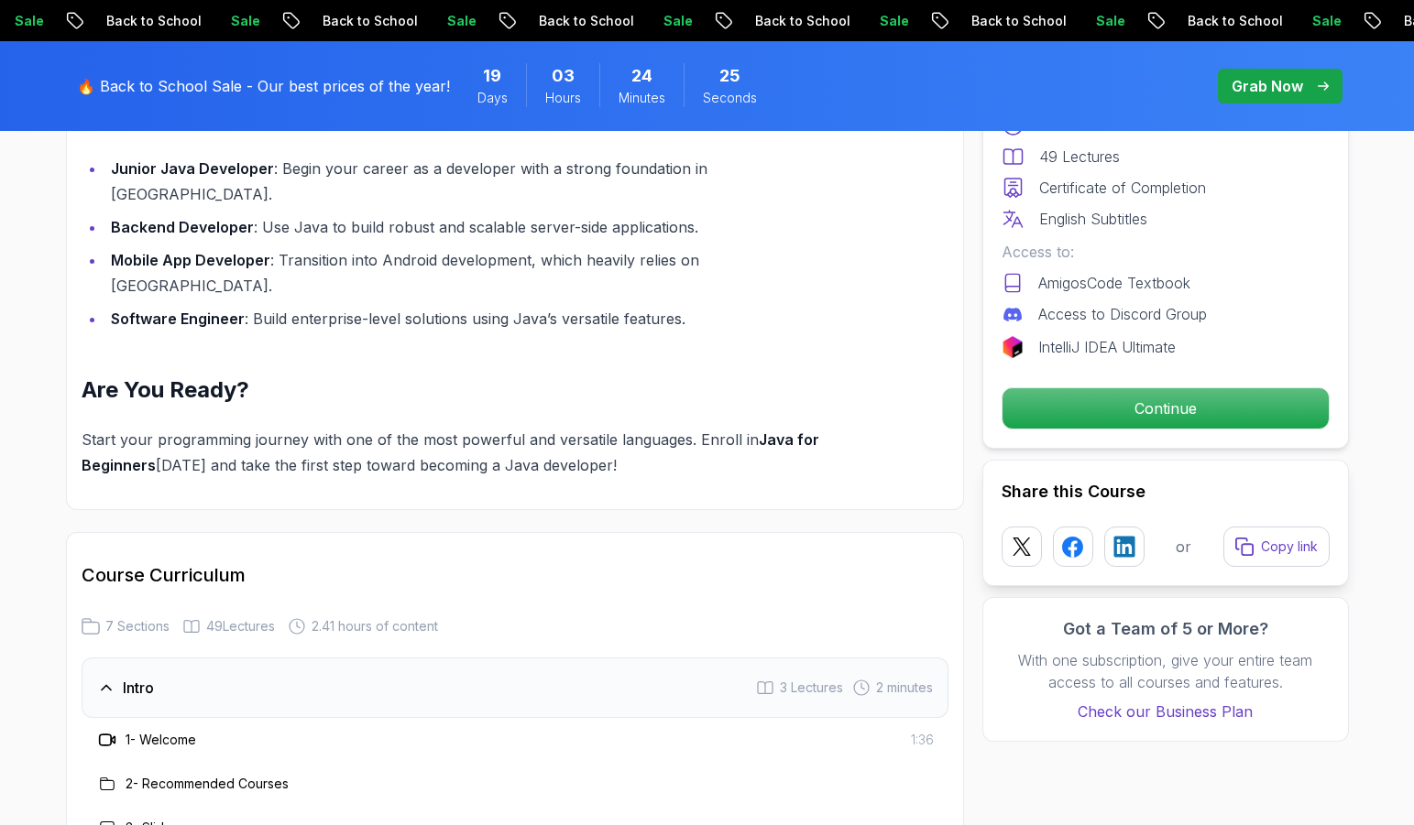
scroll to position [2334, 0]
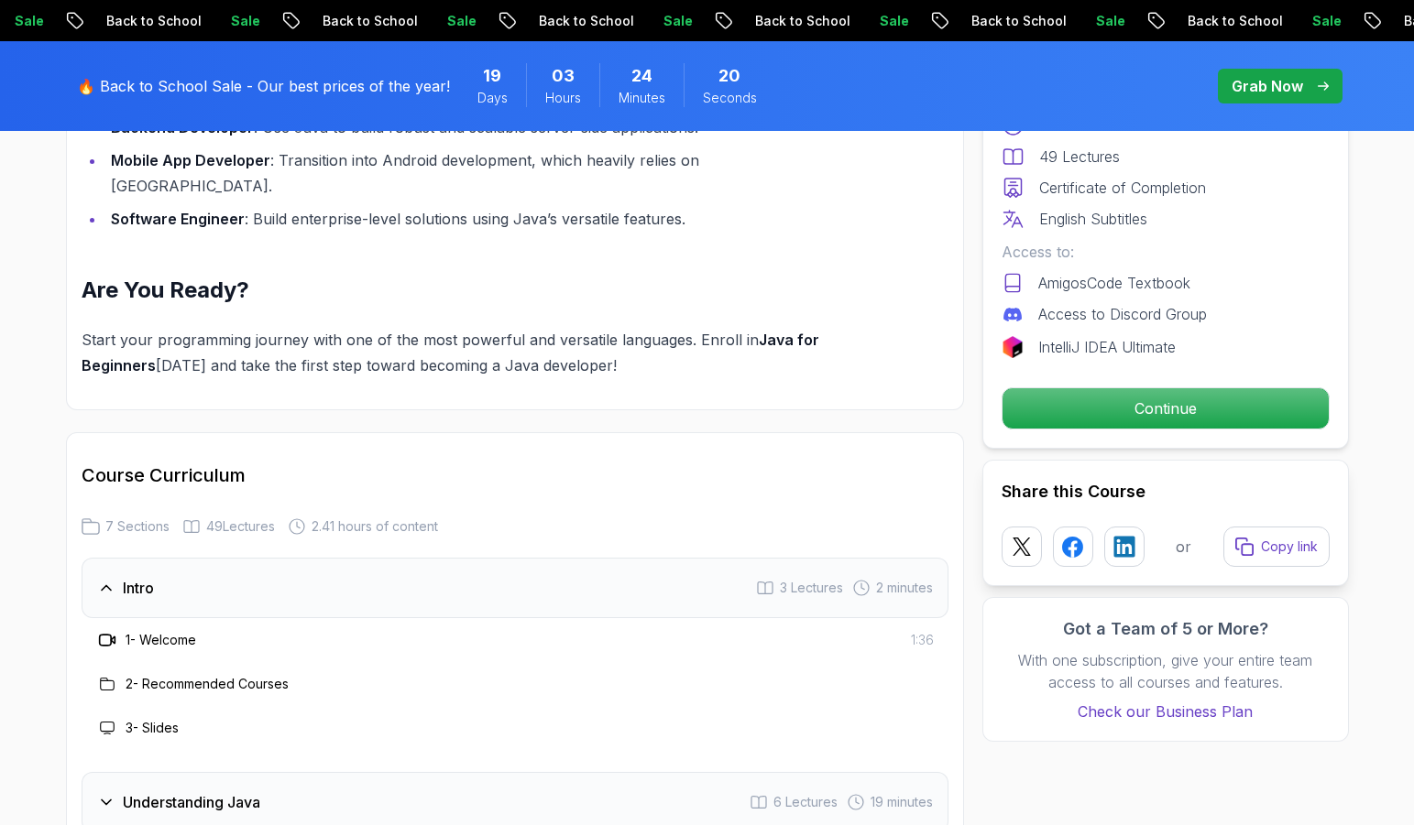
click at [157, 631] on h3 "1 - Welcome" at bounding box center [161, 640] width 71 height 18
click at [104, 631] on icon at bounding box center [107, 640] width 18 height 18
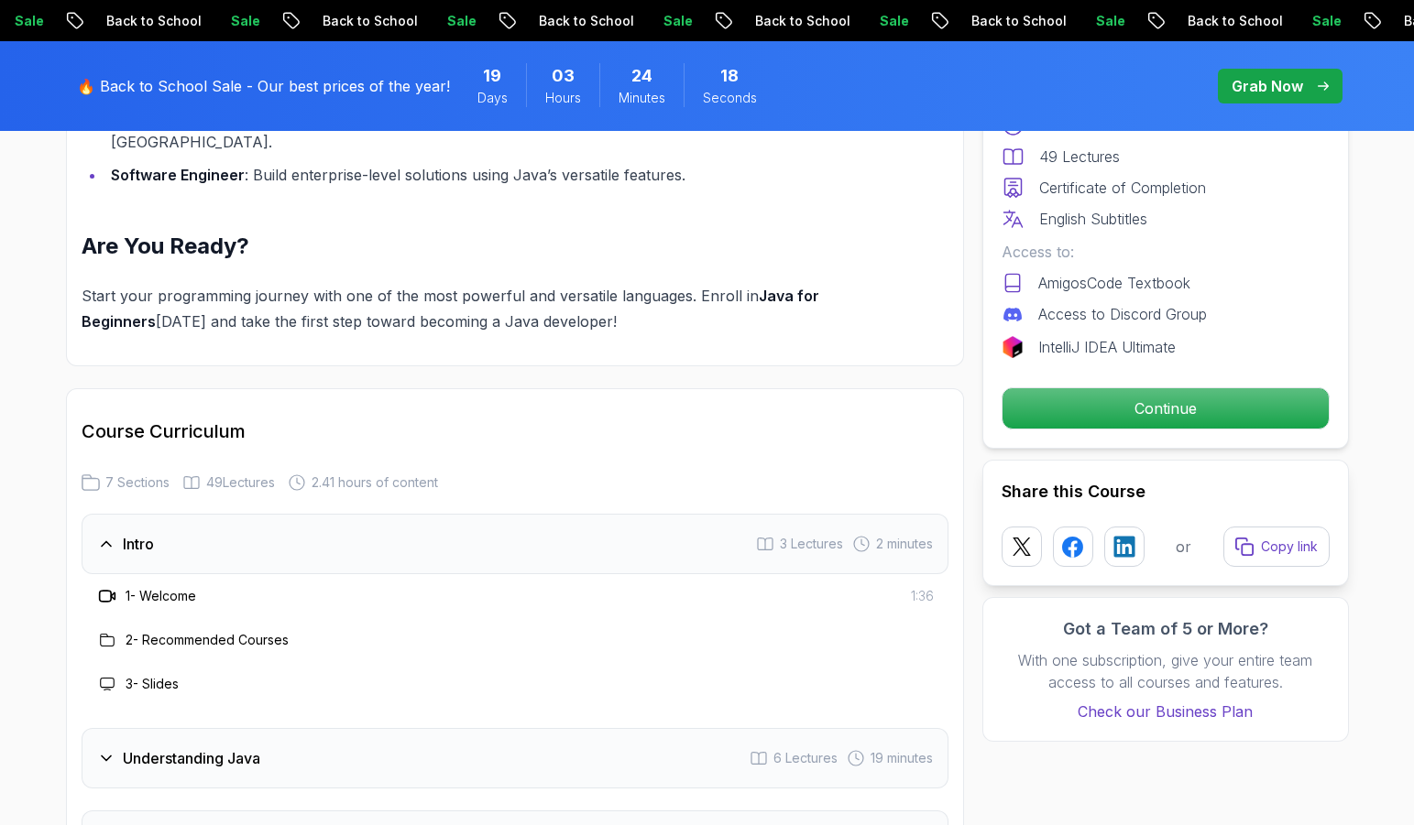
scroll to position [2377, 0]
click at [1106, 411] on p "Continue" at bounding box center [1165, 408] width 310 height 38
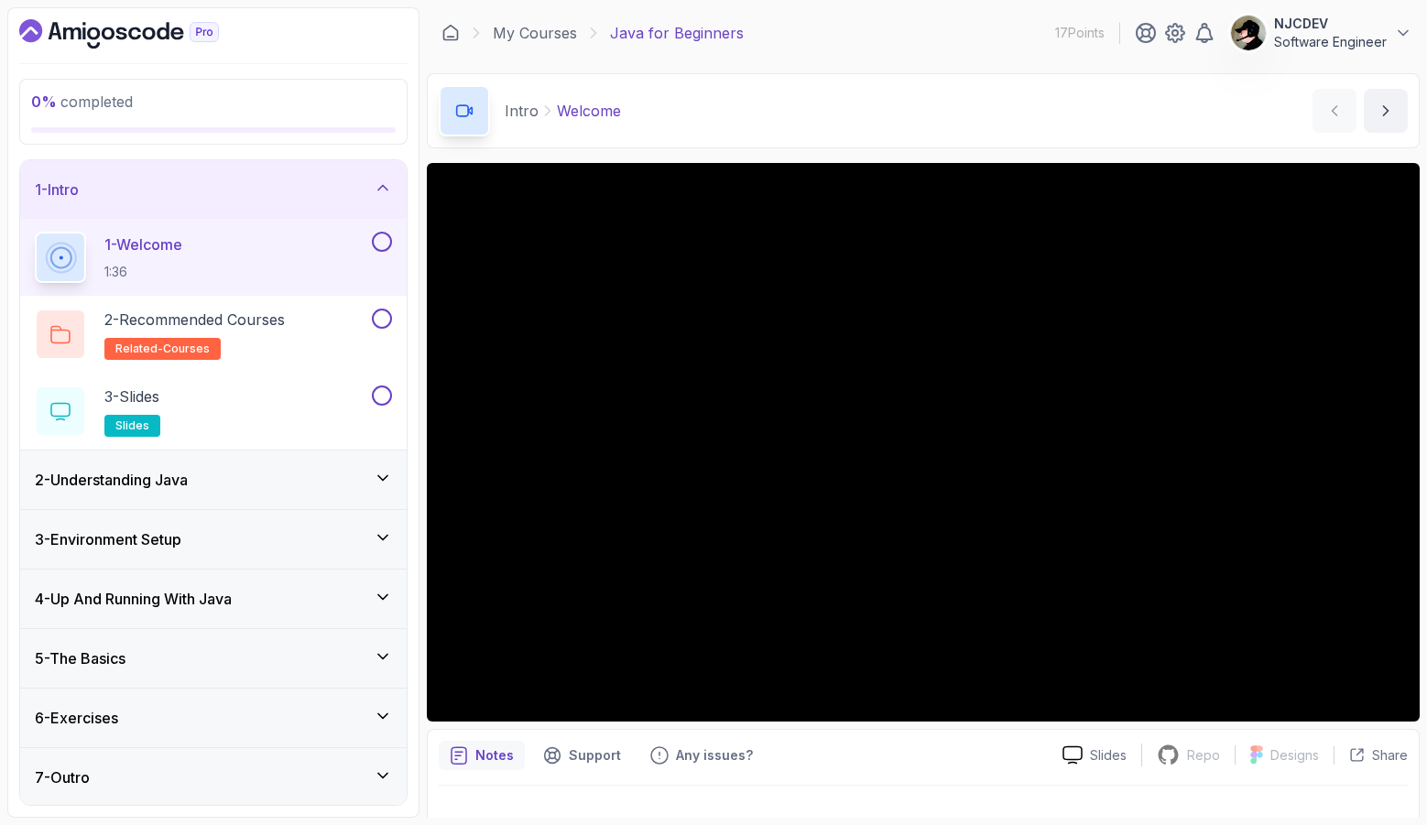
click at [872, 101] on div "Intro Welcome Welcome by nelson" at bounding box center [923, 110] width 993 height 75
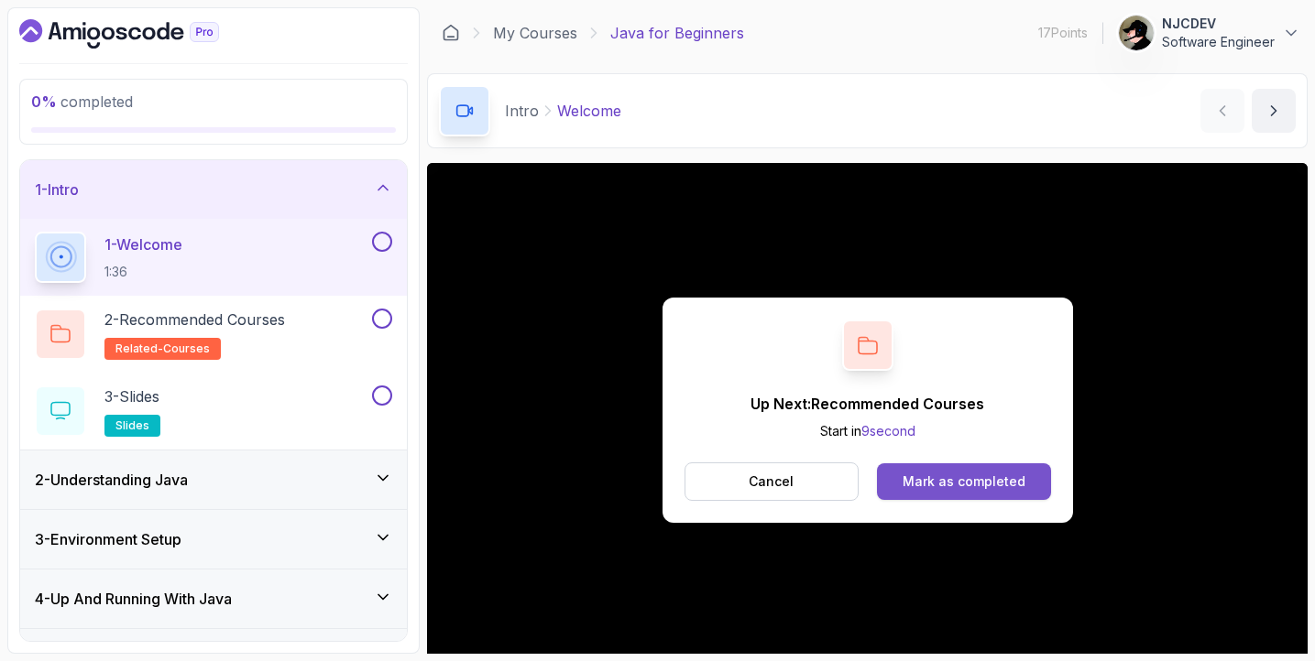
click at [939, 476] on div "Mark as completed" at bounding box center [963, 482] width 123 height 18
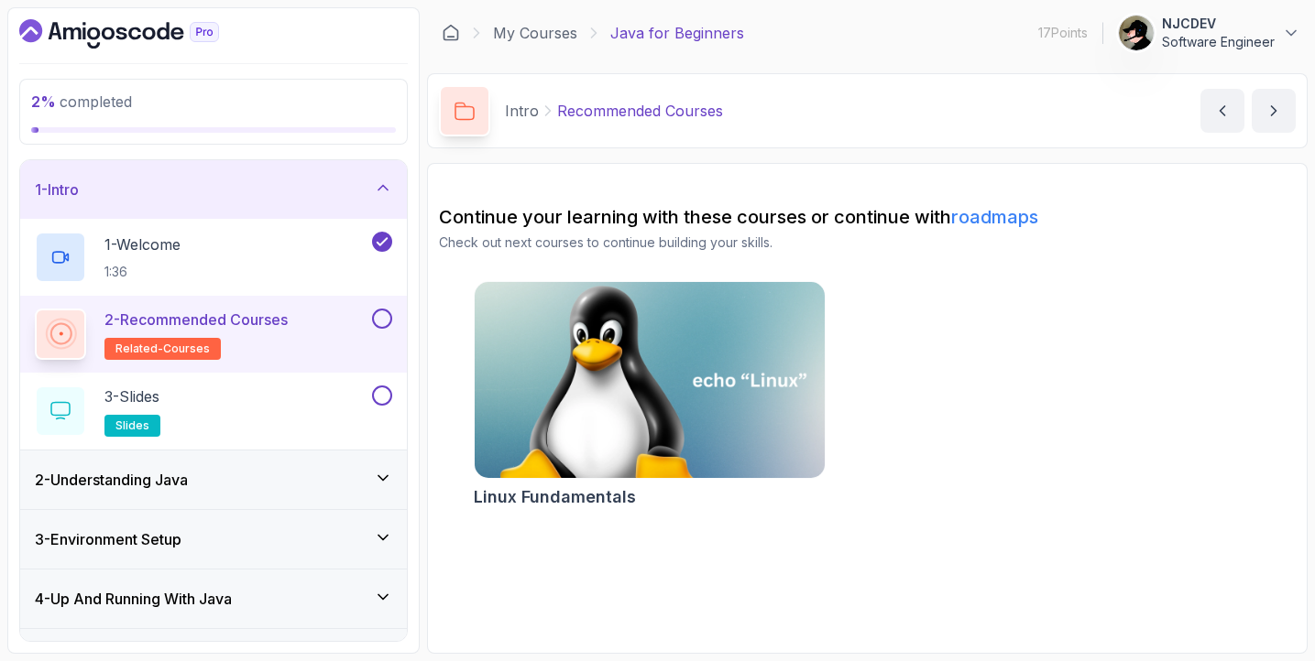
click at [645, 364] on img at bounding box center [648, 381] width 367 height 206
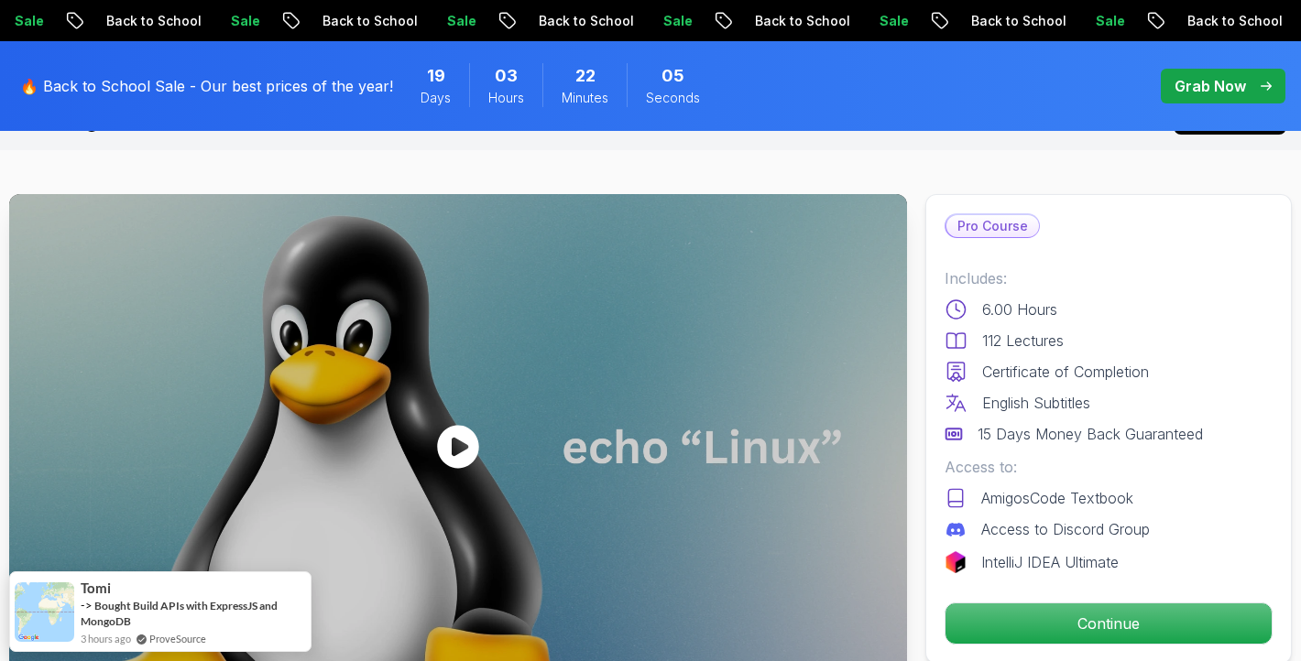
scroll to position [49, 0]
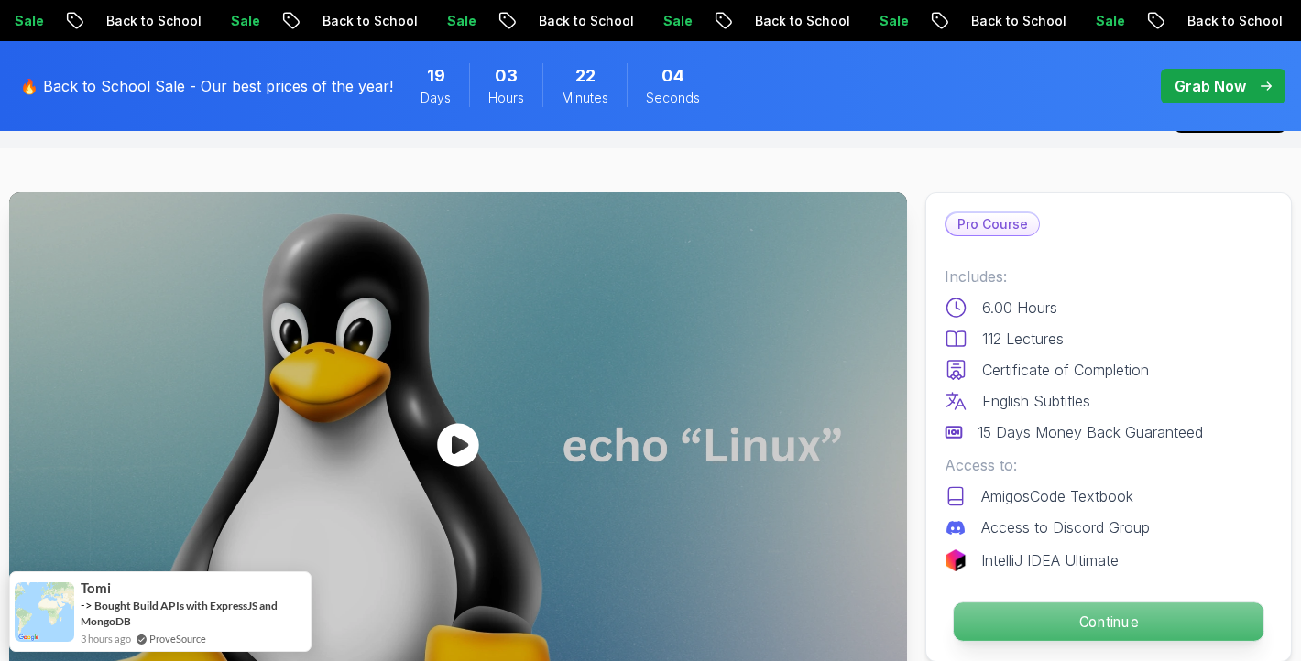
click at [1060, 617] on p "Continue" at bounding box center [1109, 622] width 310 height 38
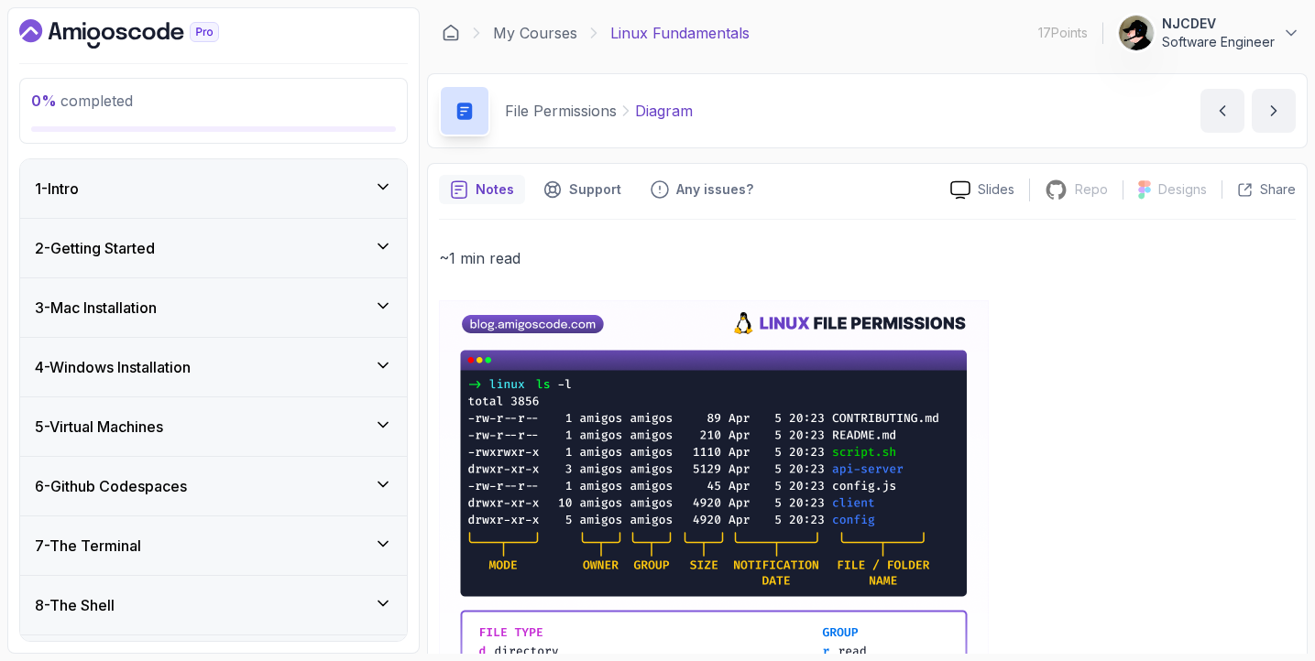
click at [77, 182] on h3 "1 - Intro" at bounding box center [57, 189] width 44 height 22
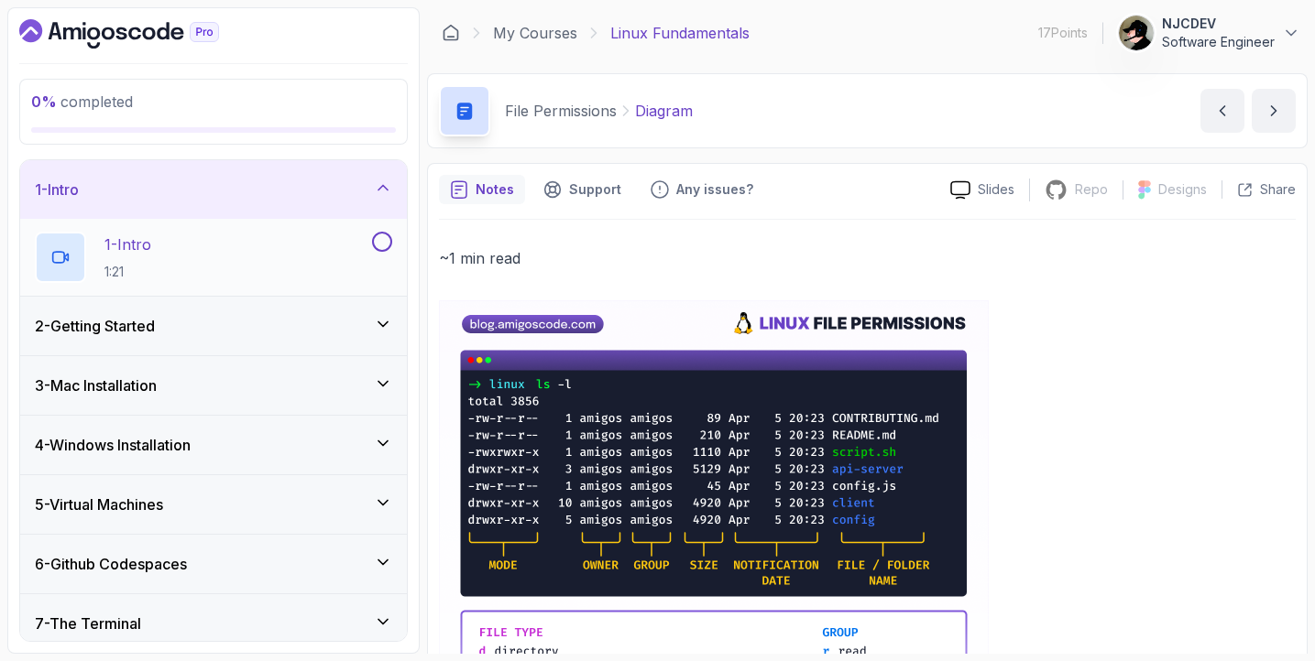
click at [151, 254] on p "1 - Intro" at bounding box center [127, 245] width 47 height 22
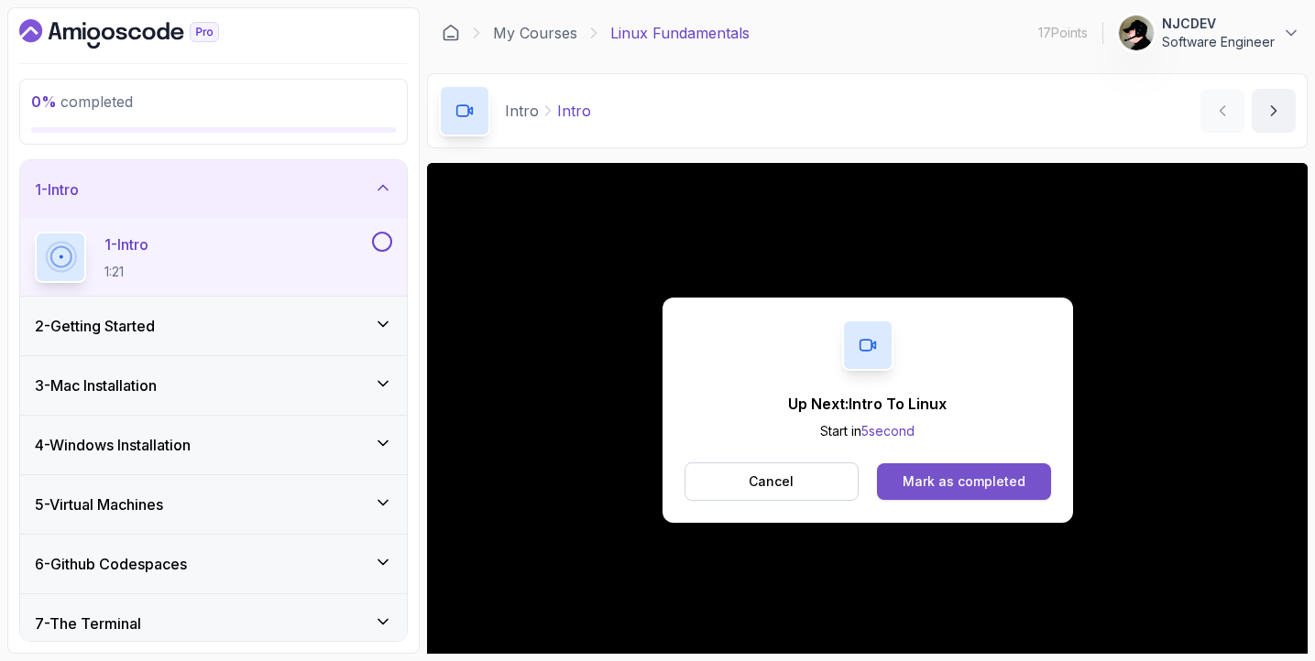
click at [956, 479] on div "Mark as completed" at bounding box center [963, 482] width 123 height 18
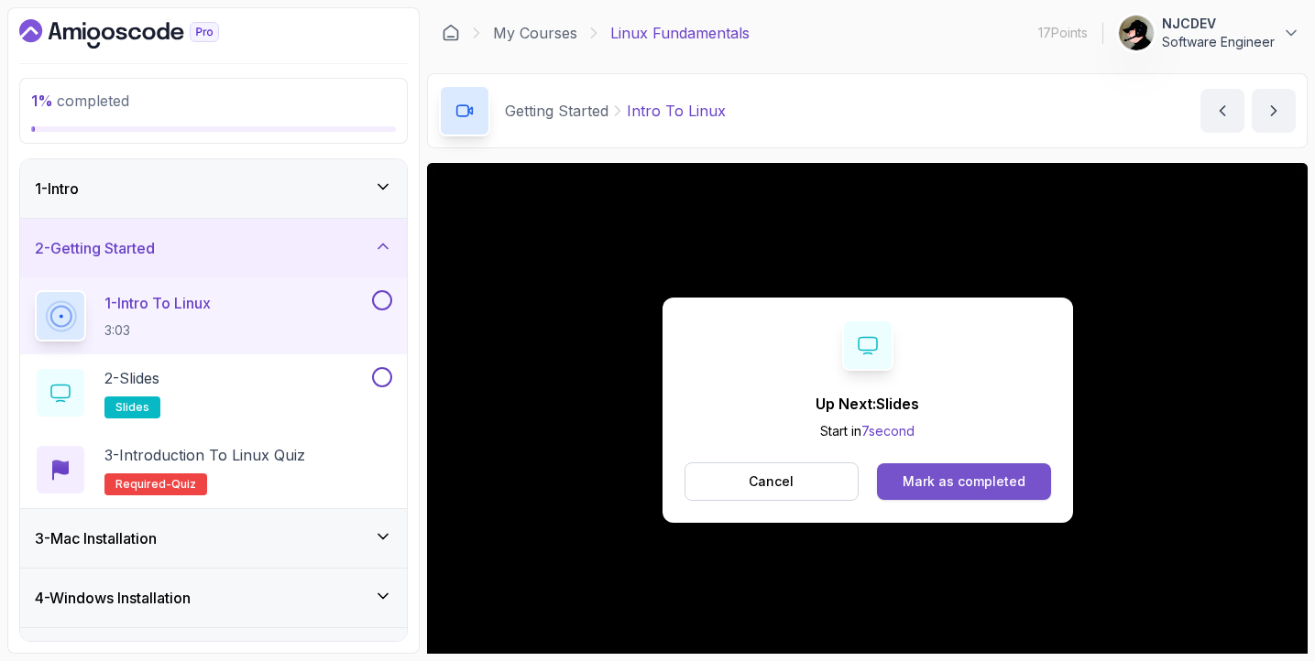
click at [978, 498] on button "Mark as completed" at bounding box center [963, 482] width 173 height 37
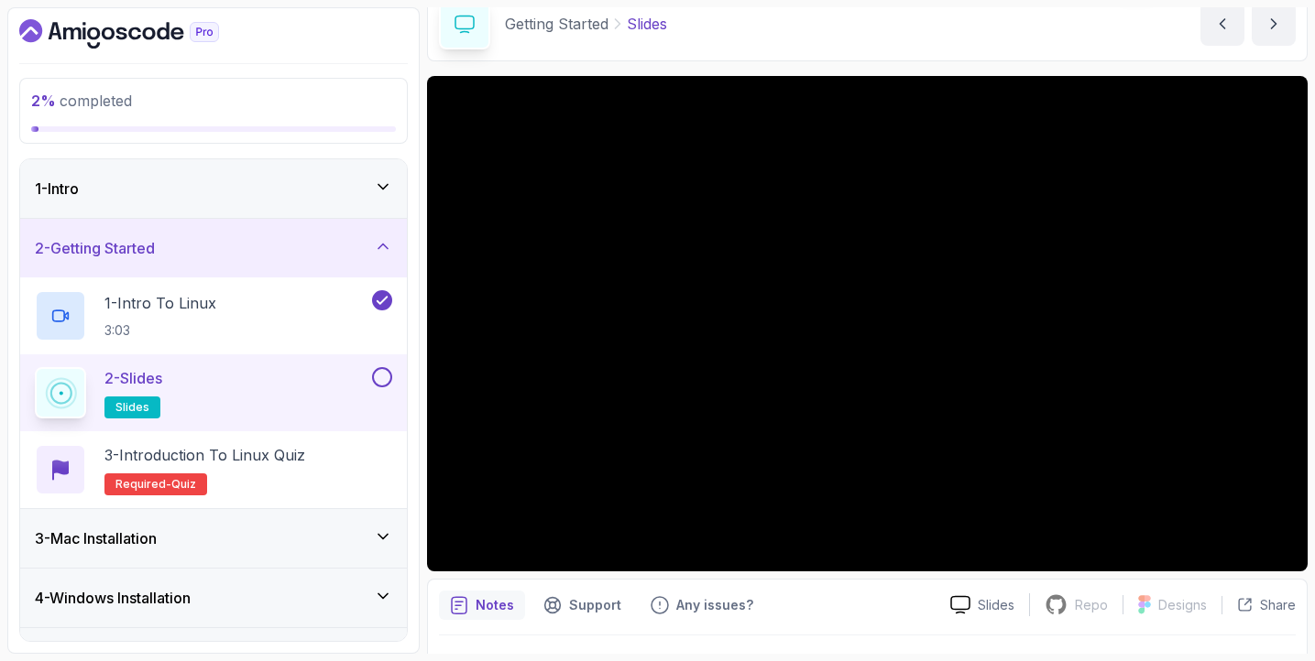
scroll to position [118, 0]
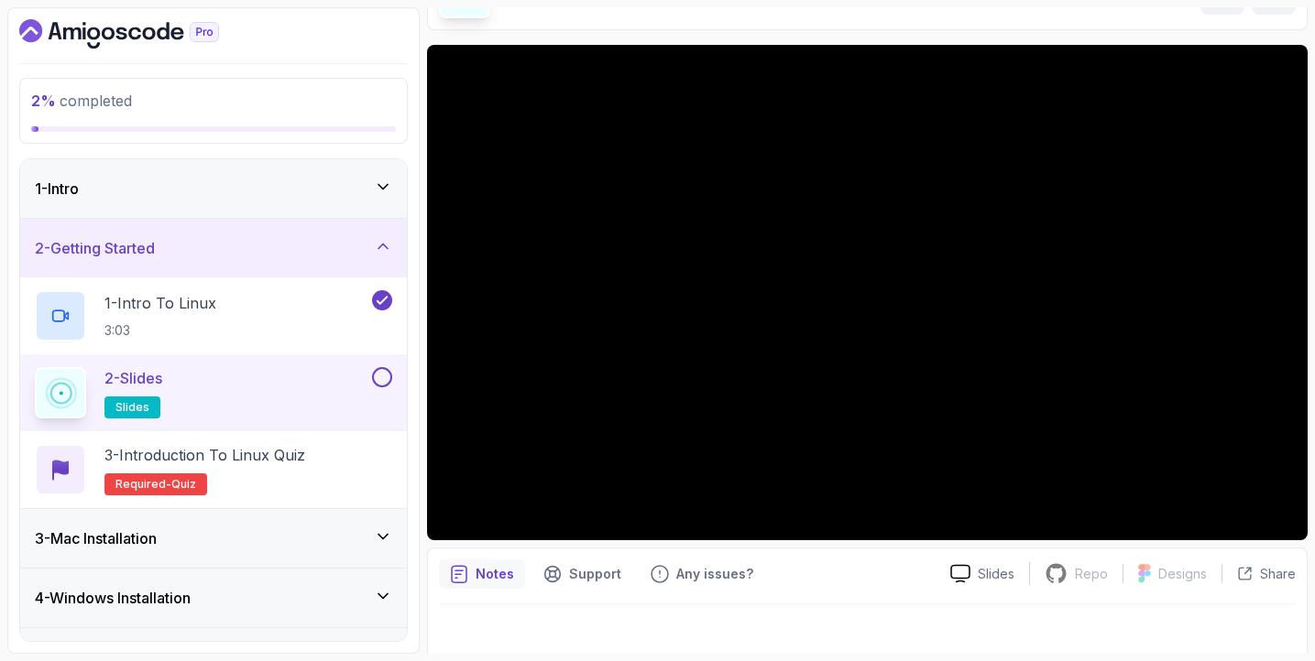
click at [817, 569] on div "Notes Support Any issues?" at bounding box center [687, 574] width 497 height 29
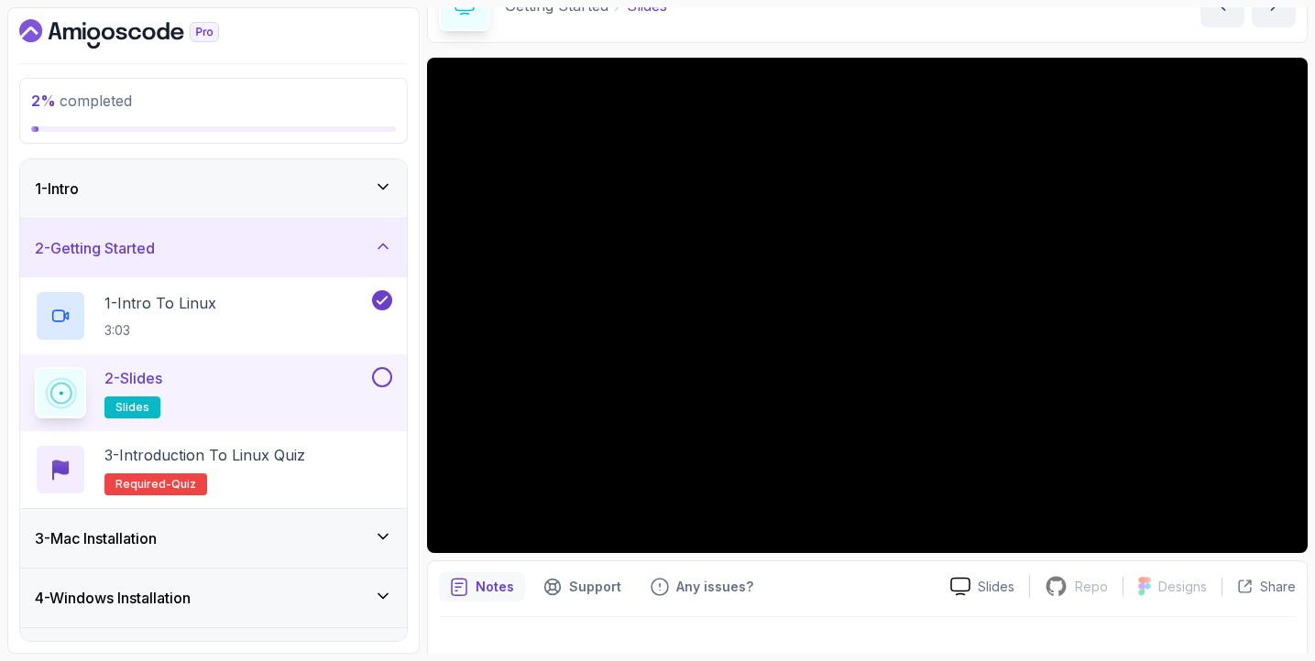
scroll to position [67, 0]
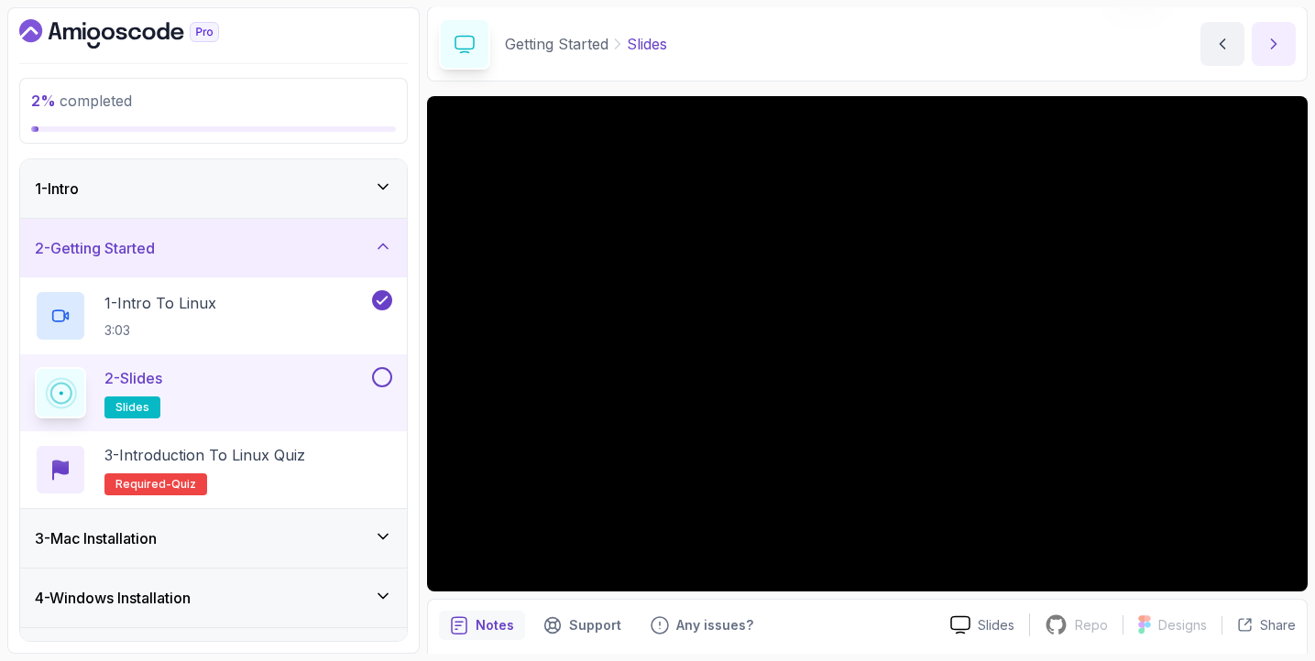
click at [1282, 40] on icon "next content" at bounding box center [1273, 44] width 18 height 18
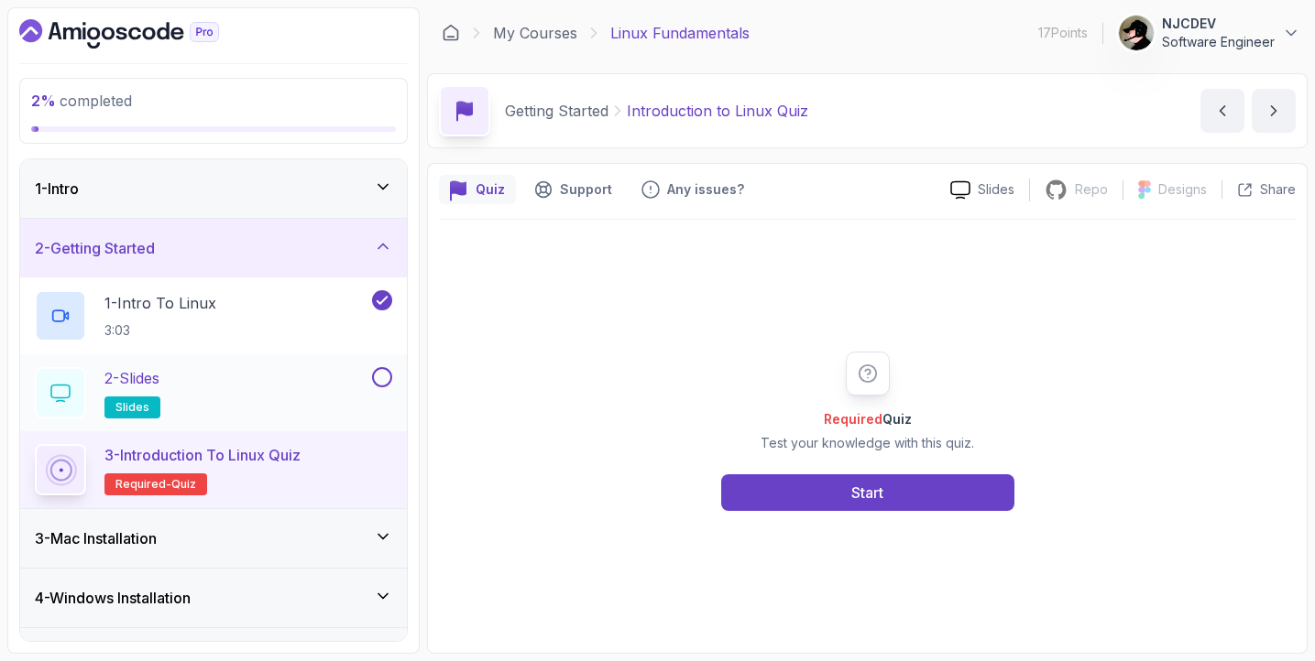
click at [381, 376] on button at bounding box center [382, 377] width 20 height 20
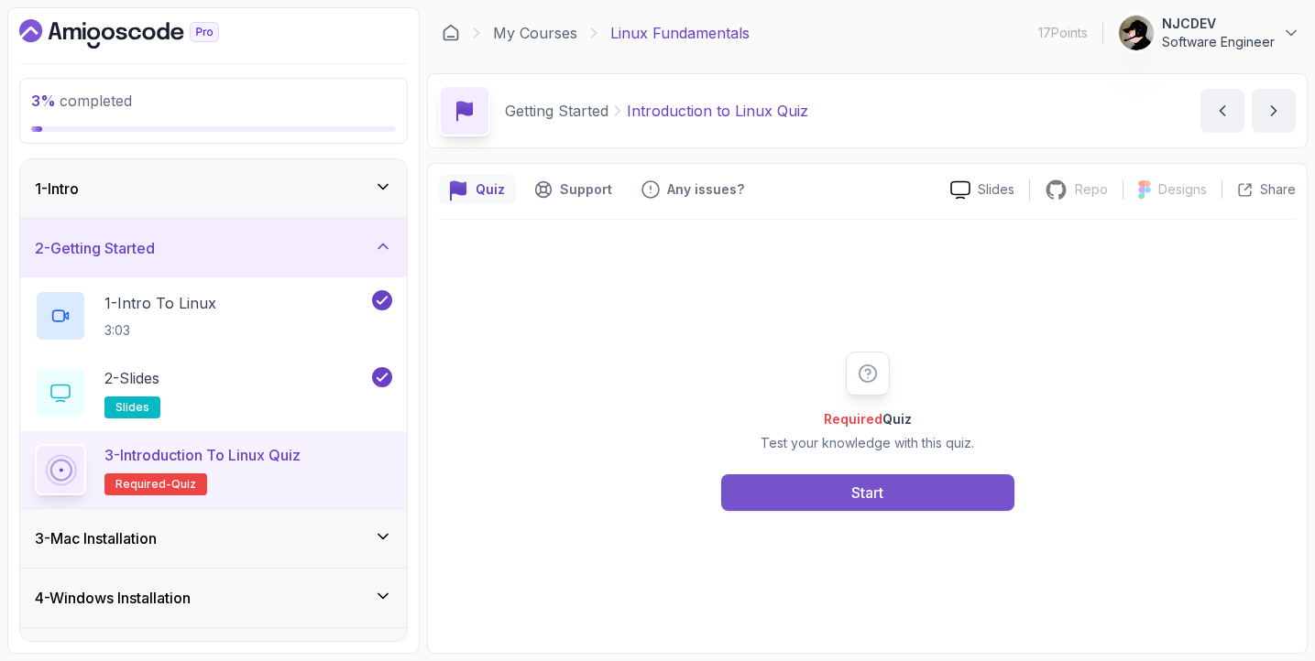
click at [833, 494] on button "Start" at bounding box center [867, 493] width 293 height 37
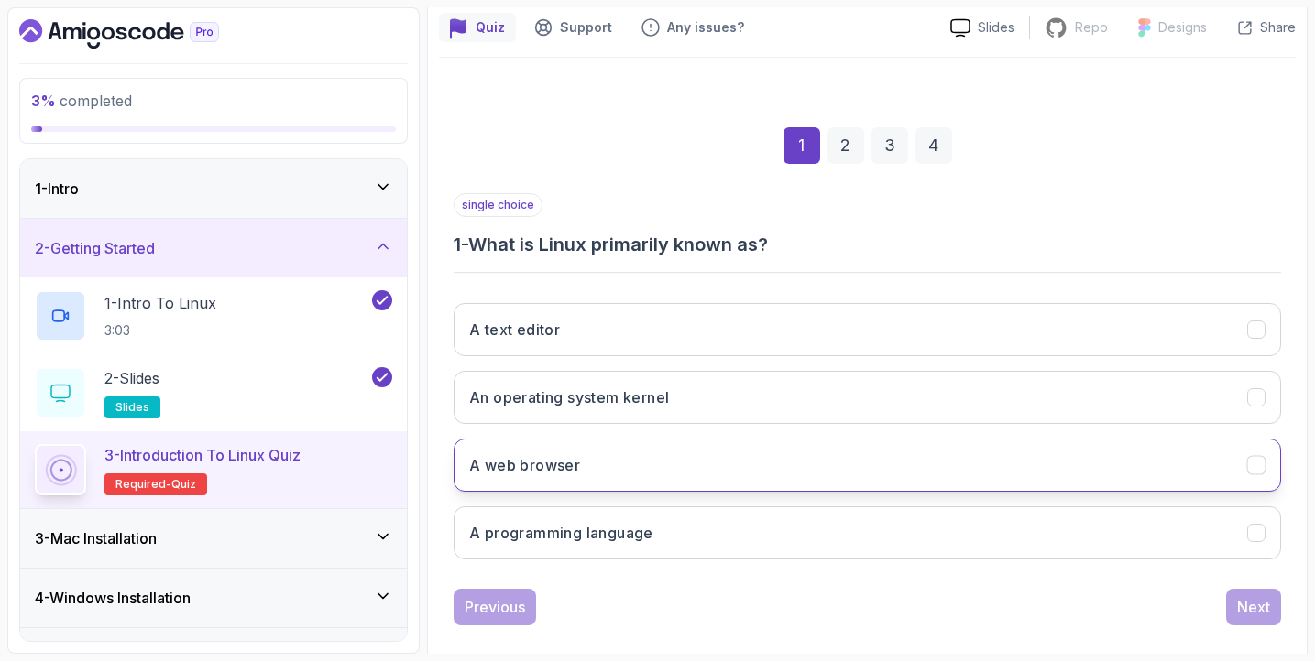
scroll to position [164, 0]
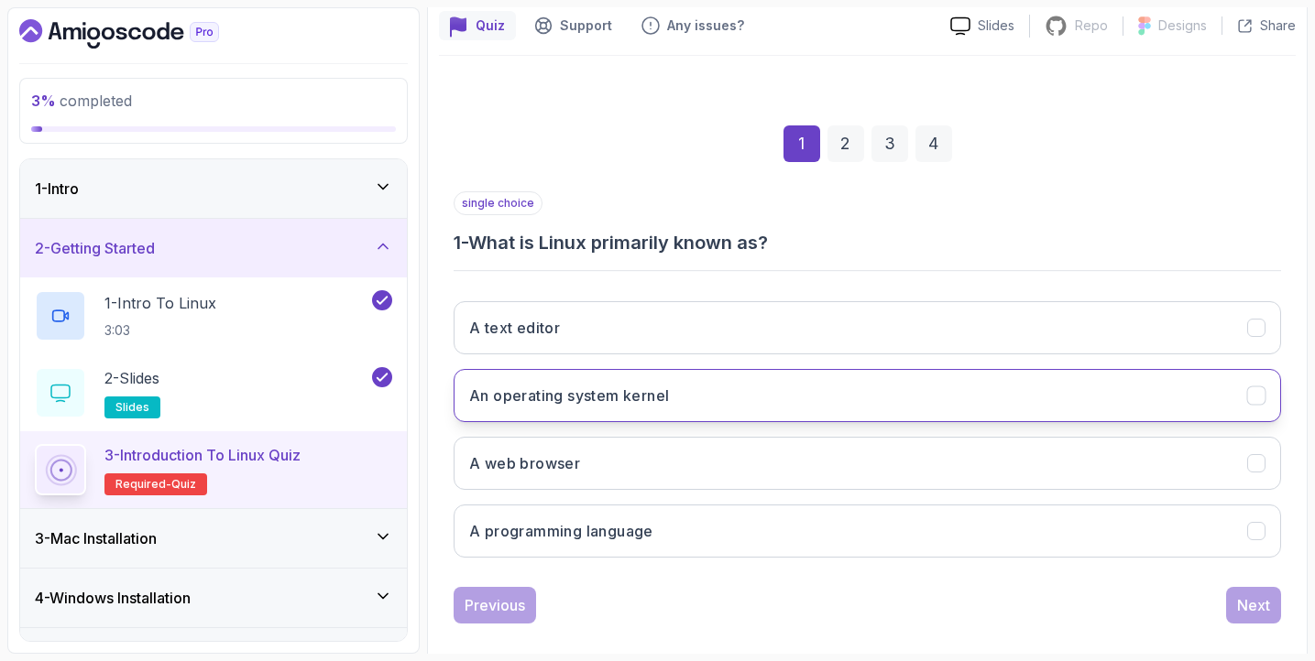
click at [684, 388] on button "An operating system kernel" at bounding box center [866, 395] width 827 height 53
click at [1272, 600] on button "Next" at bounding box center [1253, 605] width 55 height 37
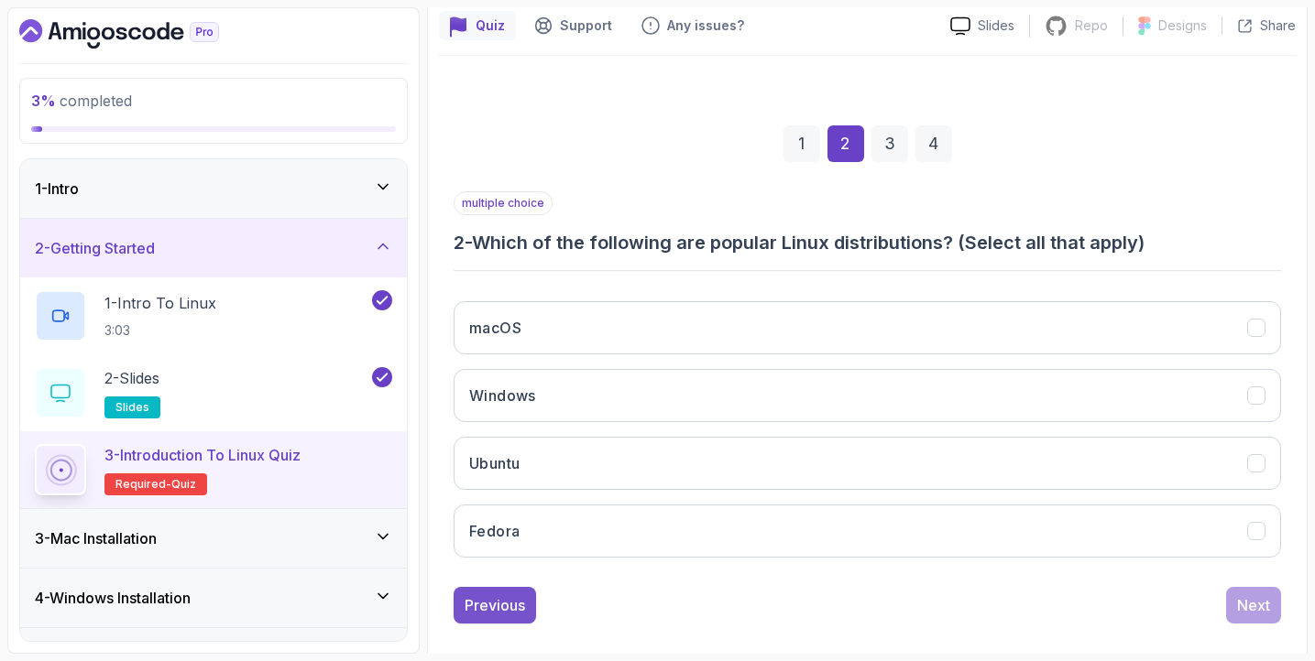
click at [494, 612] on div "Previous" at bounding box center [494, 606] width 60 height 22
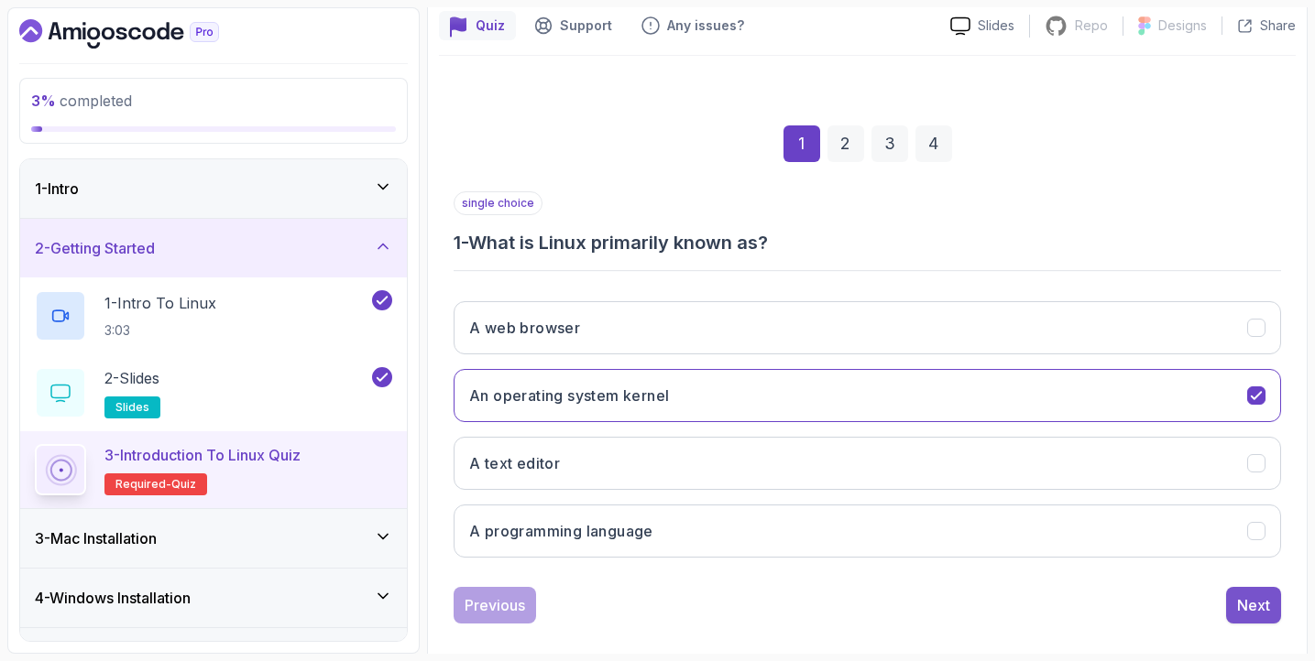
click at [1248, 600] on div "Next" at bounding box center [1253, 606] width 33 height 22
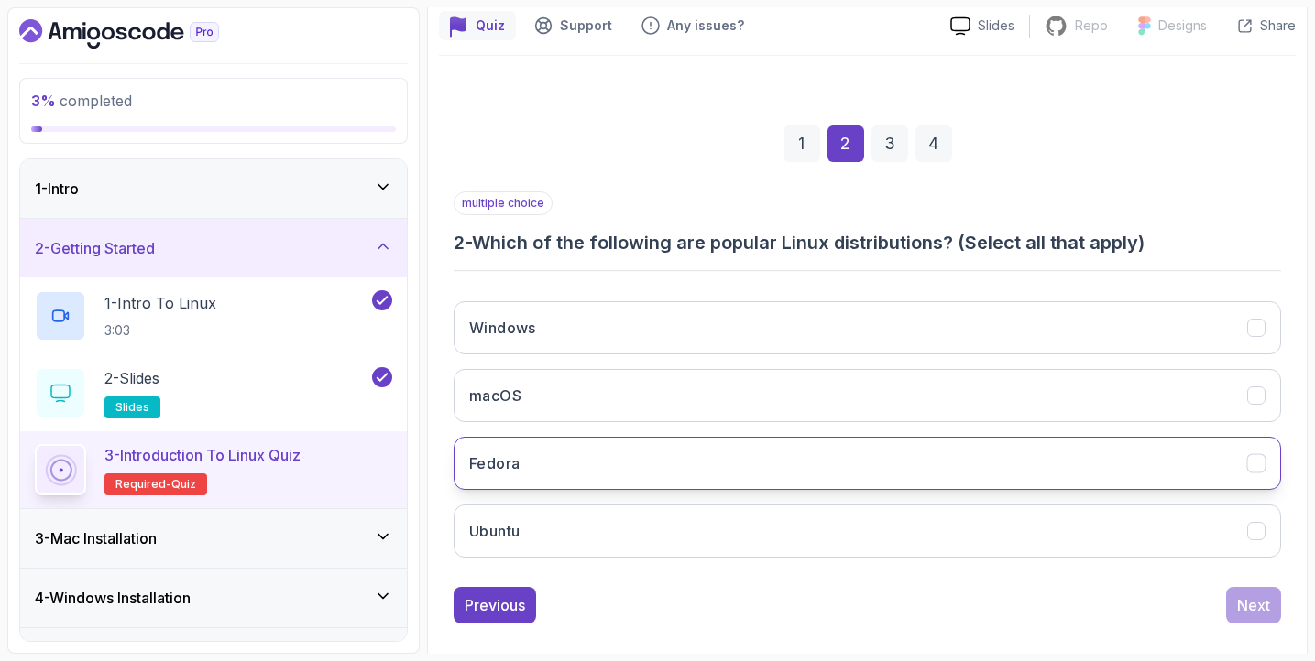
click at [1083, 470] on button "Fedora" at bounding box center [866, 463] width 827 height 53
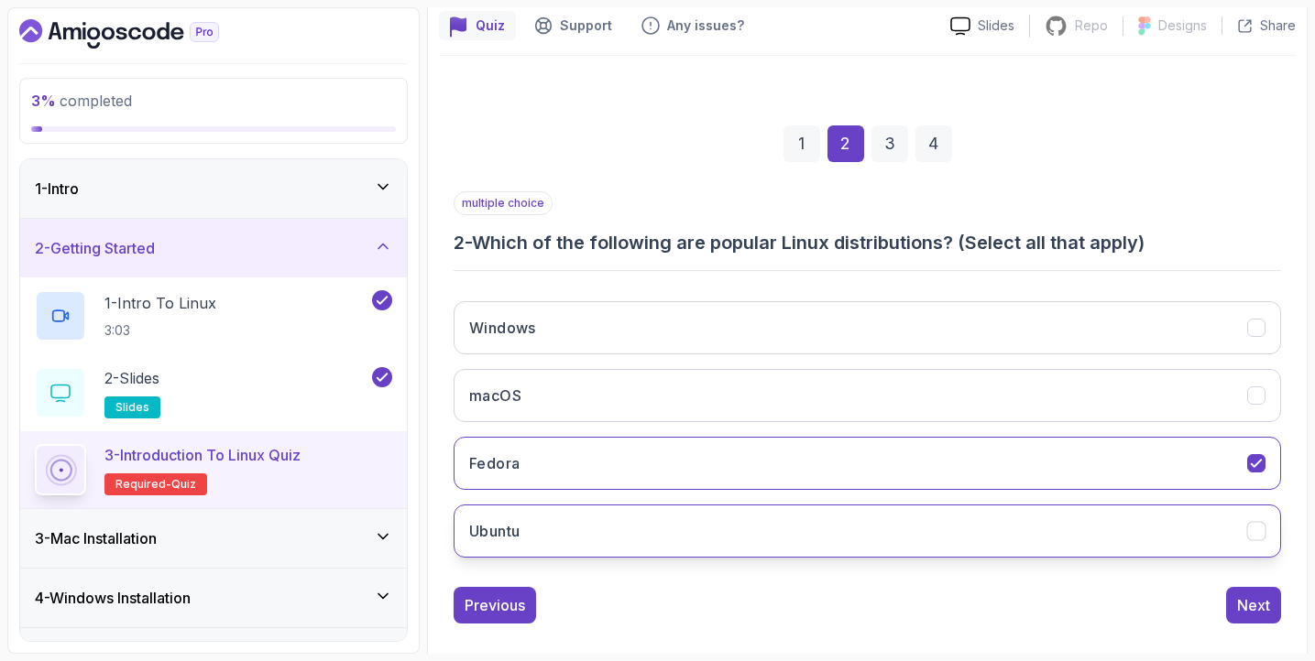
click at [1045, 518] on button "Ubuntu" at bounding box center [866, 531] width 827 height 53
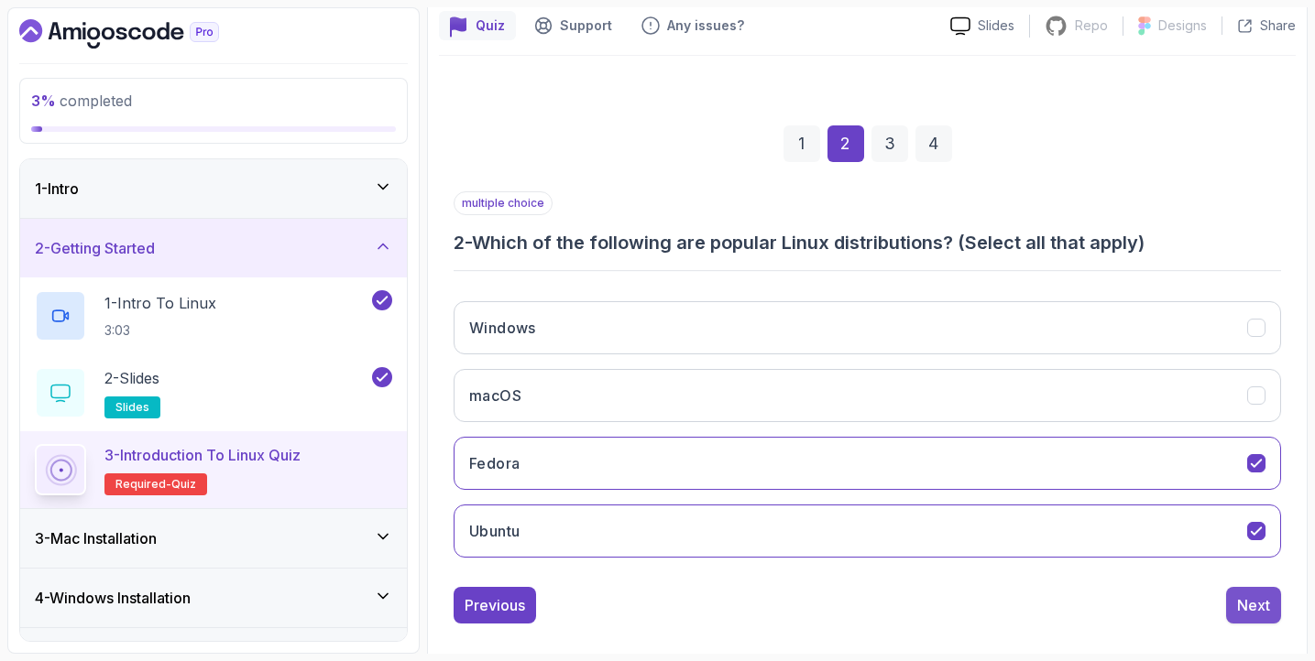
click at [1253, 605] on div "Next" at bounding box center [1253, 606] width 33 height 22
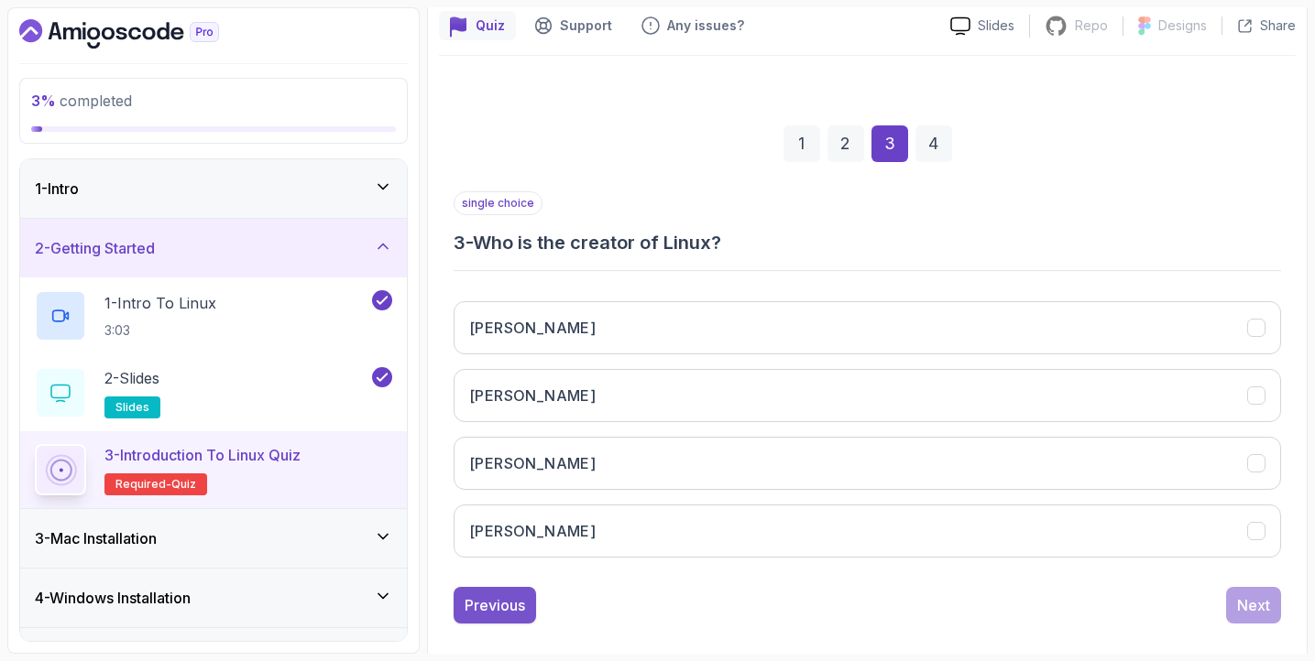
click at [497, 604] on div "Previous" at bounding box center [494, 606] width 60 height 22
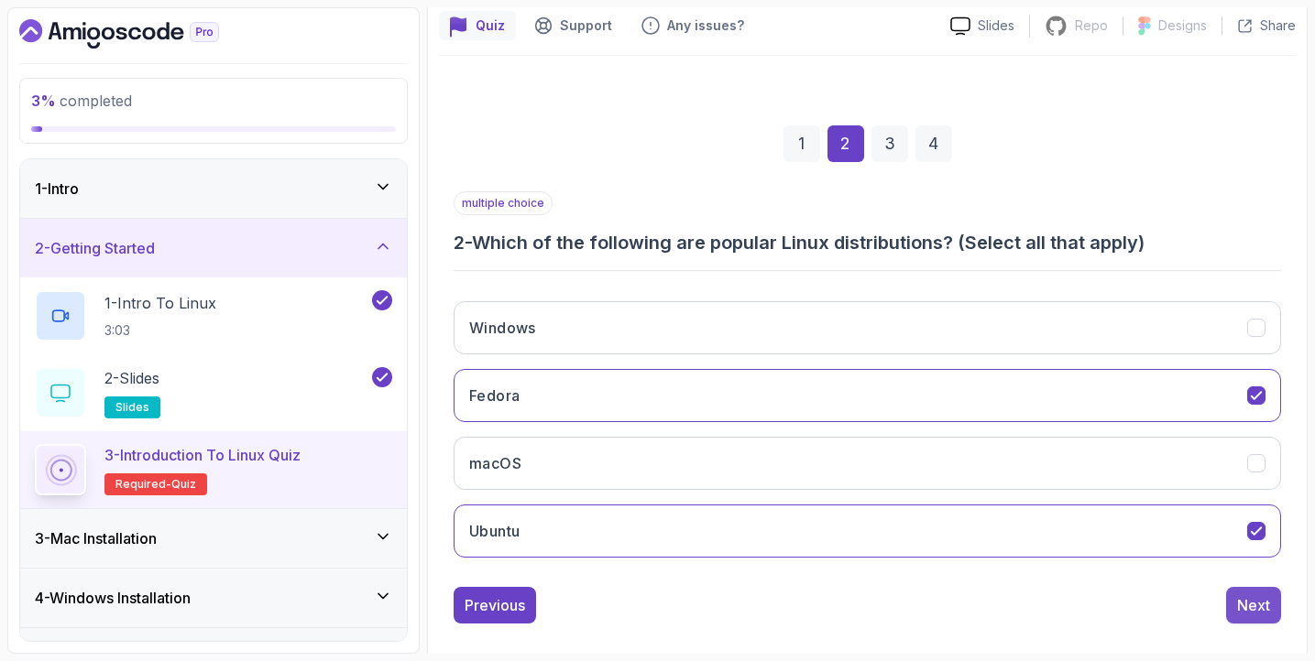
click at [1249, 602] on div "Next" at bounding box center [1253, 606] width 33 height 22
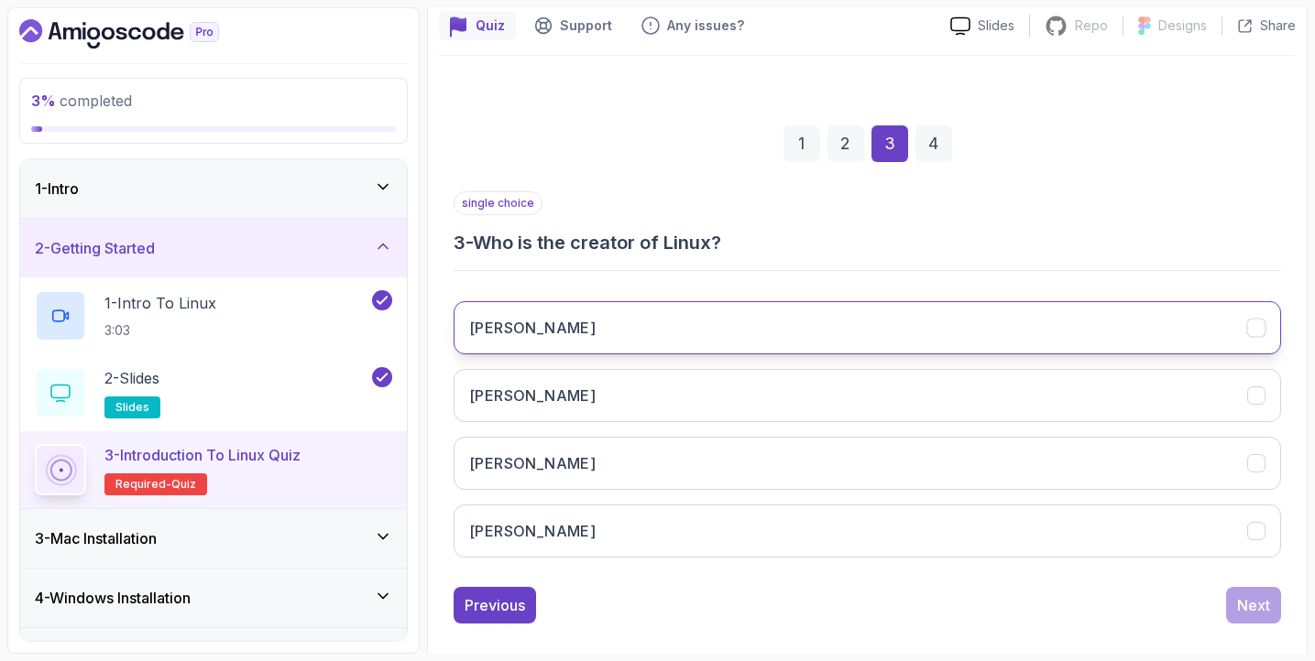
click at [643, 319] on button "[PERSON_NAME]" at bounding box center [866, 327] width 827 height 53
click at [1242, 610] on div "Next" at bounding box center [1253, 606] width 33 height 22
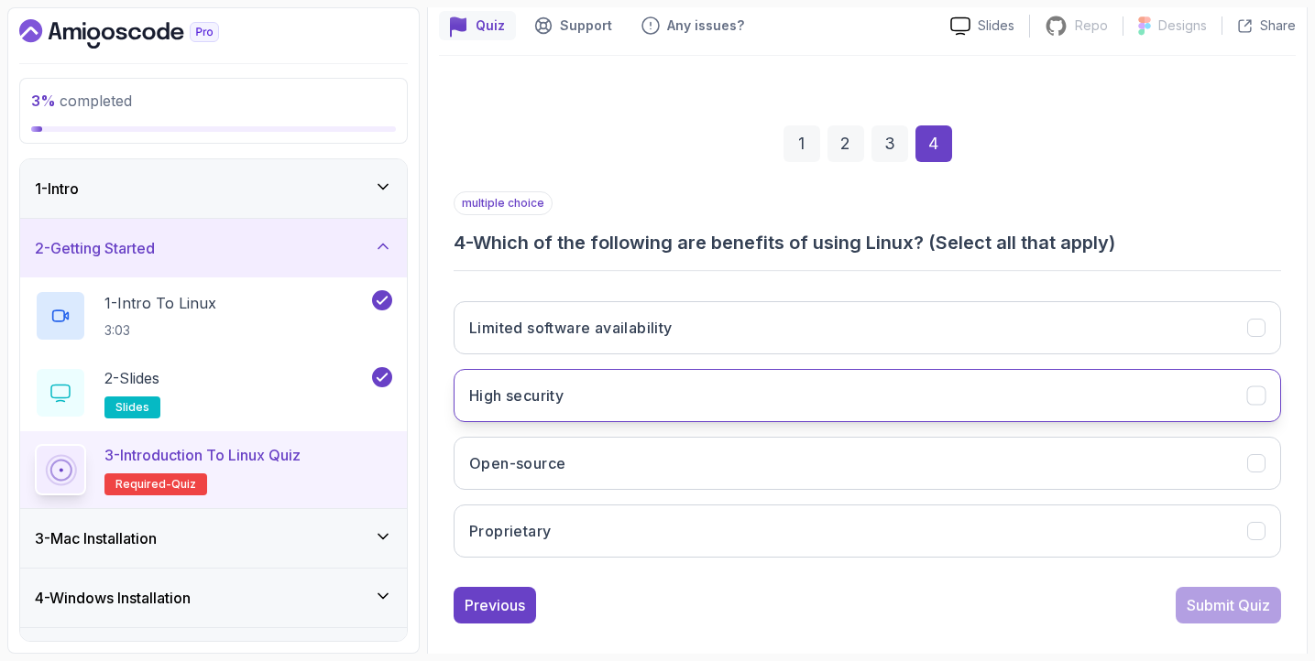
click at [1251, 388] on icon "High security" at bounding box center [1256, 396] width 17 height 17
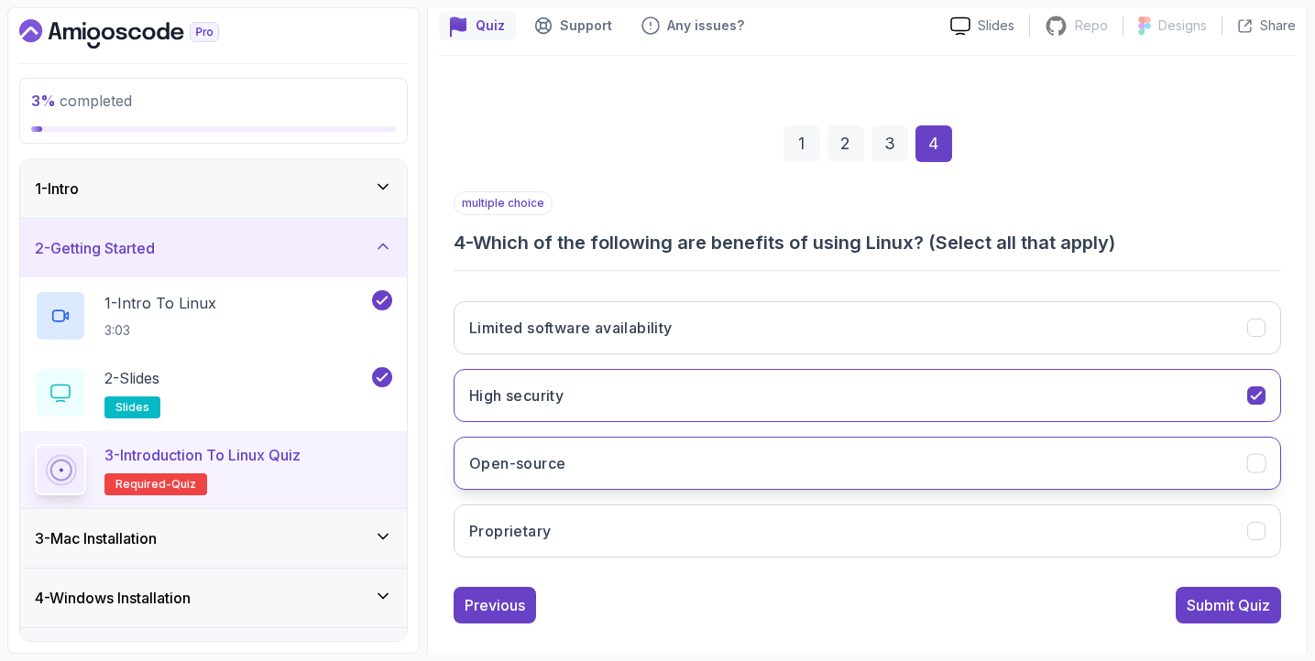
click at [1248, 461] on icon "Open-source" at bounding box center [1256, 463] width 17 height 17
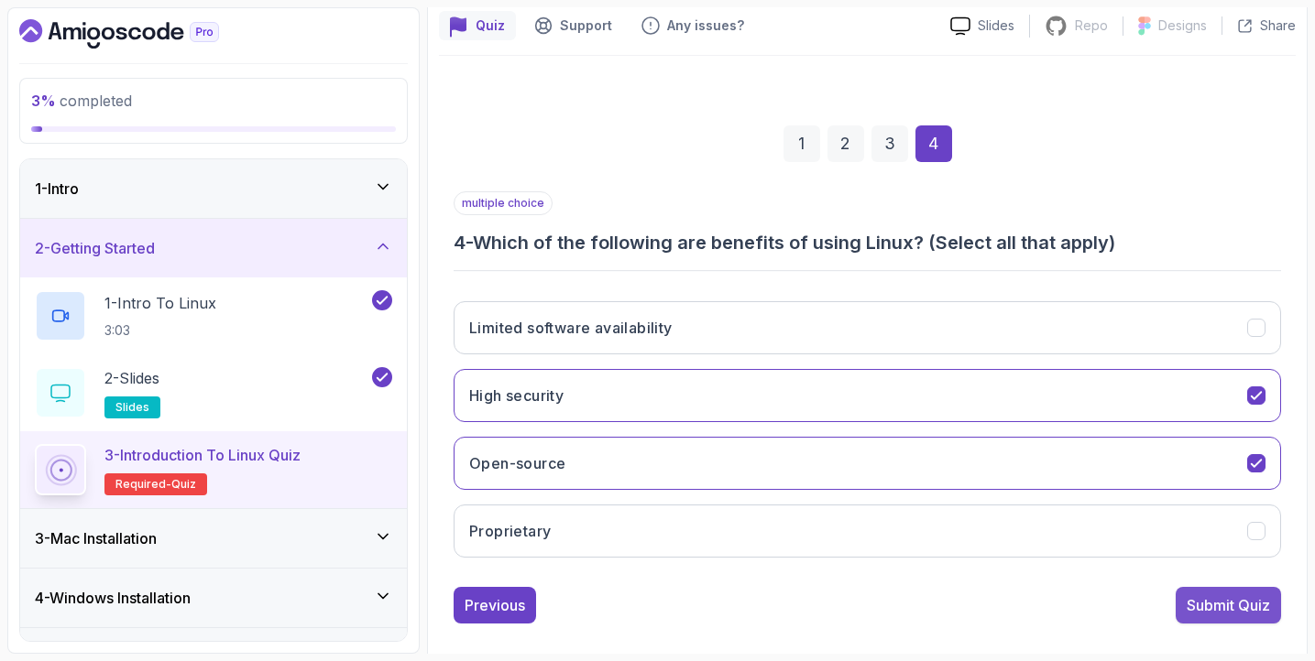
click at [1248, 600] on div "Submit Quiz" at bounding box center [1227, 606] width 83 height 22
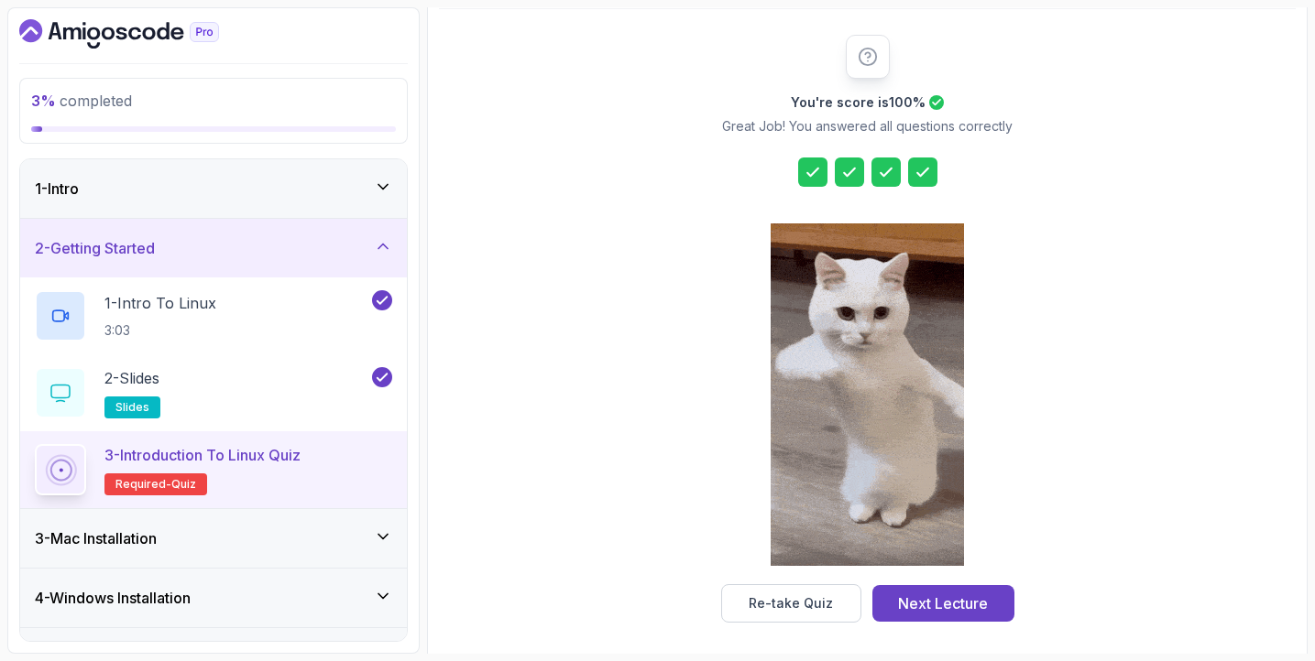
scroll to position [210, 0]
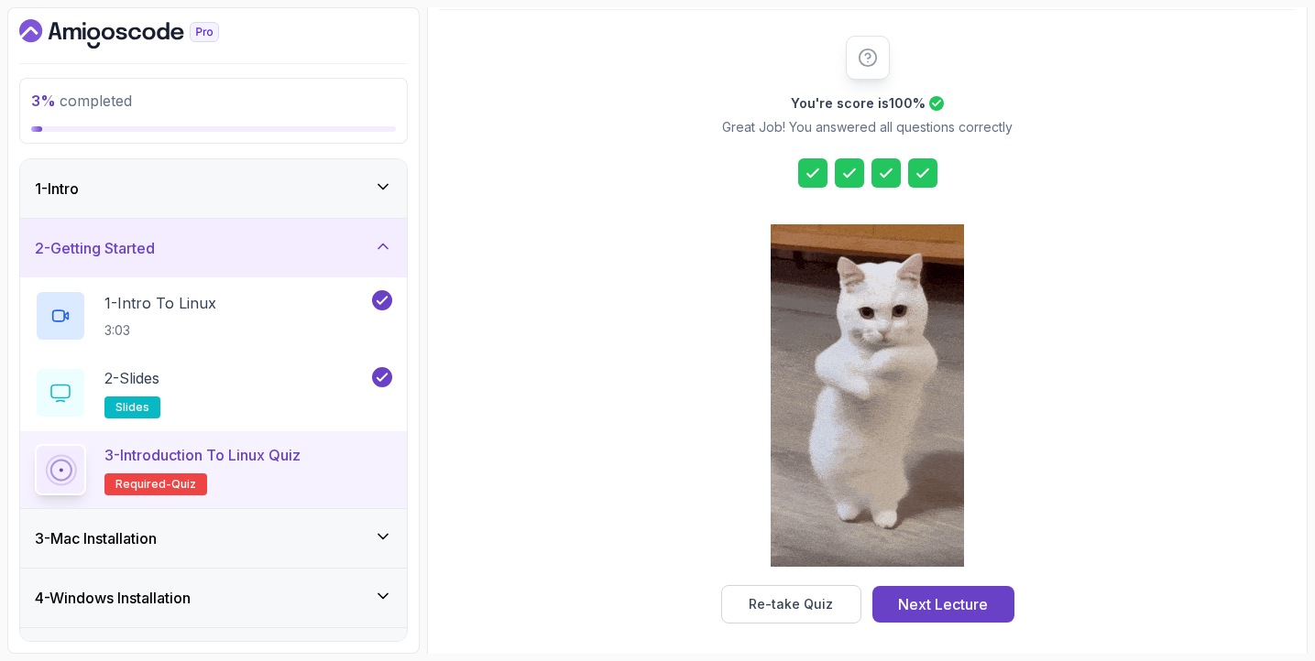
click at [1064, 60] on div "You're score is 100 % Great Job! You answered all questions correctly Re-take Q…" at bounding box center [867, 330] width 857 height 588
